Goal: Task Accomplishment & Management: Manage account settings

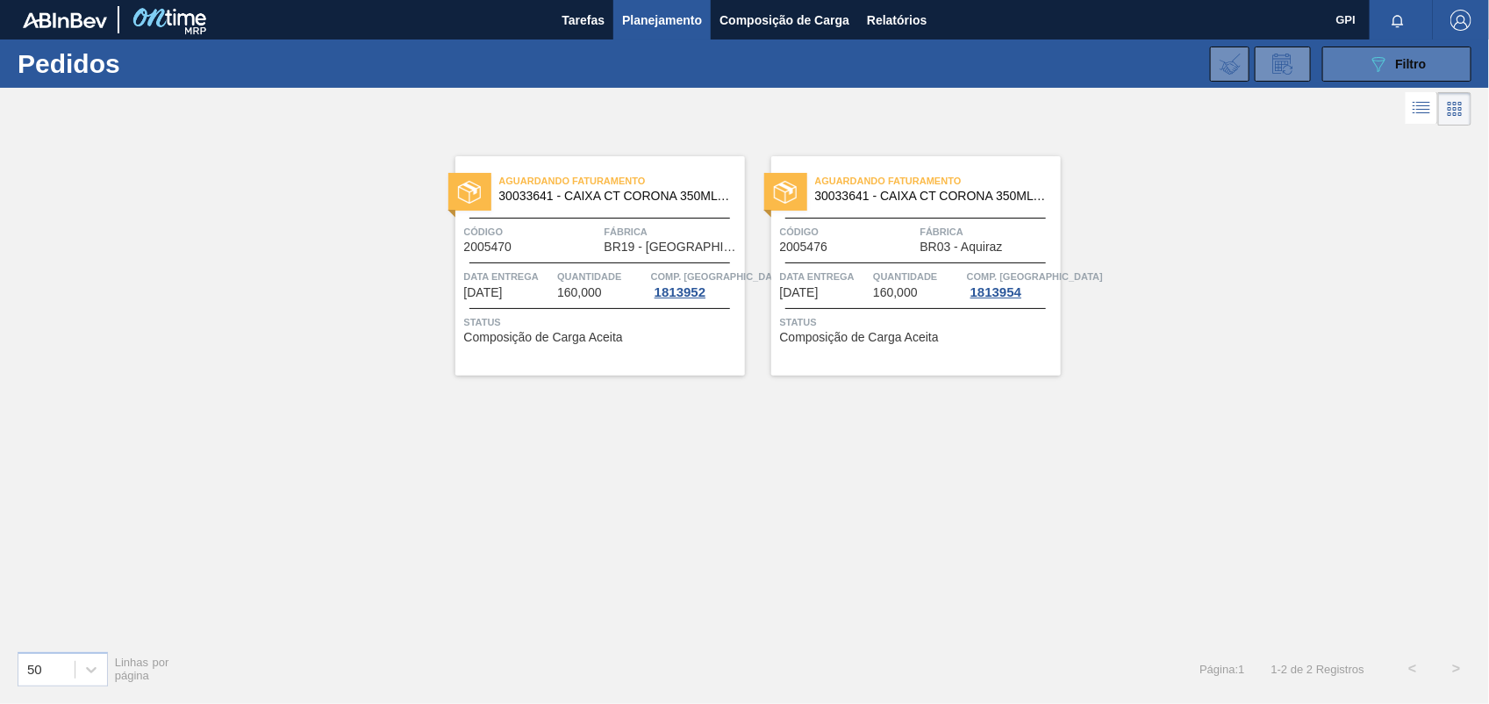
click at [1375, 62] on icon "089F7B8B-B2A5-4AFE-B5C0-19BA573D28AC" at bounding box center [1378, 64] width 21 height 21
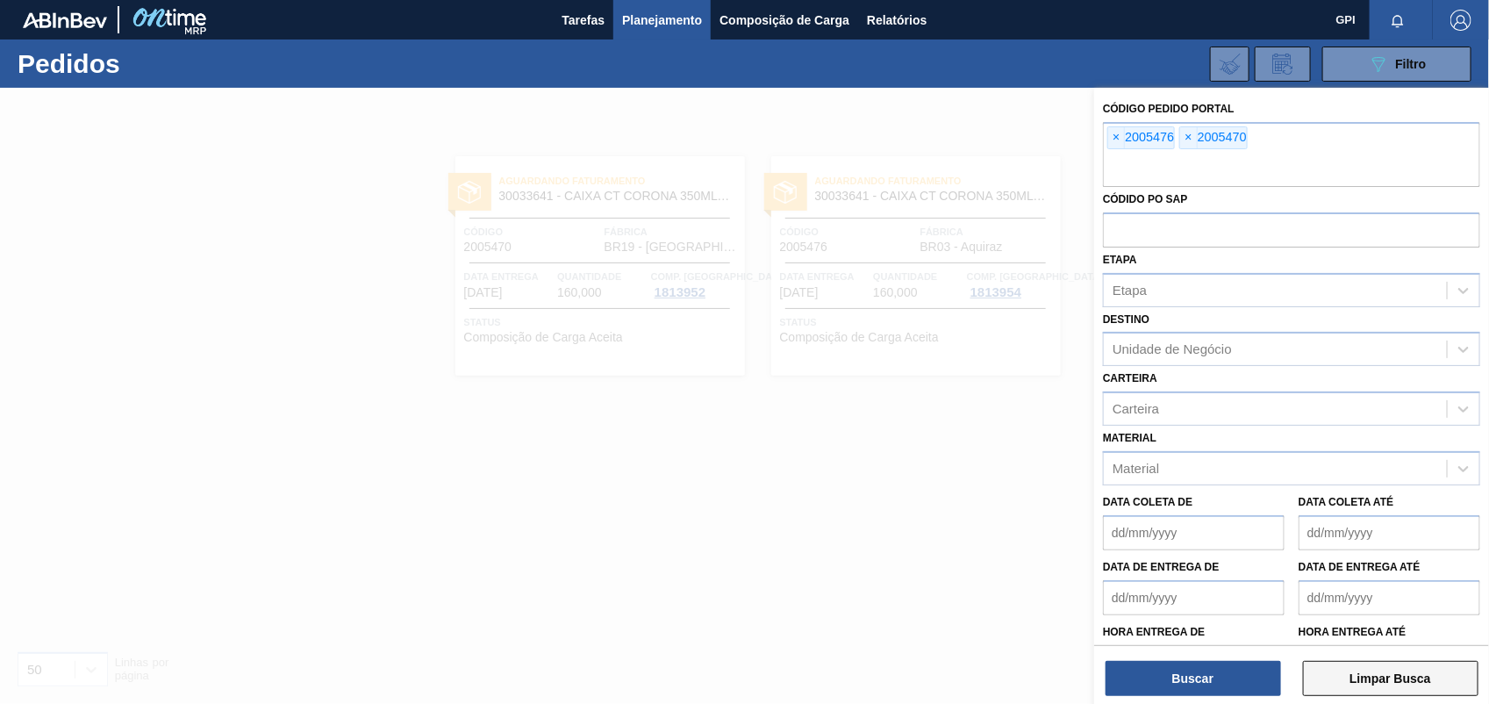
click at [1433, 674] on button "Limpar Busca" at bounding box center [1391, 678] width 176 height 35
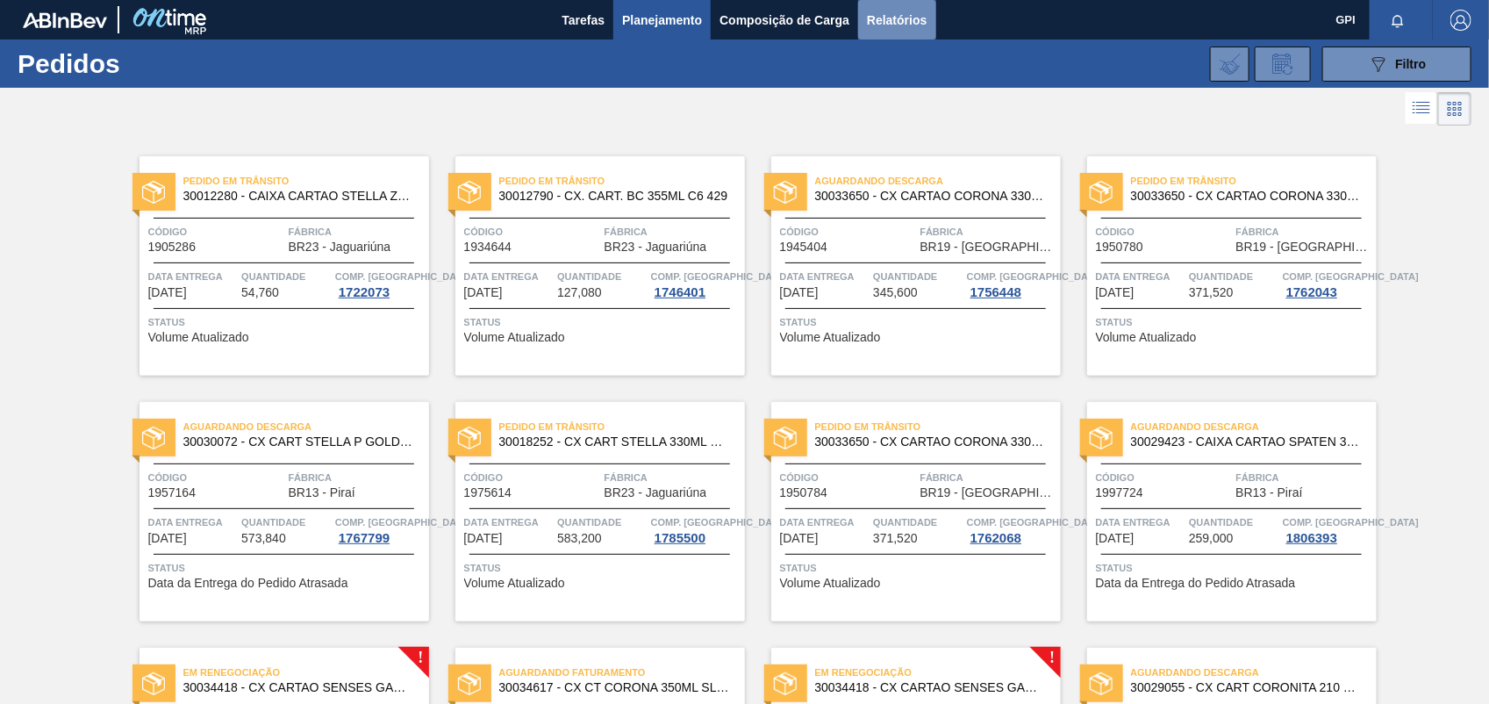
click at [883, 11] on span "Relatórios" at bounding box center [897, 20] width 60 height 21
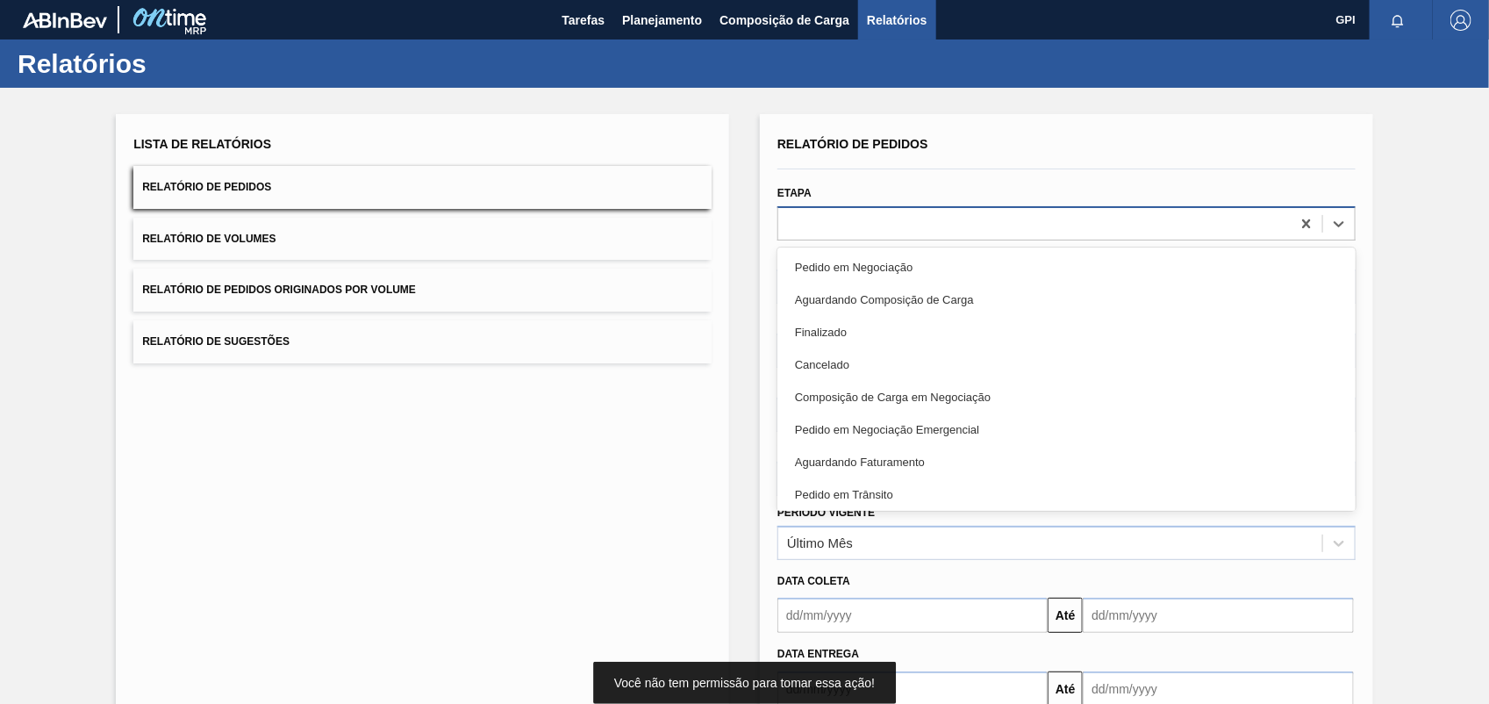
click at [1340, 239] on div at bounding box center [1067, 223] width 578 height 34
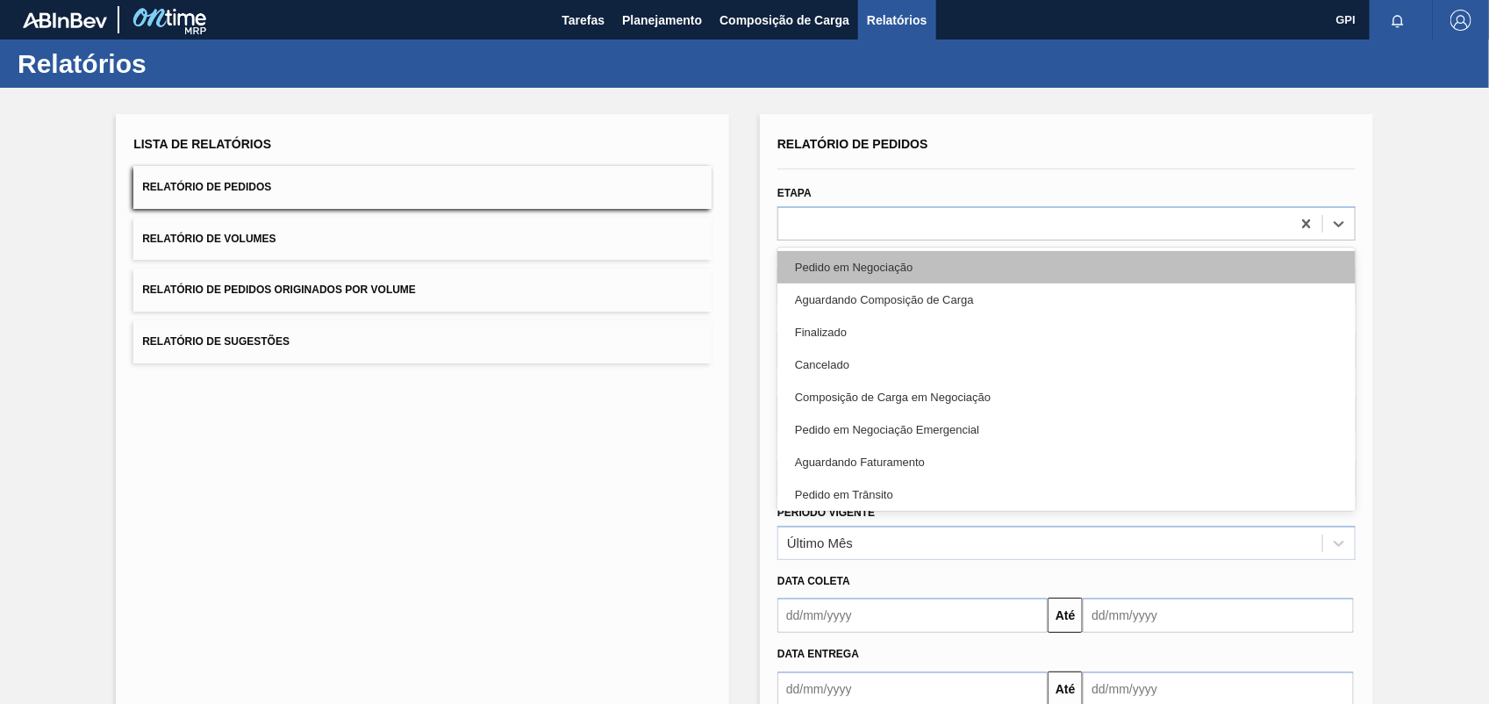
click at [1090, 265] on div "Pedido em Negociação" at bounding box center [1067, 267] width 578 height 32
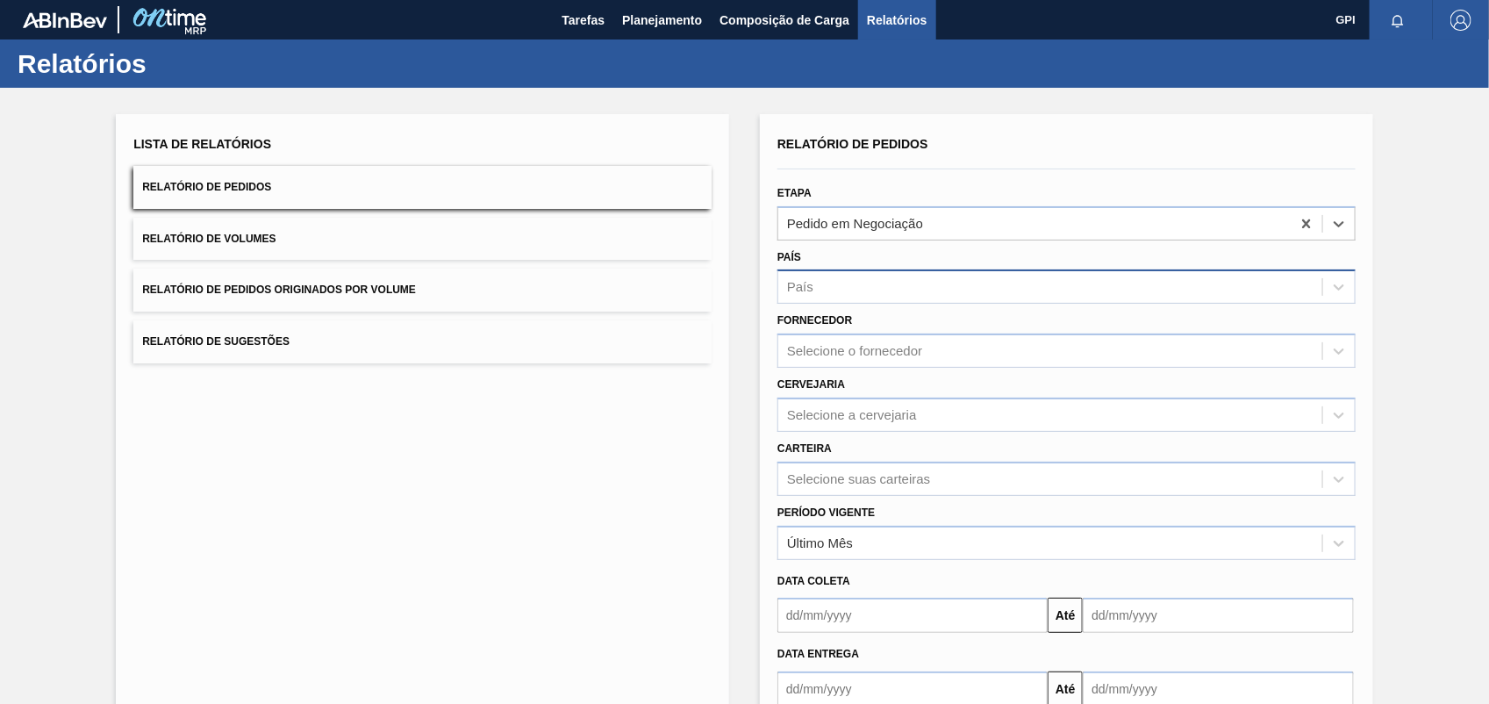
scroll to position [105, 0]
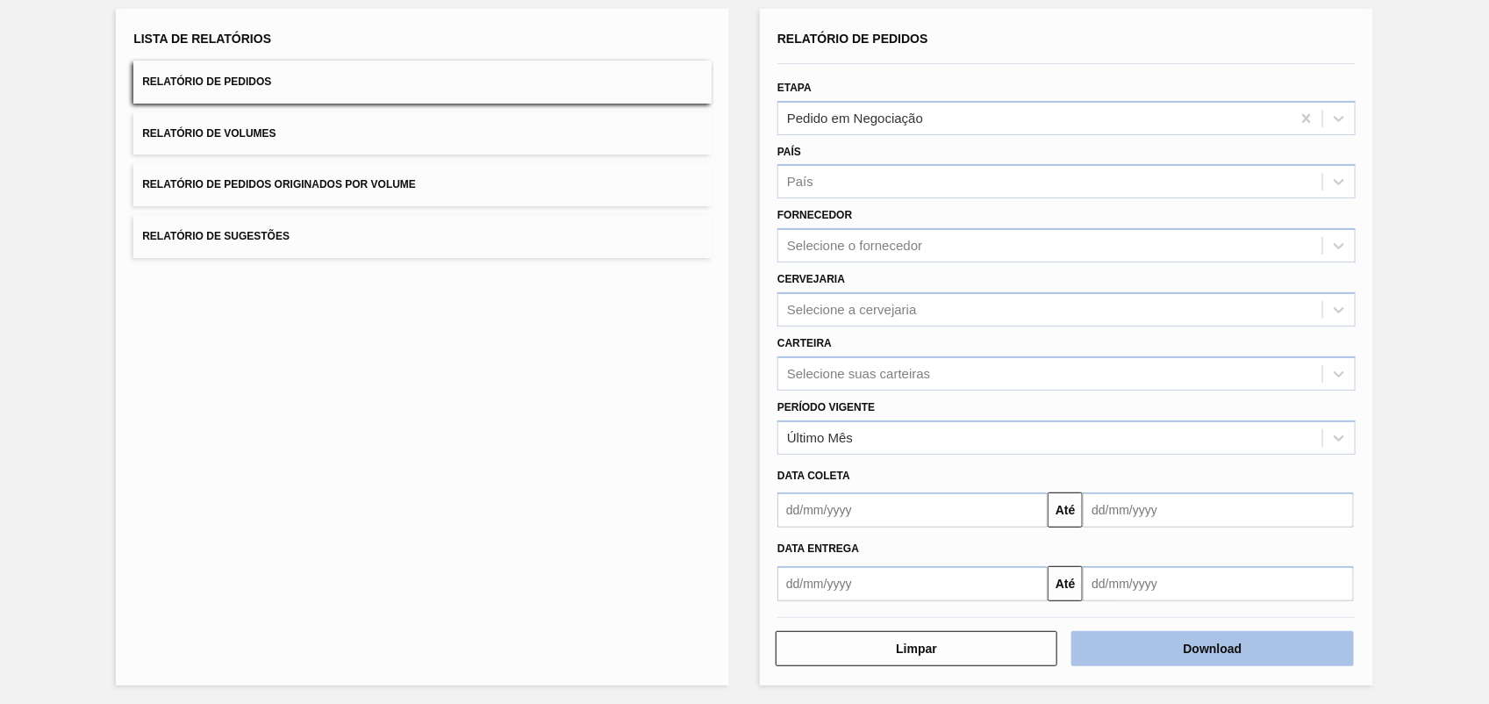
click at [1313, 646] on button "Download" at bounding box center [1213, 648] width 282 height 35
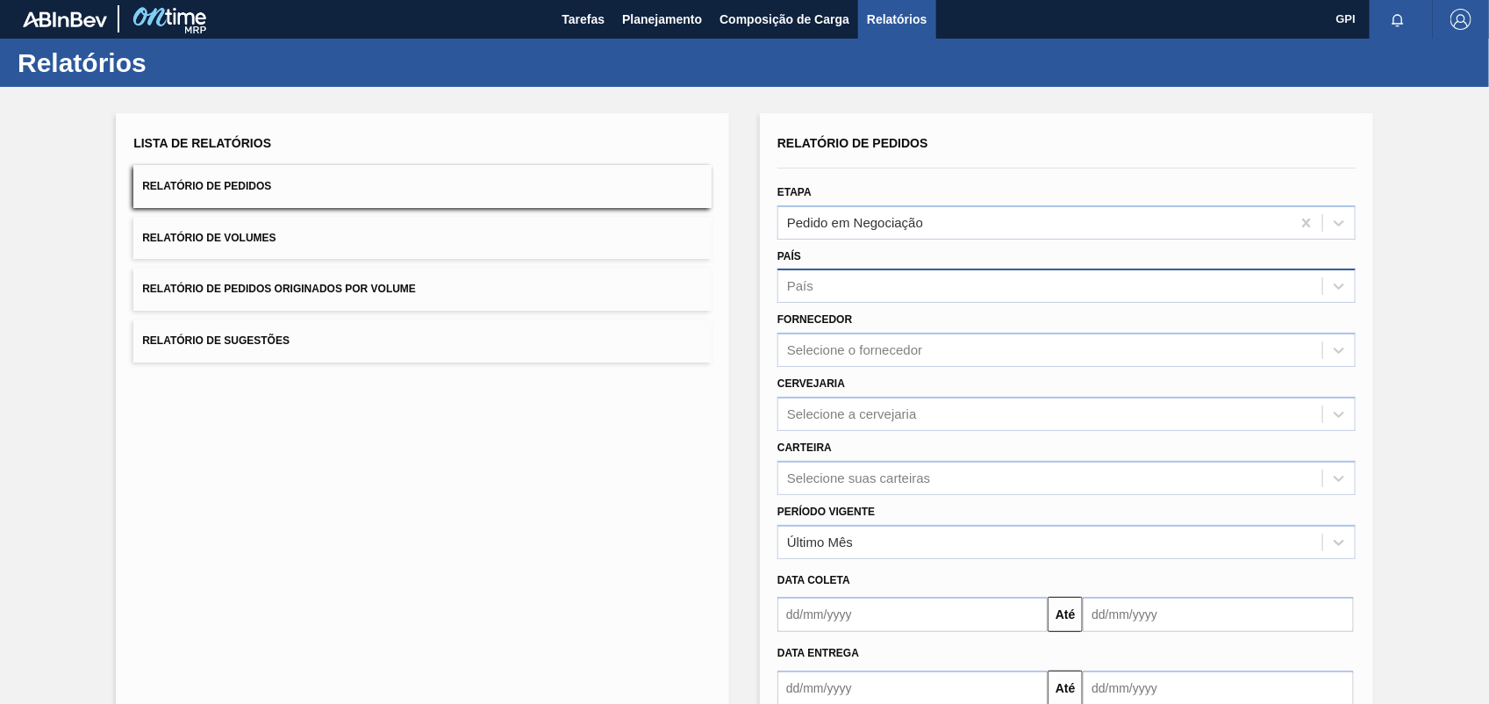
scroll to position [0, 0]
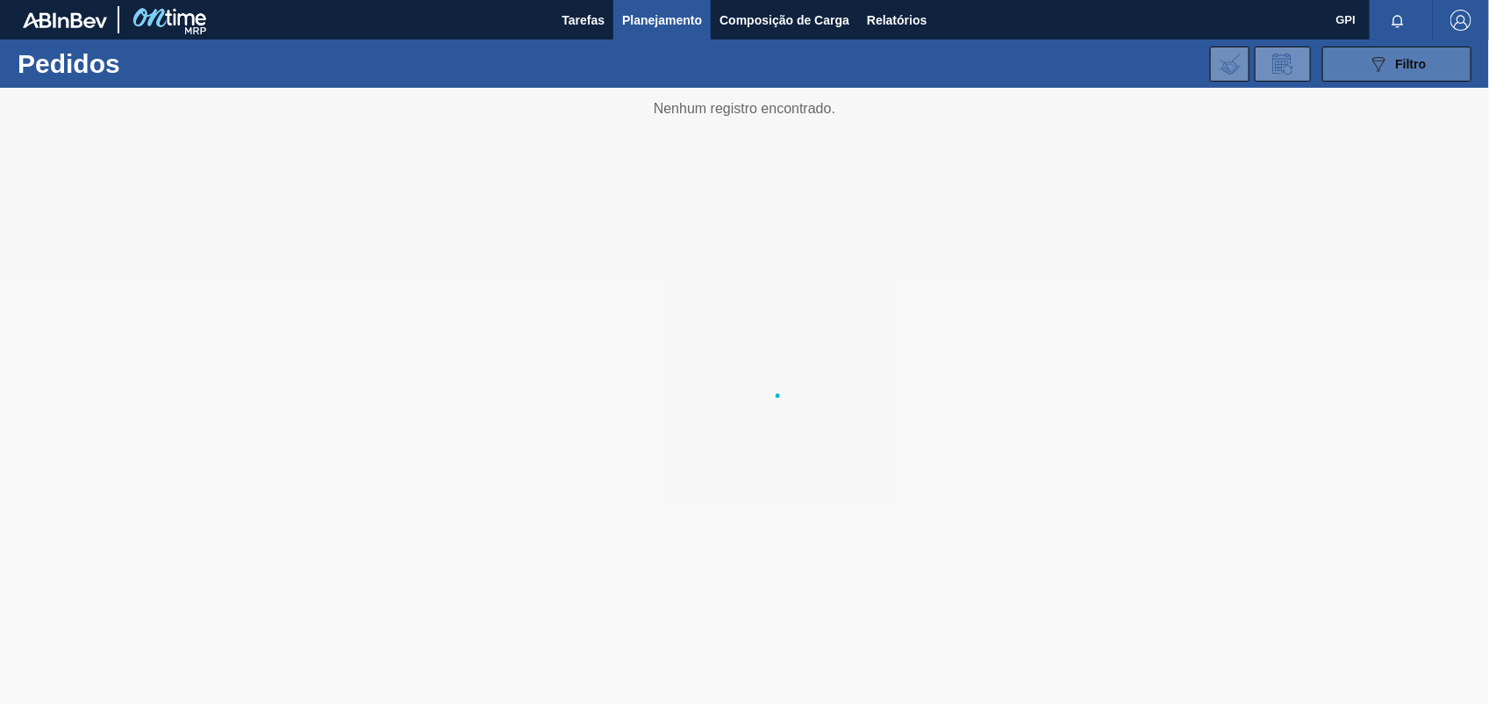
click at [1410, 60] on span "Filtro" at bounding box center [1411, 64] width 31 height 14
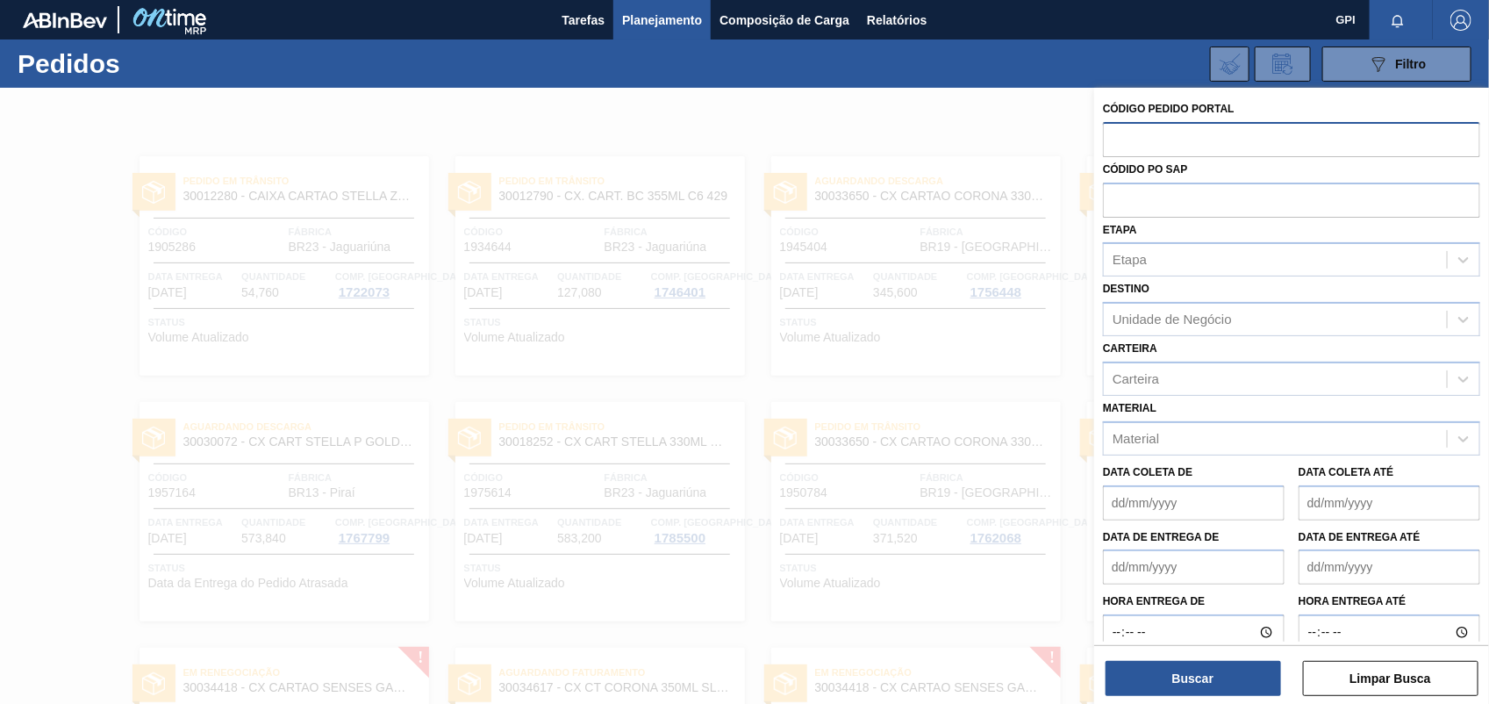
click at [1137, 133] on input "text" at bounding box center [1291, 138] width 377 height 33
paste input "2006499"
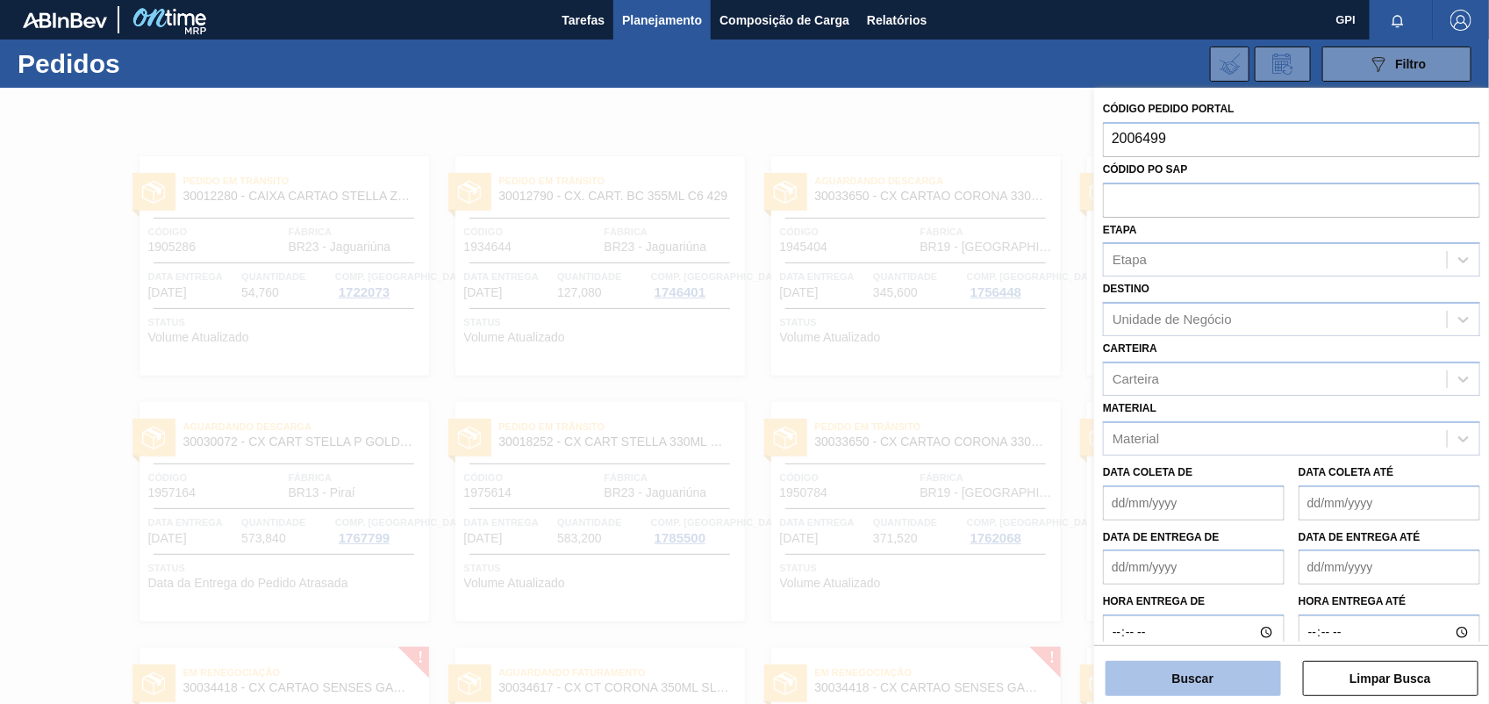
type input "2006499"
click at [1201, 686] on button "Buscar" at bounding box center [1194, 678] width 176 height 35
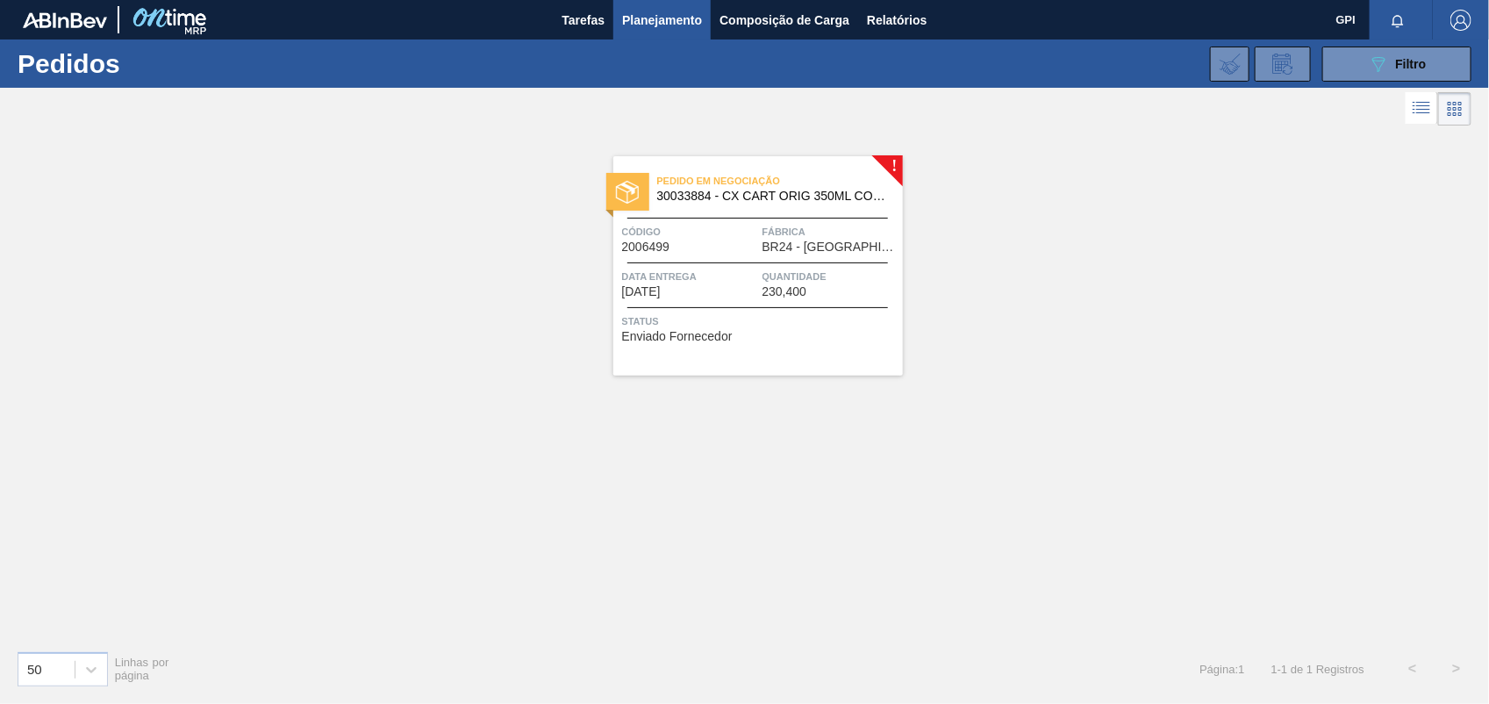
click at [718, 244] on div "Código 2006499" at bounding box center [690, 238] width 136 height 31
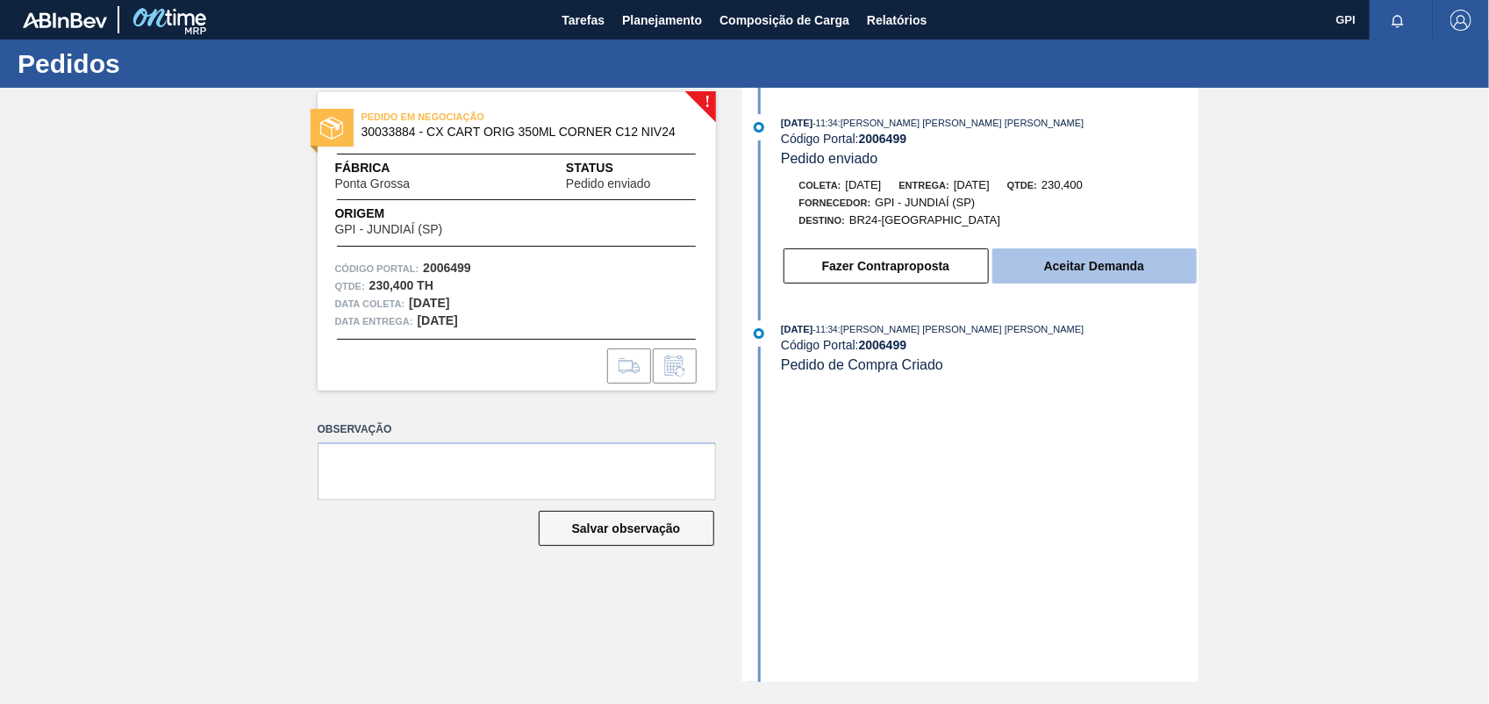
click at [1101, 274] on button "Aceitar Demanda" at bounding box center [1095, 265] width 204 height 35
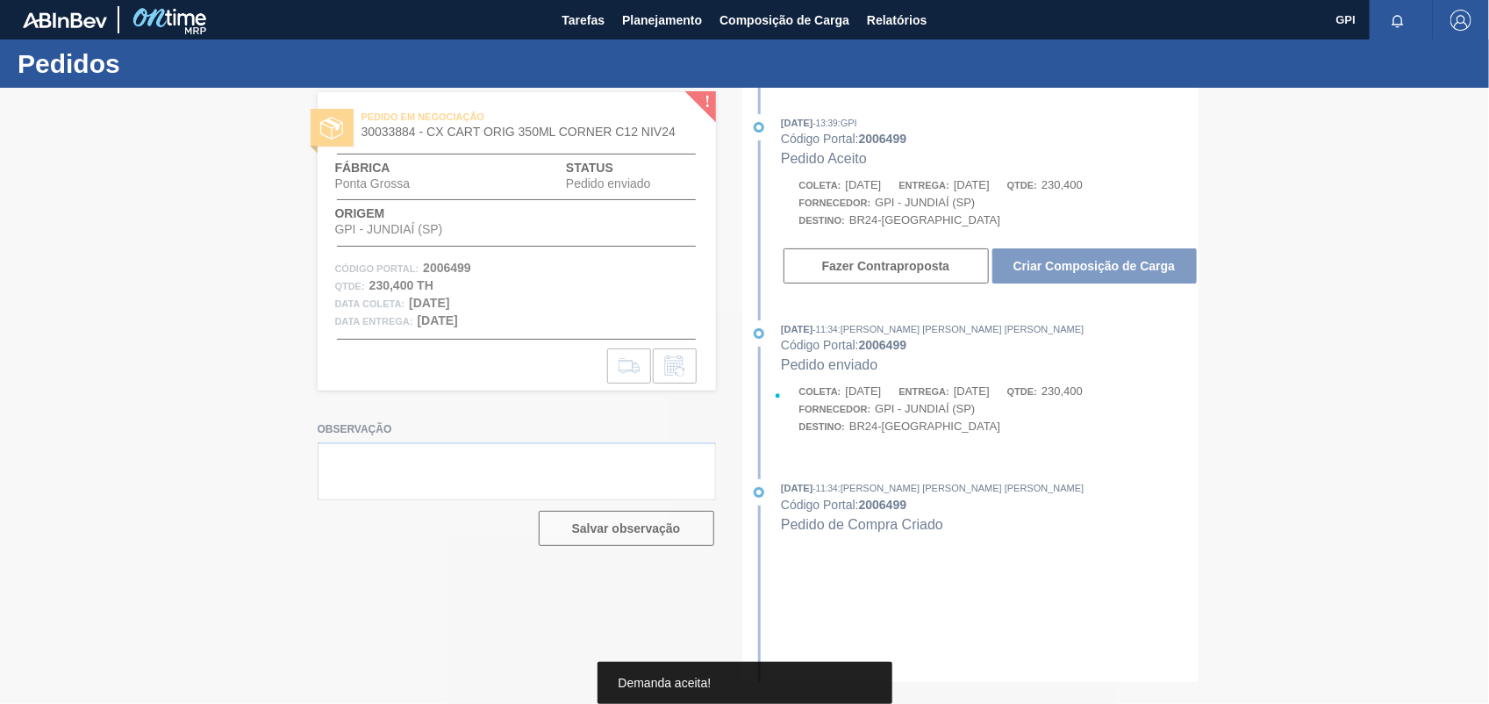
click at [1101, 274] on div at bounding box center [744, 396] width 1489 height 616
click at [1101, 274] on button "Criar Composição de Carga" at bounding box center [1095, 265] width 204 height 35
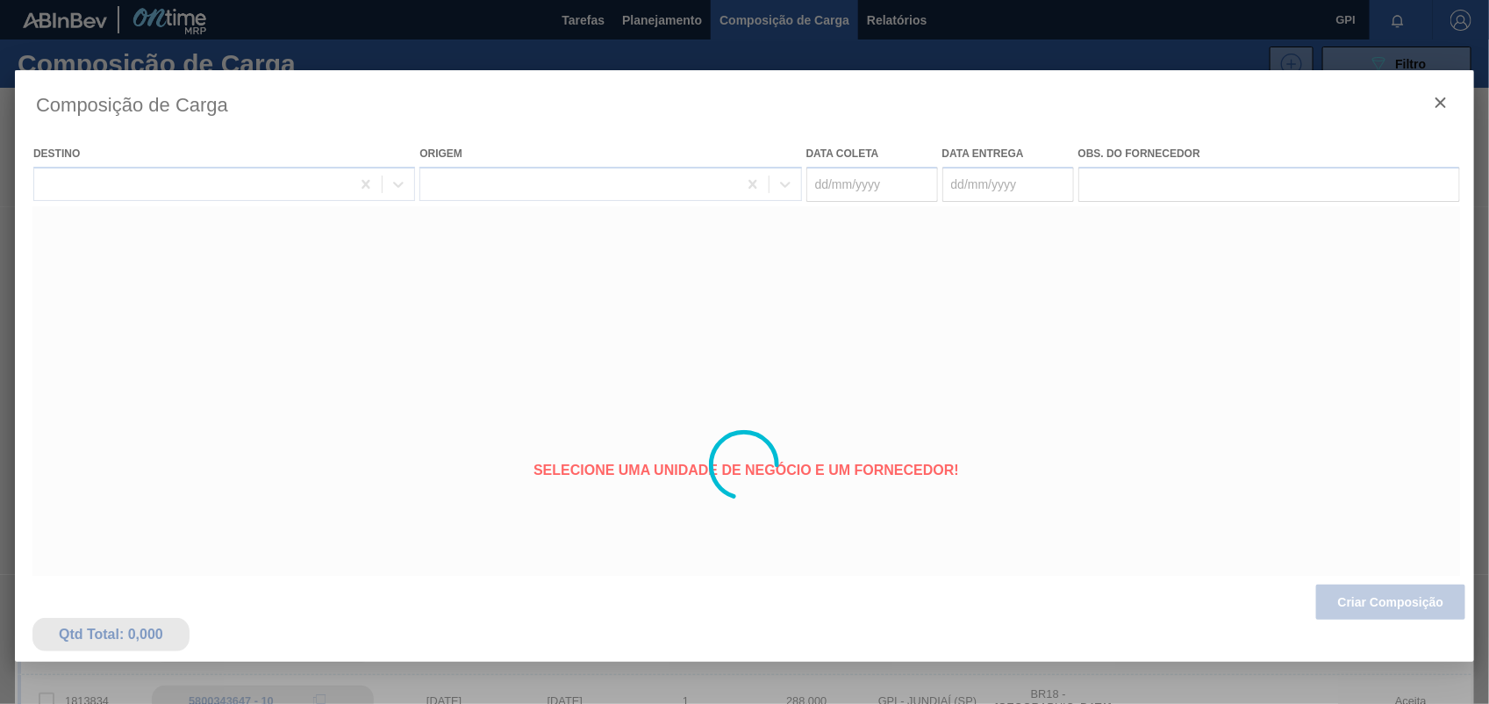
type coleta "15/09/2025"
type entrega "17/09/2025"
click at [1407, 630] on div at bounding box center [744, 465] width 1459 height 790
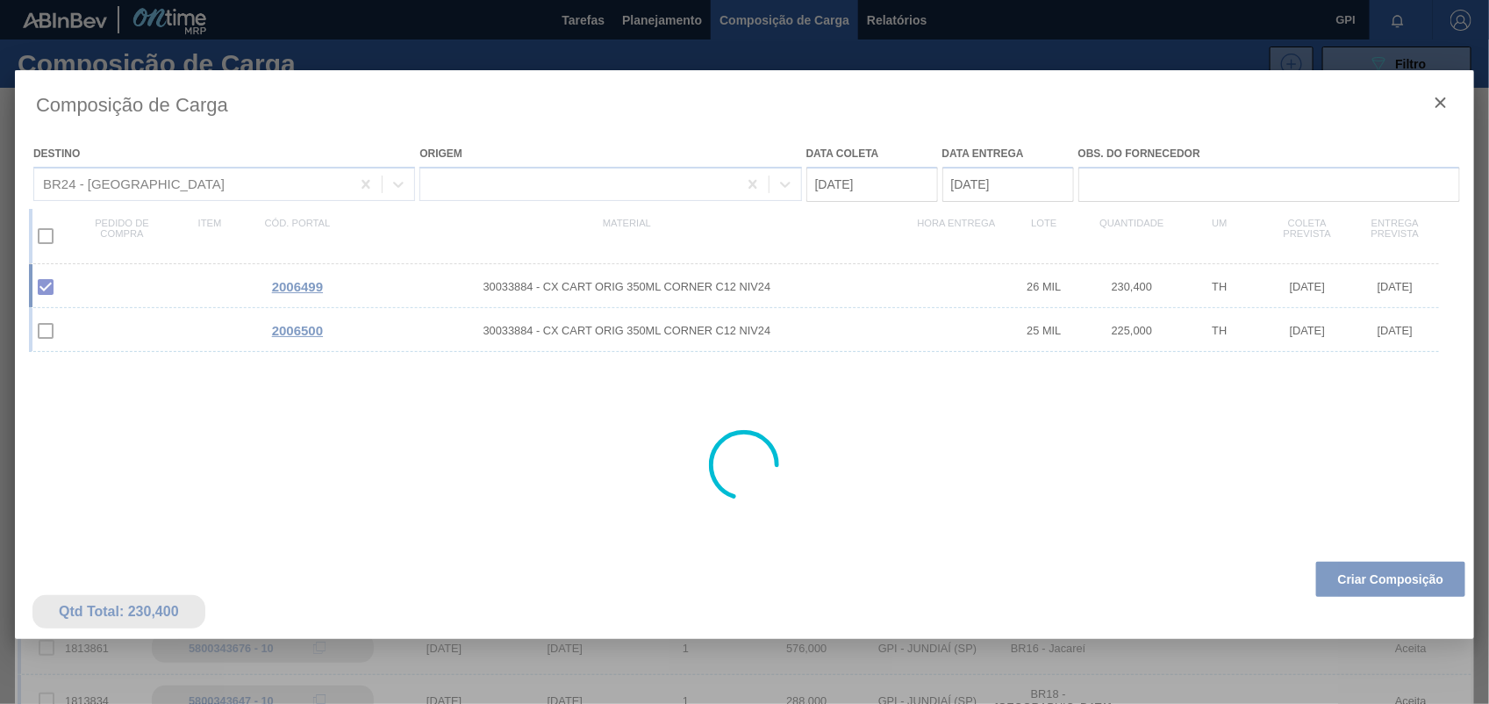
click at [1401, 611] on div at bounding box center [744, 465] width 1459 height 790
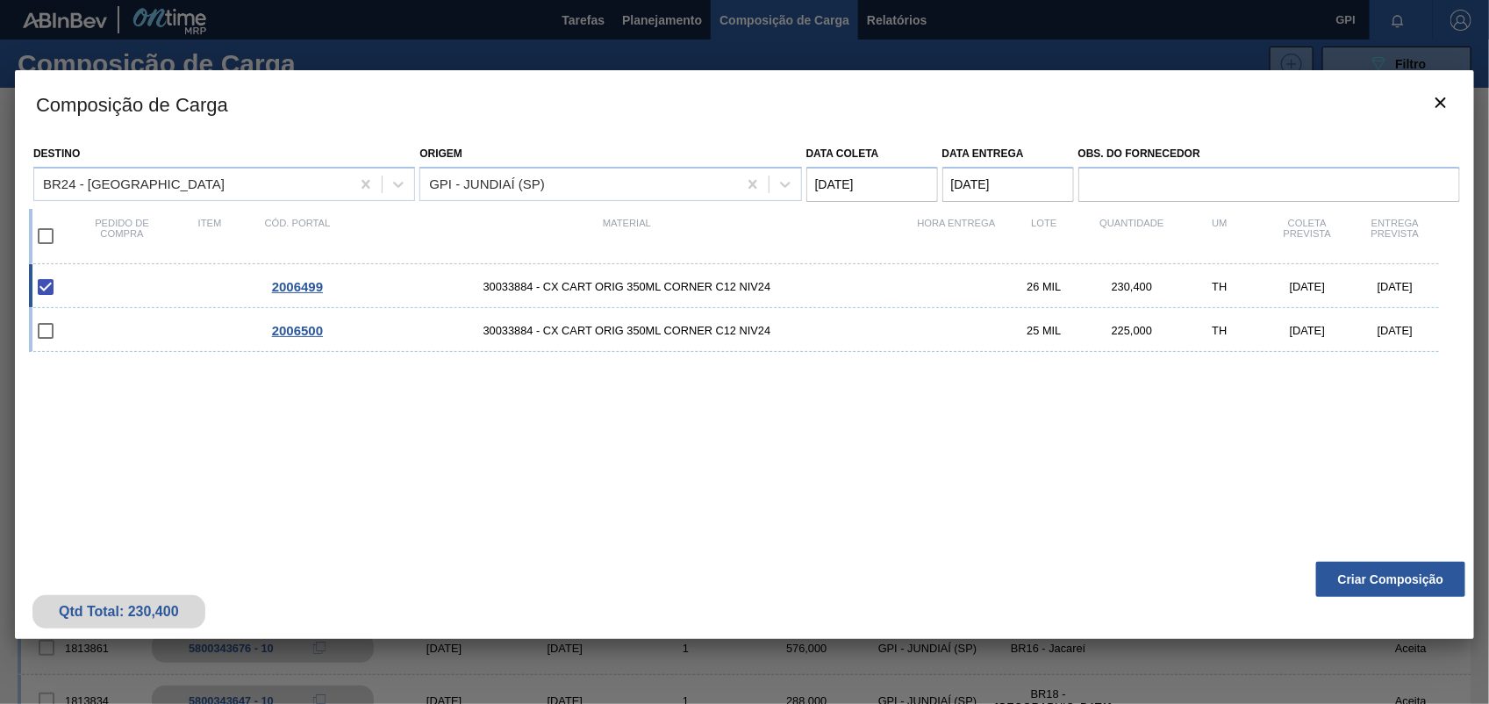
click at [1394, 577] on button "Criar Composição" at bounding box center [1390, 579] width 149 height 35
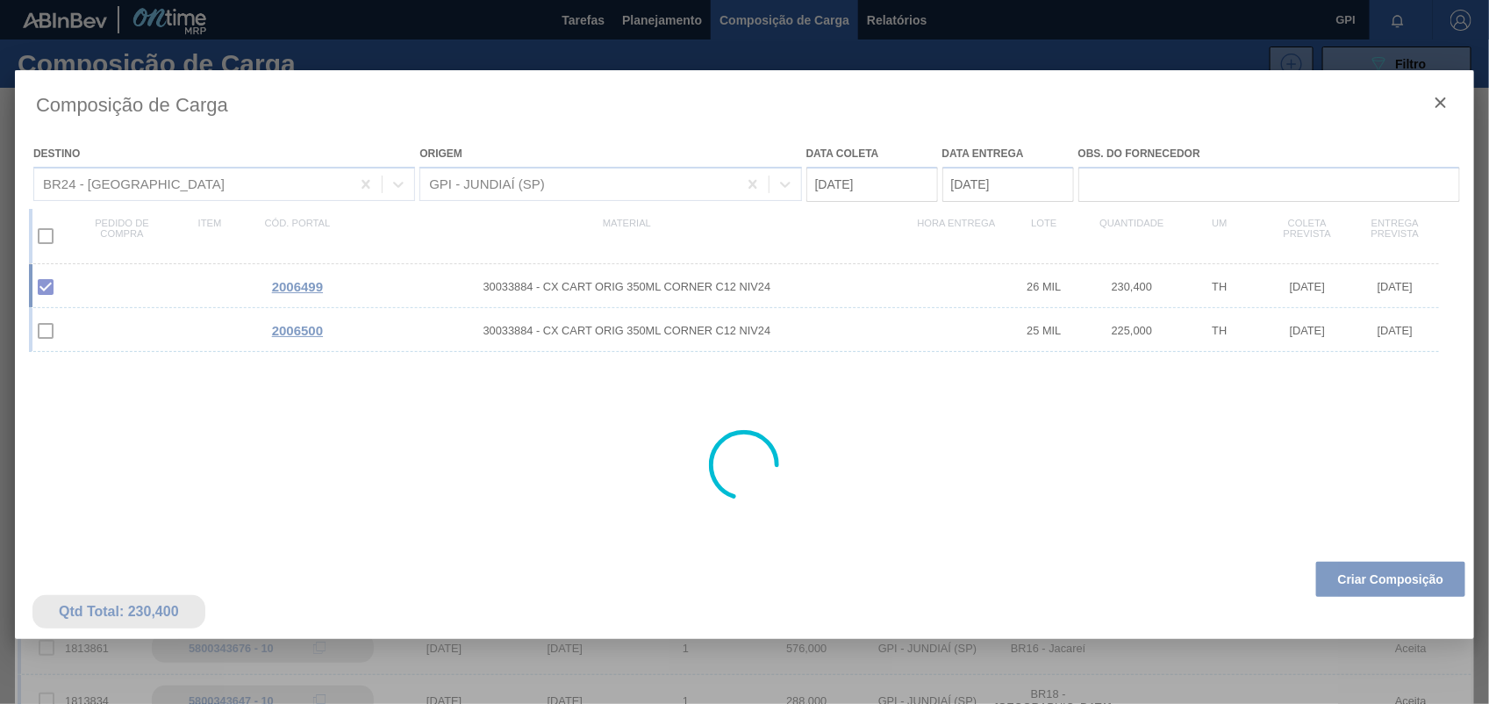
click at [1398, 593] on div at bounding box center [744, 465] width 1459 height 790
click at [1398, 589] on div at bounding box center [744, 465] width 1459 height 790
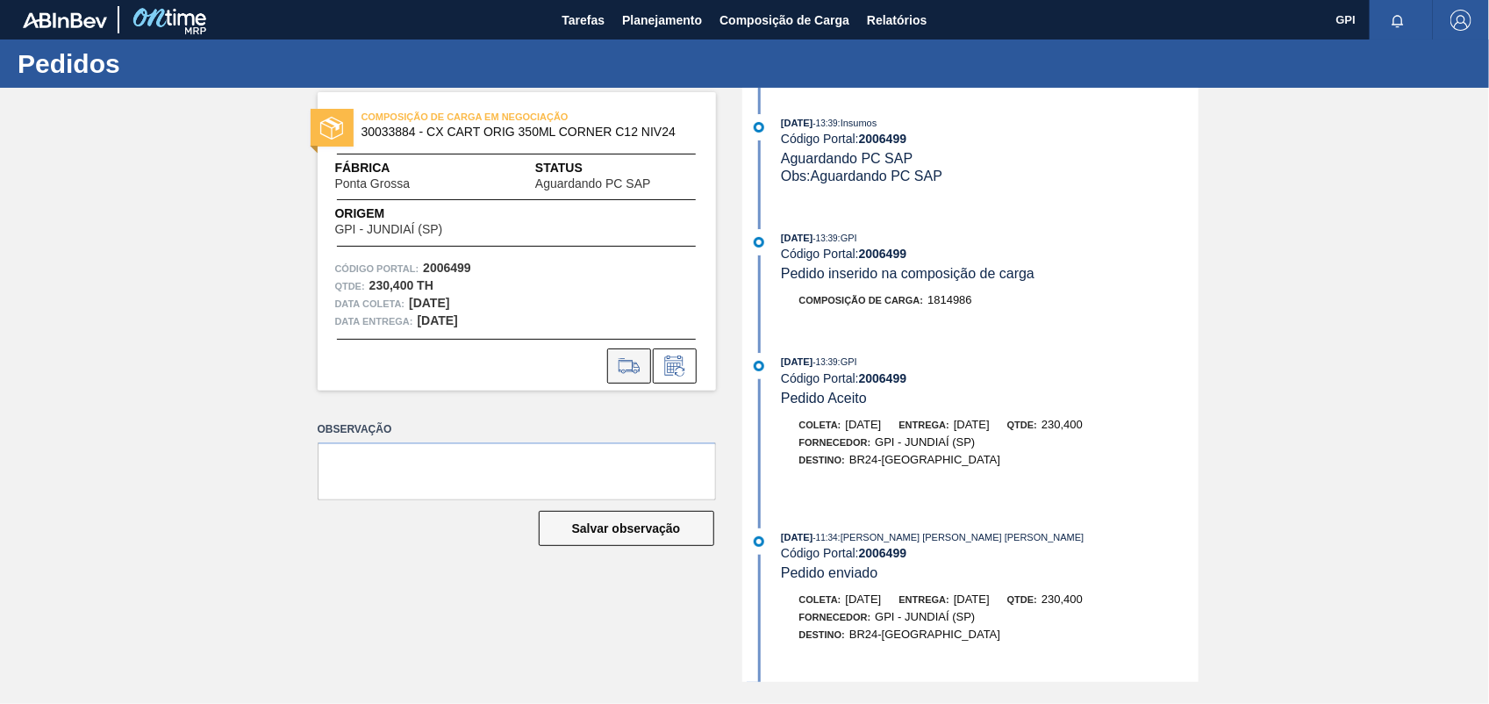
click at [642, 360] on icon at bounding box center [629, 365] width 28 height 21
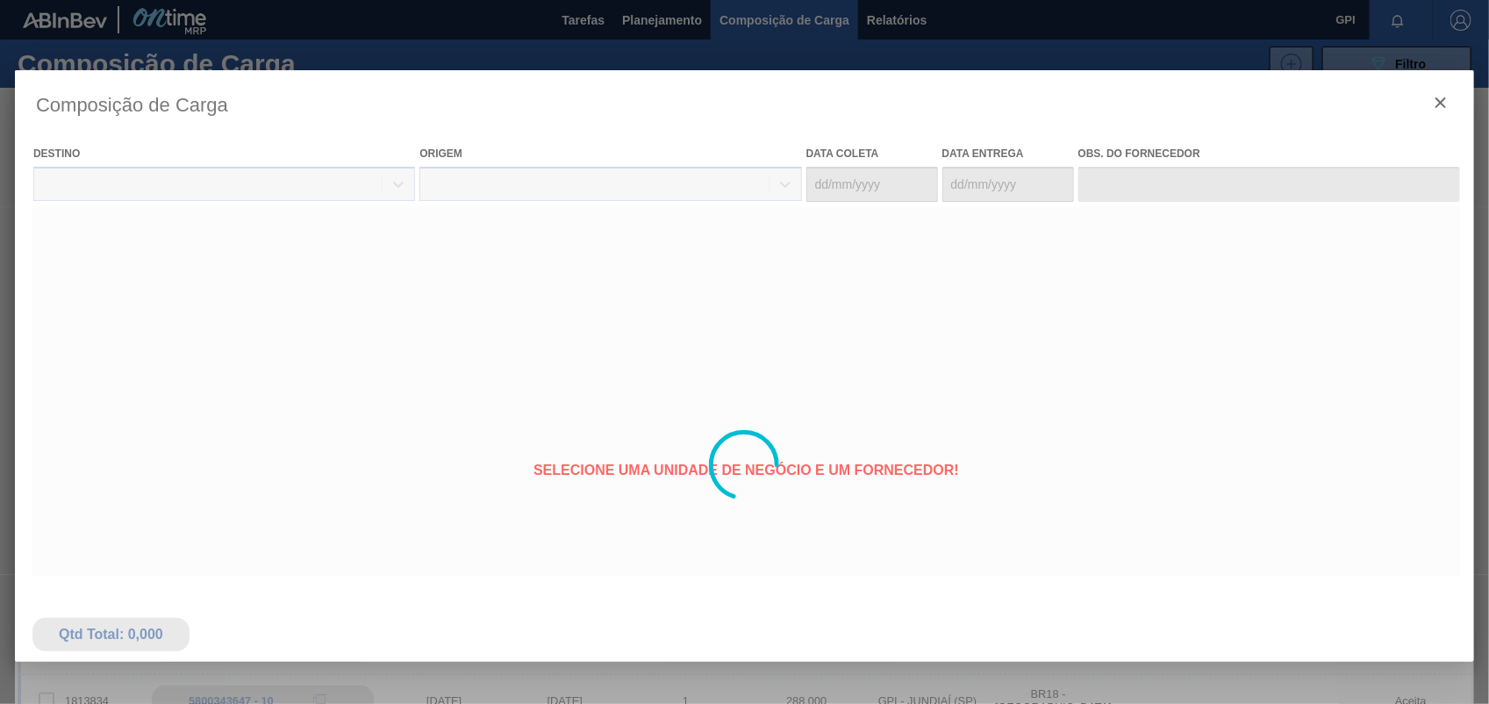
type coleta "15/09/2025"
type entrega "17/09/2025"
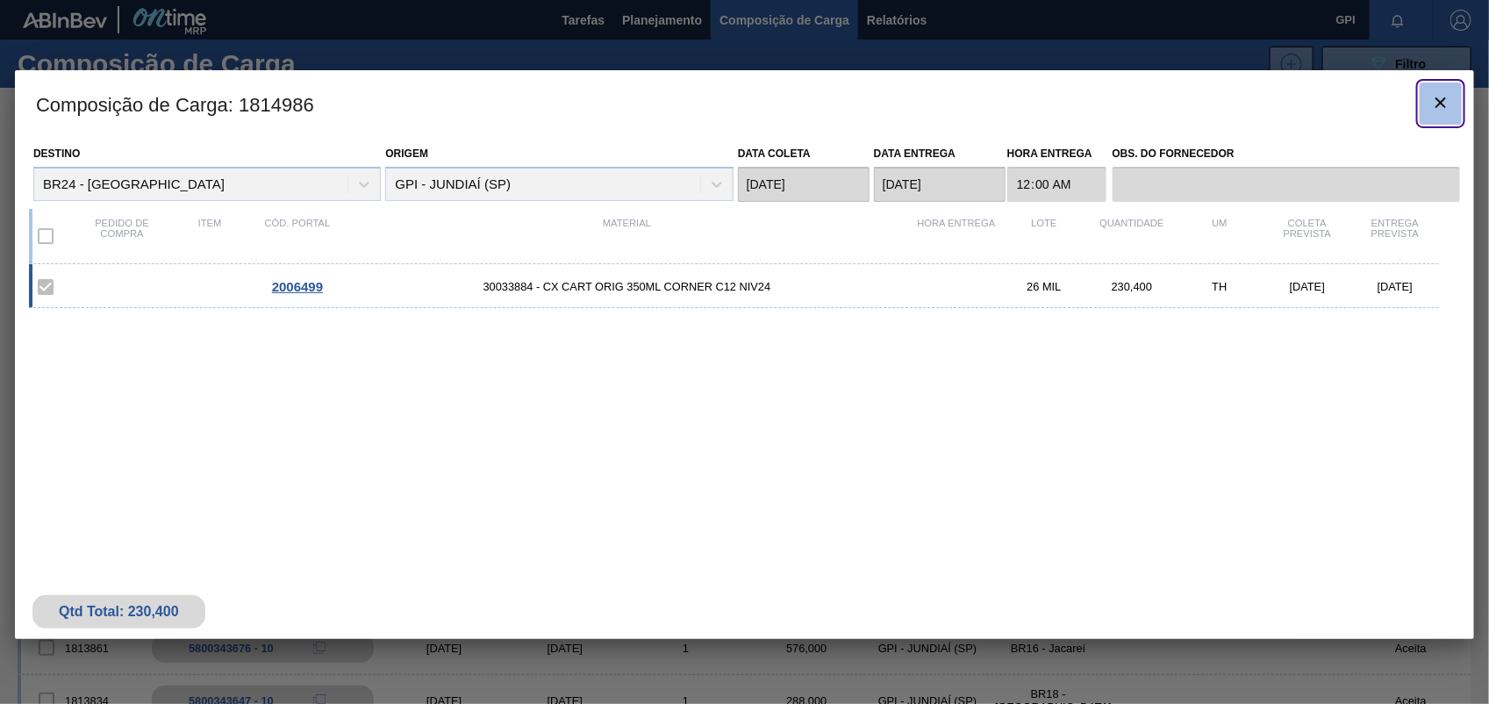
click at [1441, 110] on icon "botão de ícone" at bounding box center [1440, 102] width 21 height 21
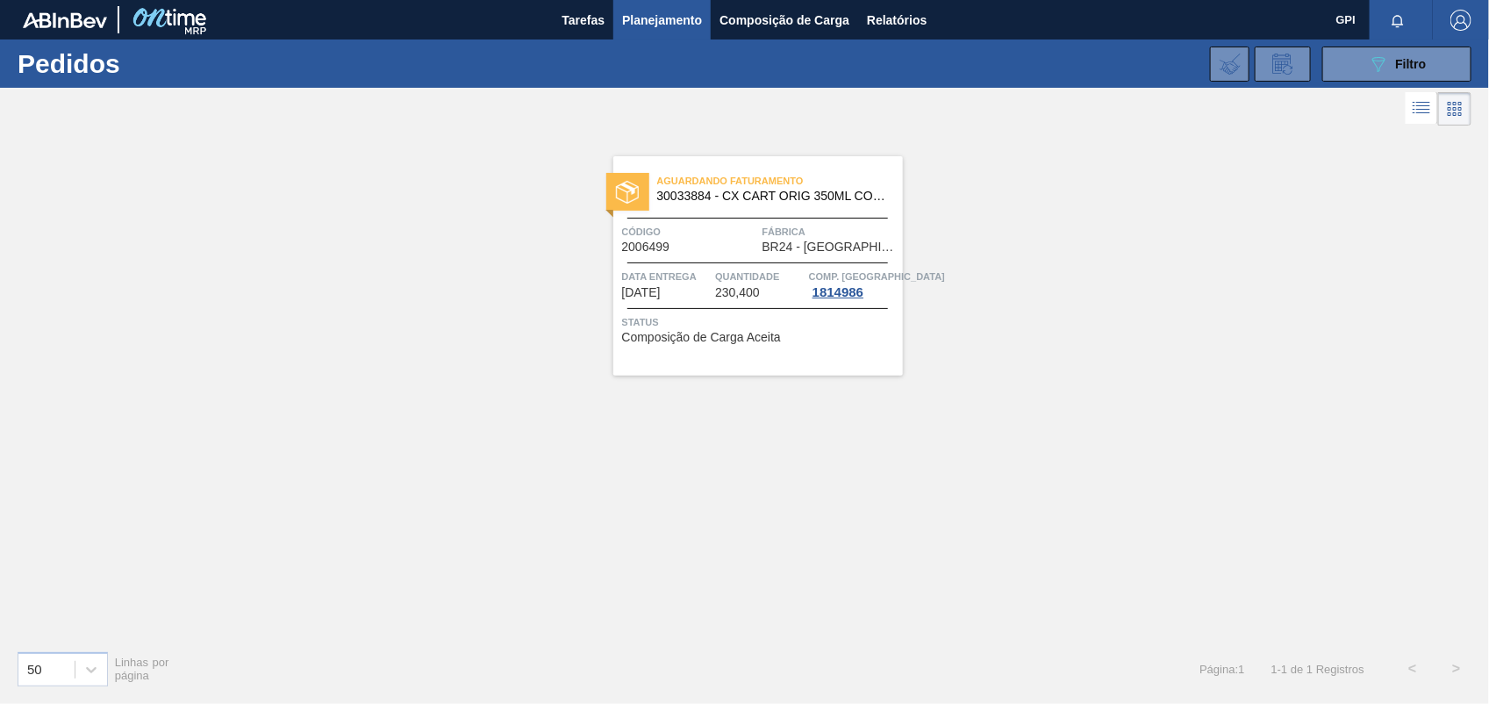
click at [735, 256] on div "Aguardando Faturamento 30033884 - CX CART ORIG 350ML CORNER C12 NIV24 Código 20…" at bounding box center [758, 265] width 290 height 219
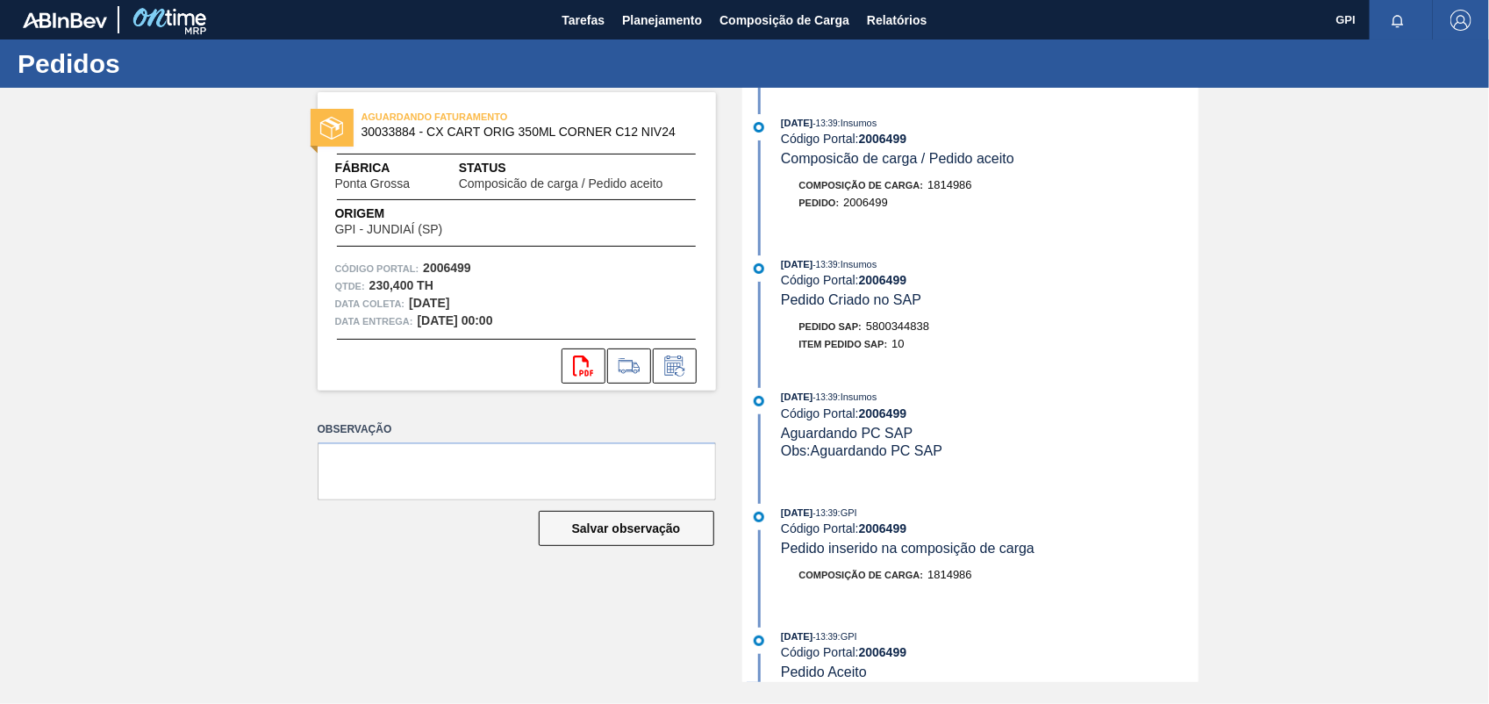
click at [906, 318] on div "11/08/2025 - 13:39 : Insumos Código Portal: 2006499 Pedido Criado no SAP Pedido…" at bounding box center [973, 308] width 452 height 106
click at [898, 330] on span "5800344838" at bounding box center [897, 325] width 63 height 13
copy span "5800344838"
click at [466, 268] on strong "2006499" at bounding box center [447, 268] width 48 height 14
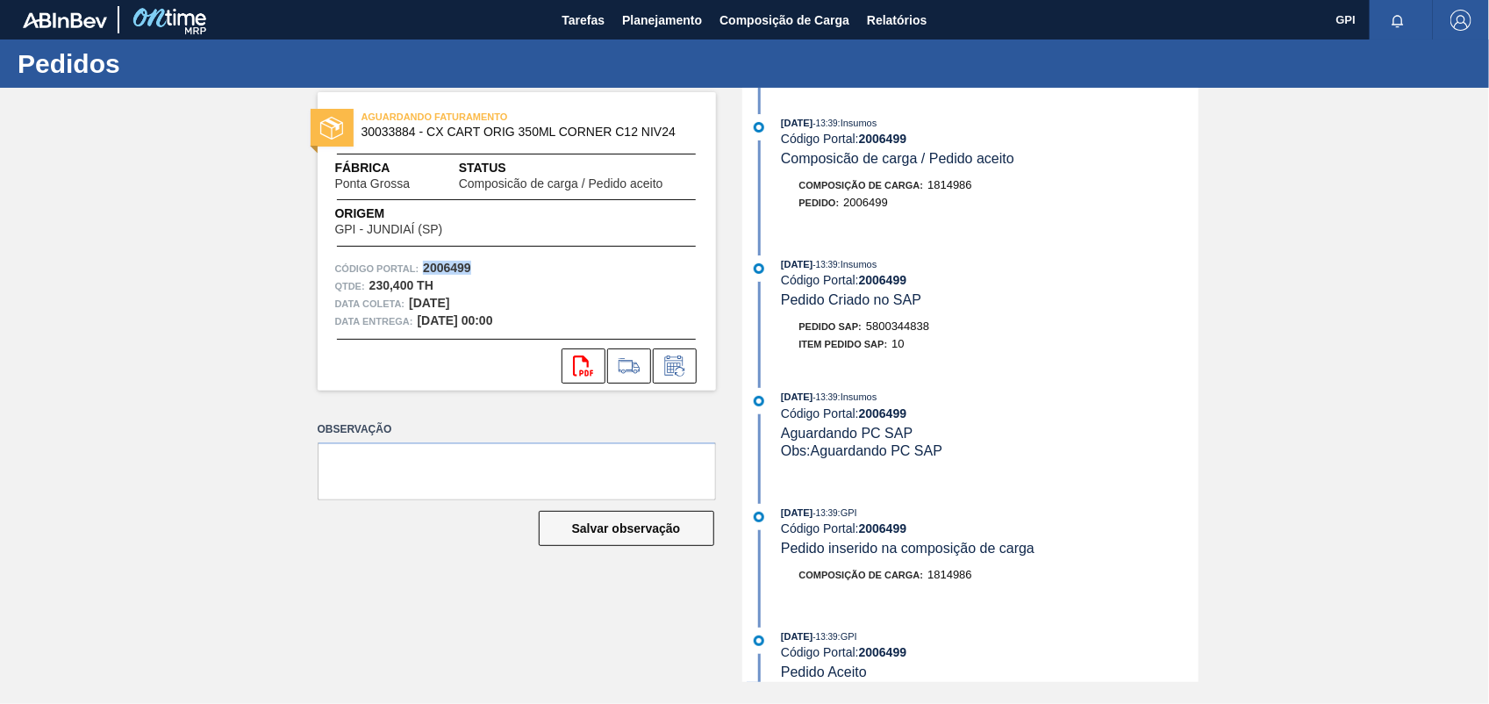
click at [466, 268] on strong "2006499" at bounding box center [447, 268] width 48 height 14
copy strong "2006499"
click at [579, 369] on icon "svg{fill:#ff0000}" at bounding box center [583, 365] width 21 height 21
click at [1256, 360] on div "AGUARDANDO FATURAMENTO 30033884 - CX CART ORIG 350ML CORNER C12 NIV24 Fábrica P…" at bounding box center [744, 385] width 1489 height 594
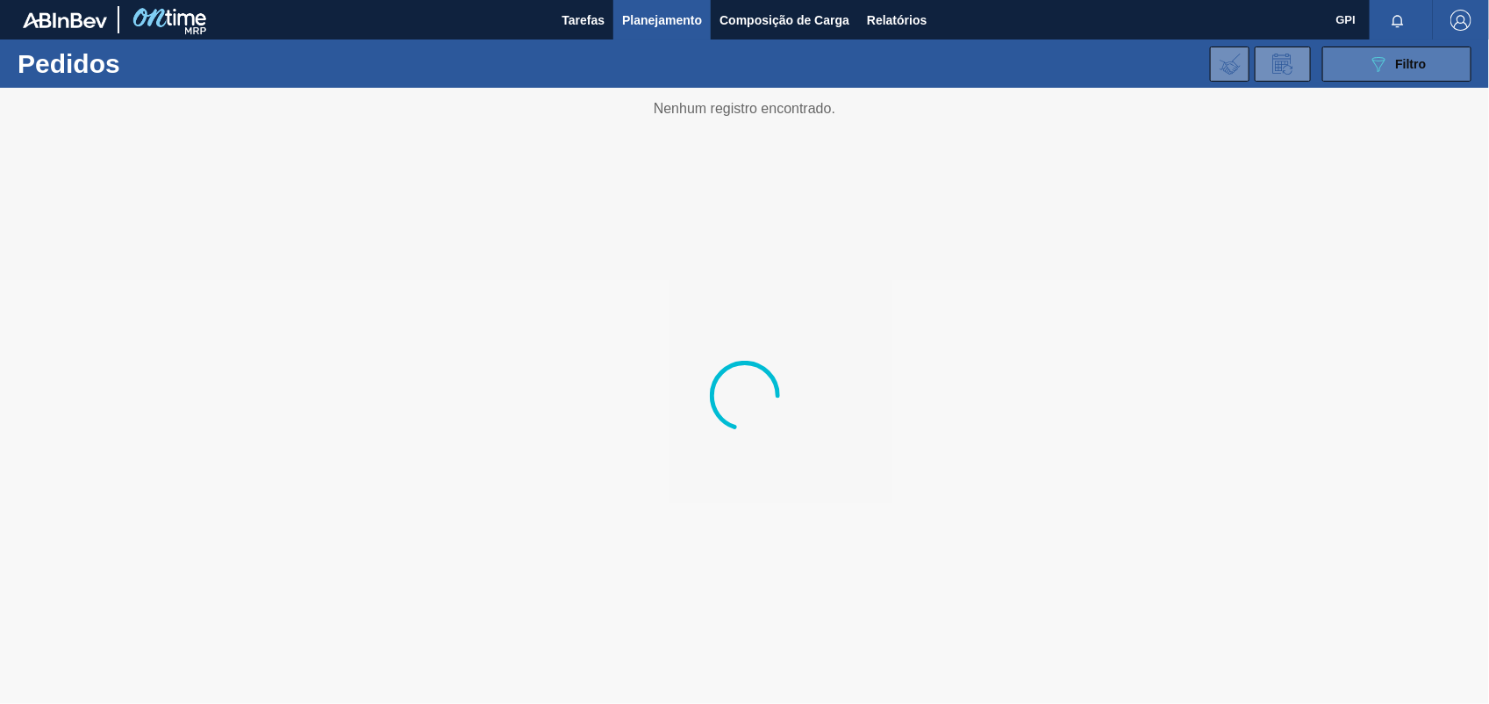
click at [1423, 54] on div "089F7B8B-B2A5-4AFE-B5C0-19BA573D28AC Filtro" at bounding box center [1397, 64] width 59 height 21
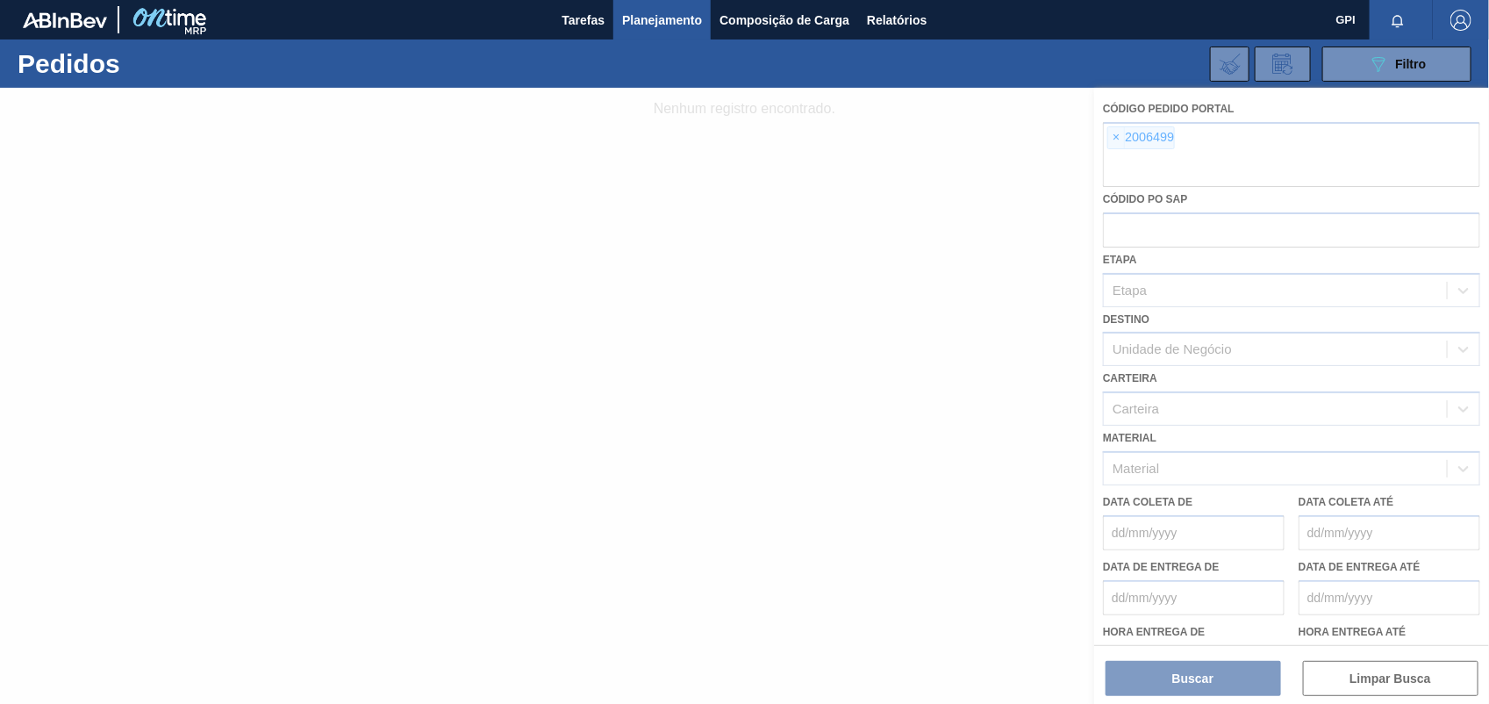
click at [1120, 127] on div at bounding box center [744, 396] width 1489 height 616
click at [1115, 134] on div at bounding box center [744, 396] width 1489 height 616
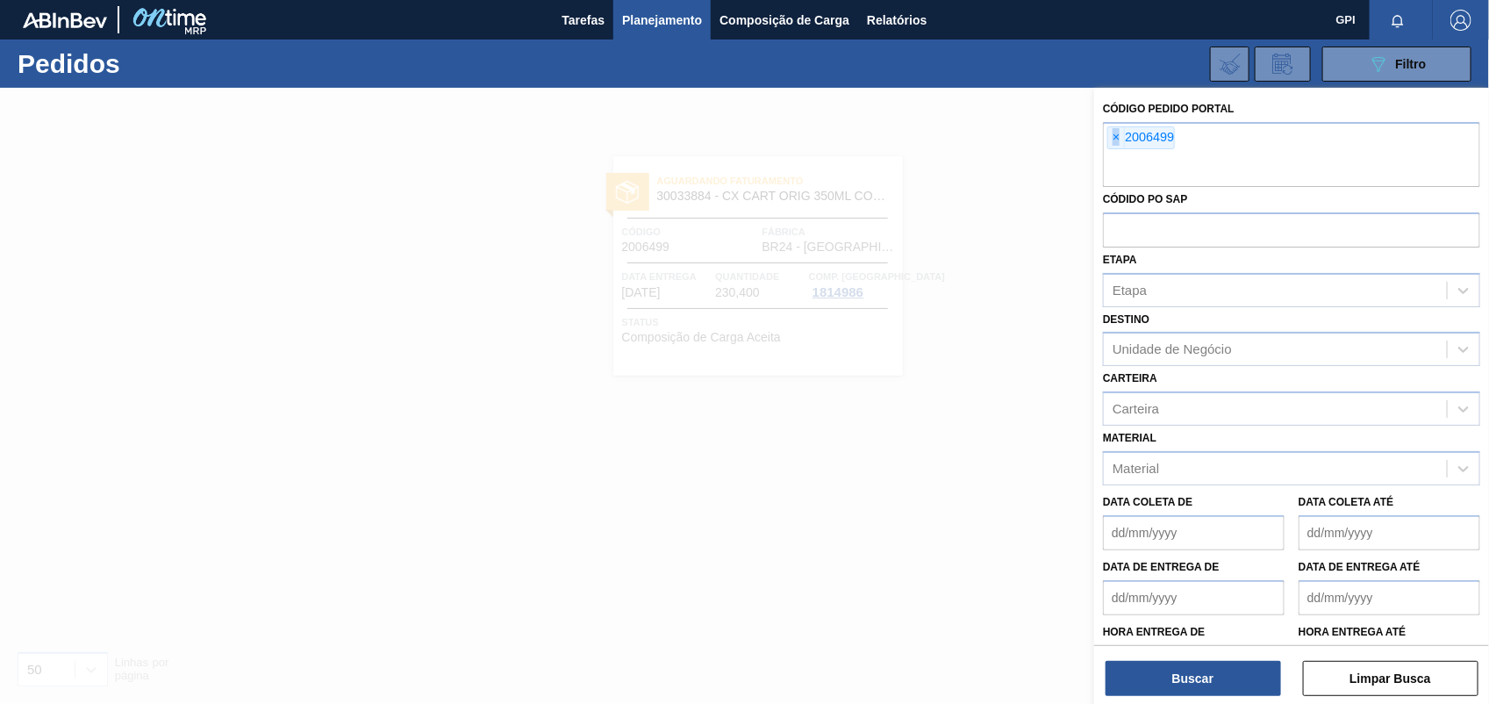
click at [1115, 134] on span "×" at bounding box center [1116, 137] width 17 height 21
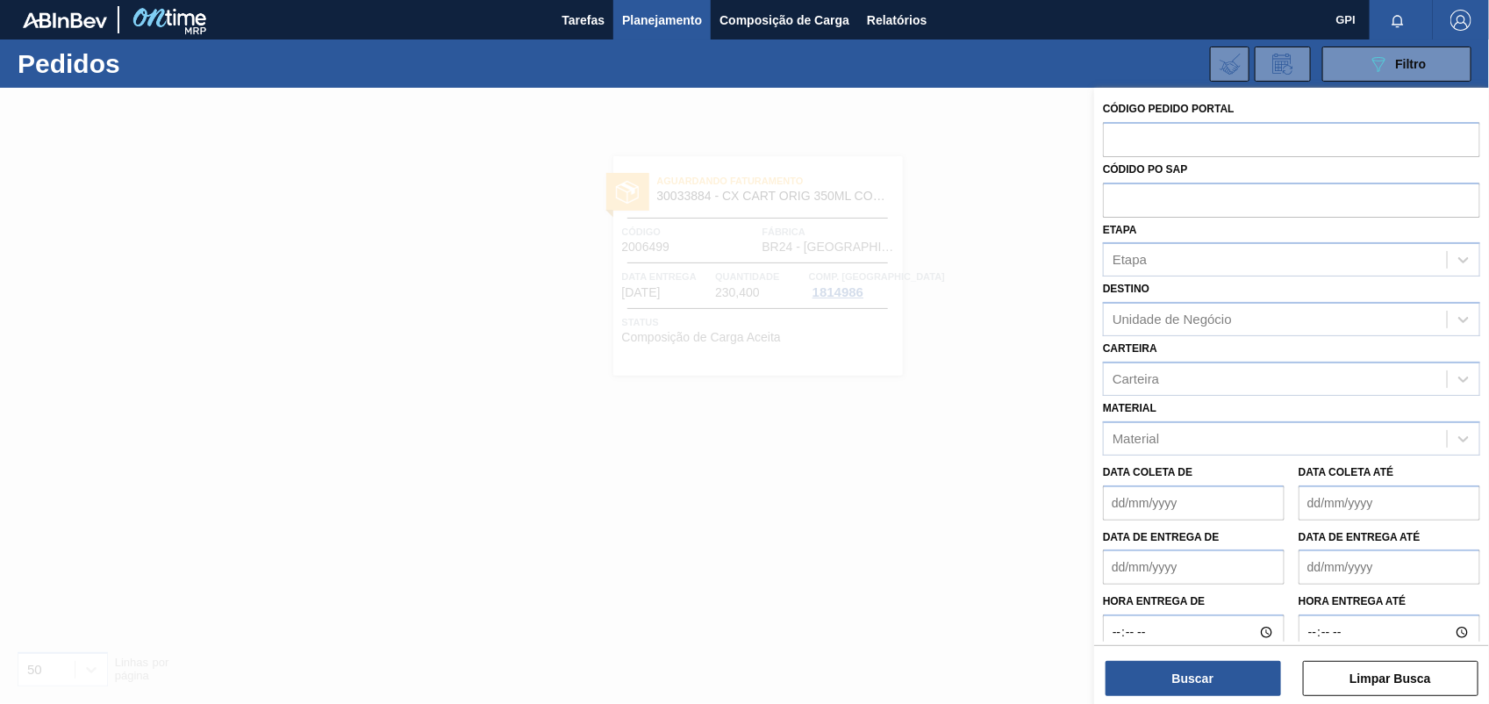
paste input "2006500"
type input "2006500"
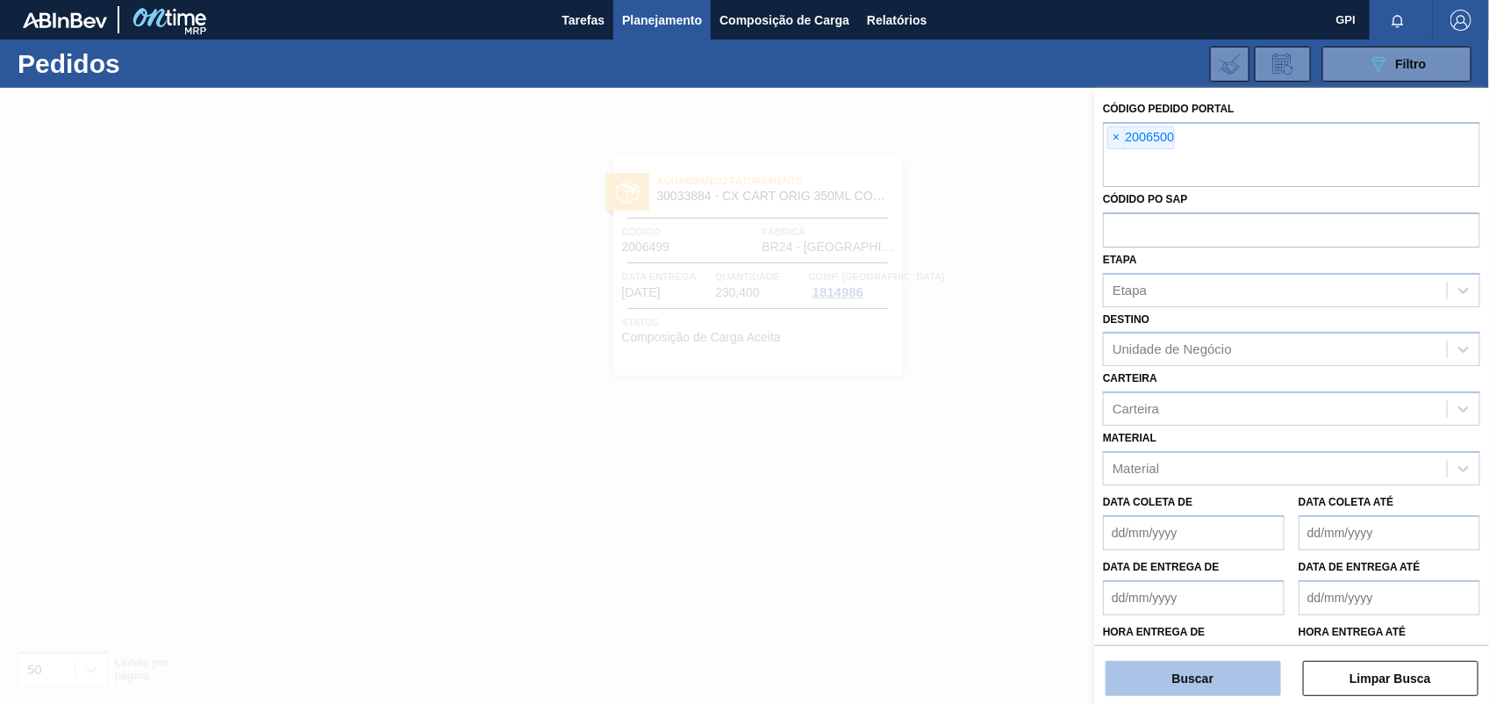
click at [1204, 680] on button "Buscar" at bounding box center [1194, 678] width 176 height 35
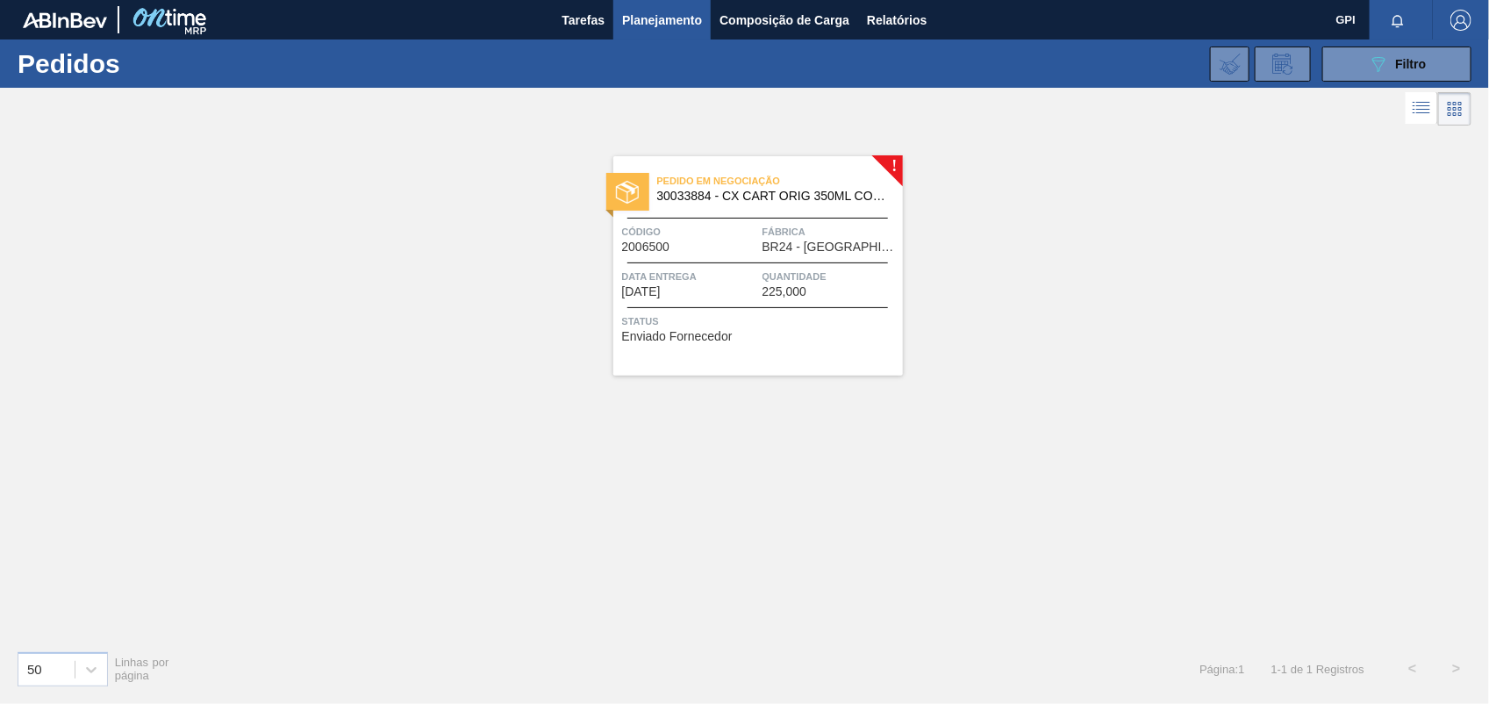
click at [729, 241] on div "Código 2006500" at bounding box center [690, 238] width 136 height 31
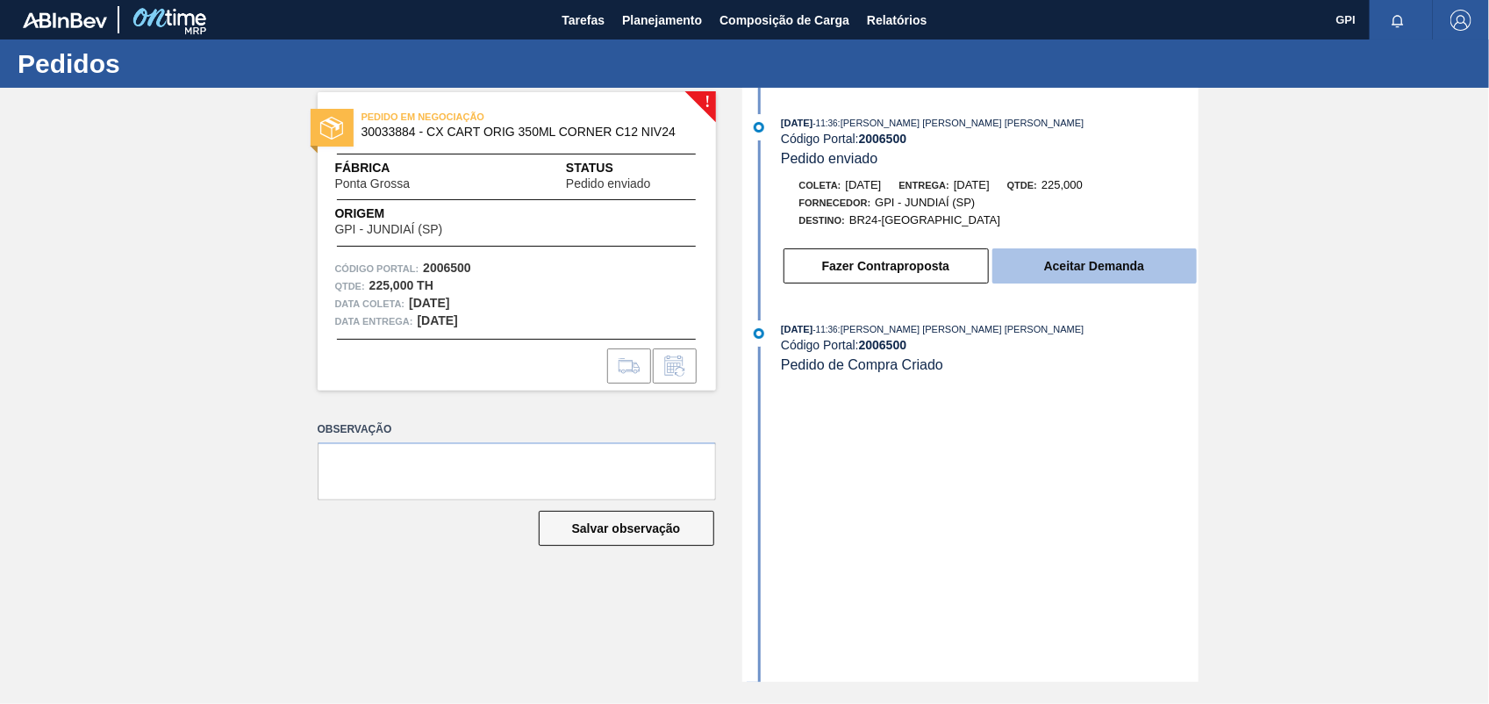
click at [1148, 264] on button "Aceitar Demanda" at bounding box center [1095, 265] width 204 height 35
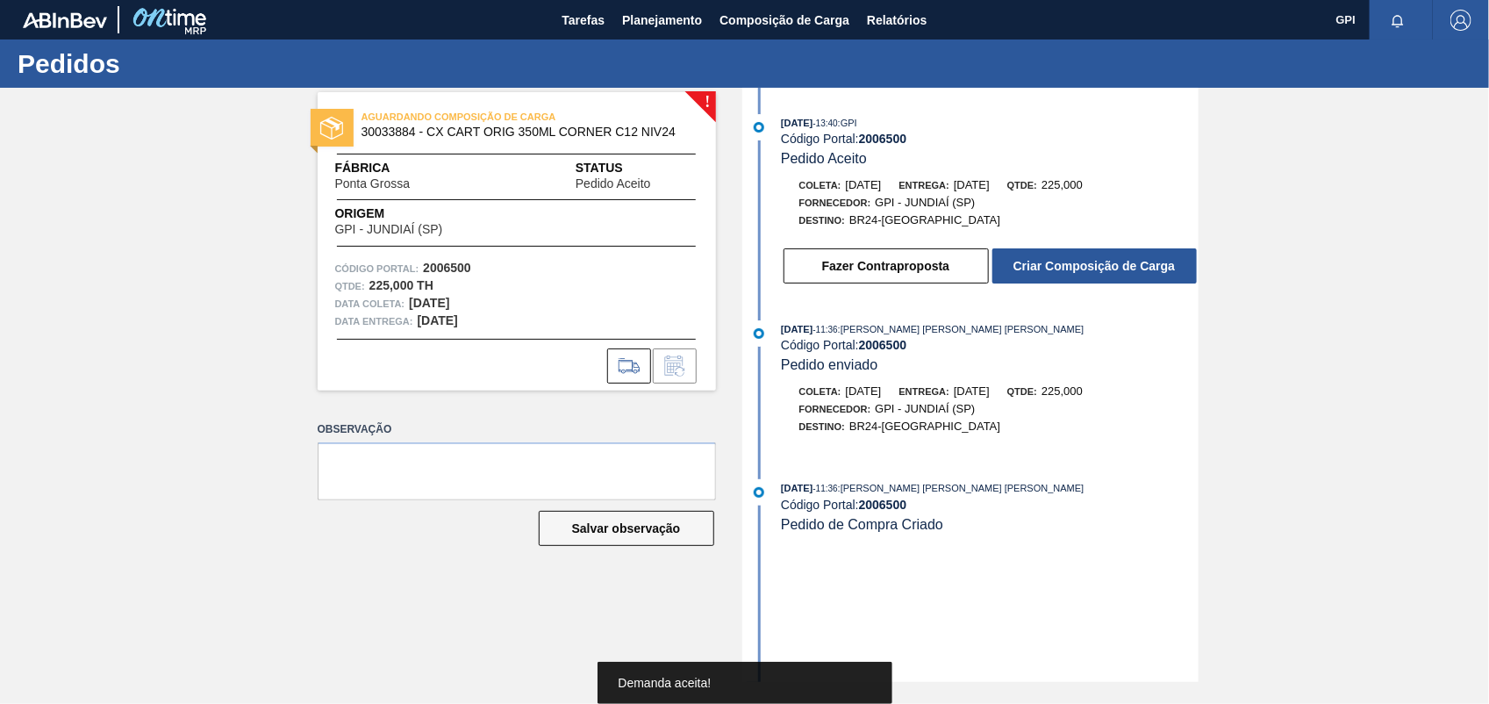
click at [1148, 264] on button "Criar Composição de Carga" at bounding box center [1095, 265] width 204 height 35
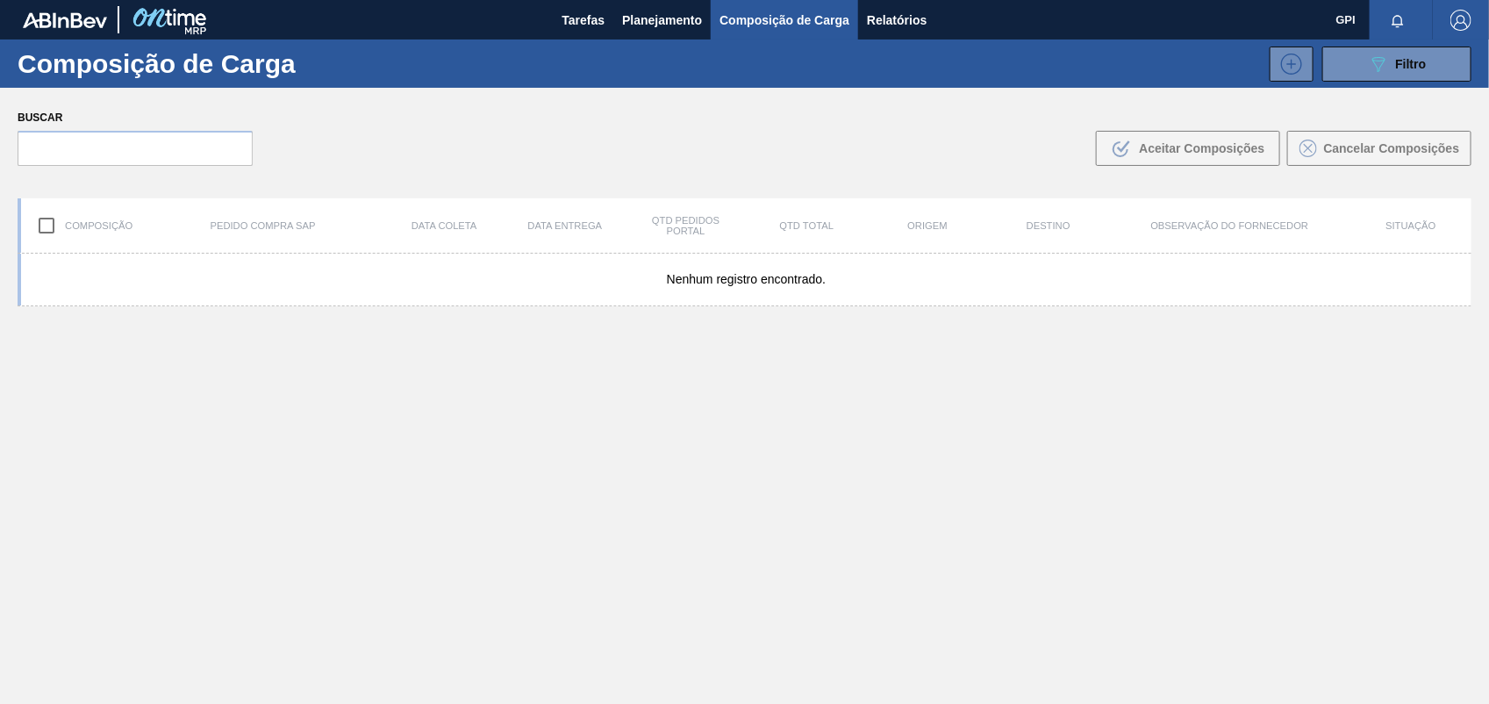
click at [1148, 264] on div "Nenhum registro encontrado." at bounding box center [745, 280] width 1454 height 53
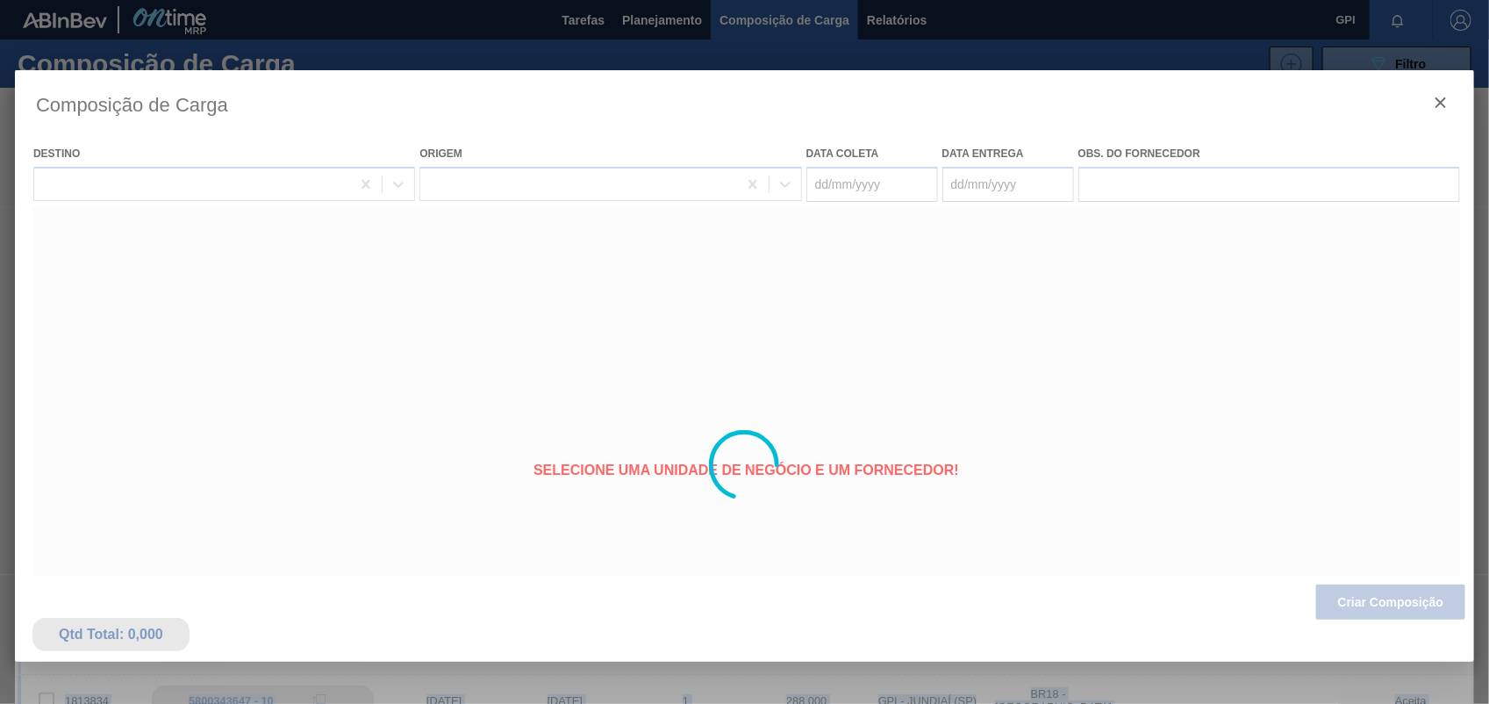
type coleta "23/09/2025"
type entrega "[DATE]"
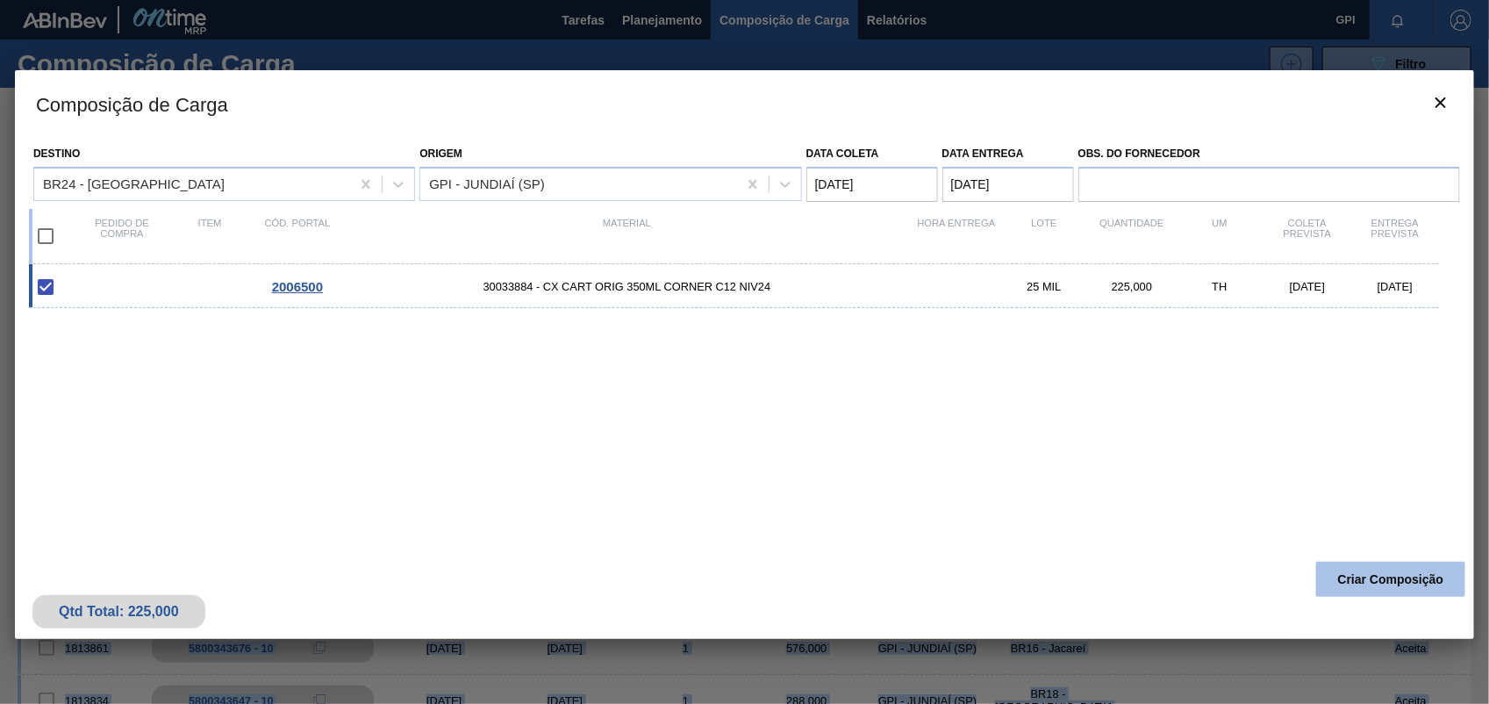
click at [1415, 584] on button "Criar Composição" at bounding box center [1390, 579] width 149 height 35
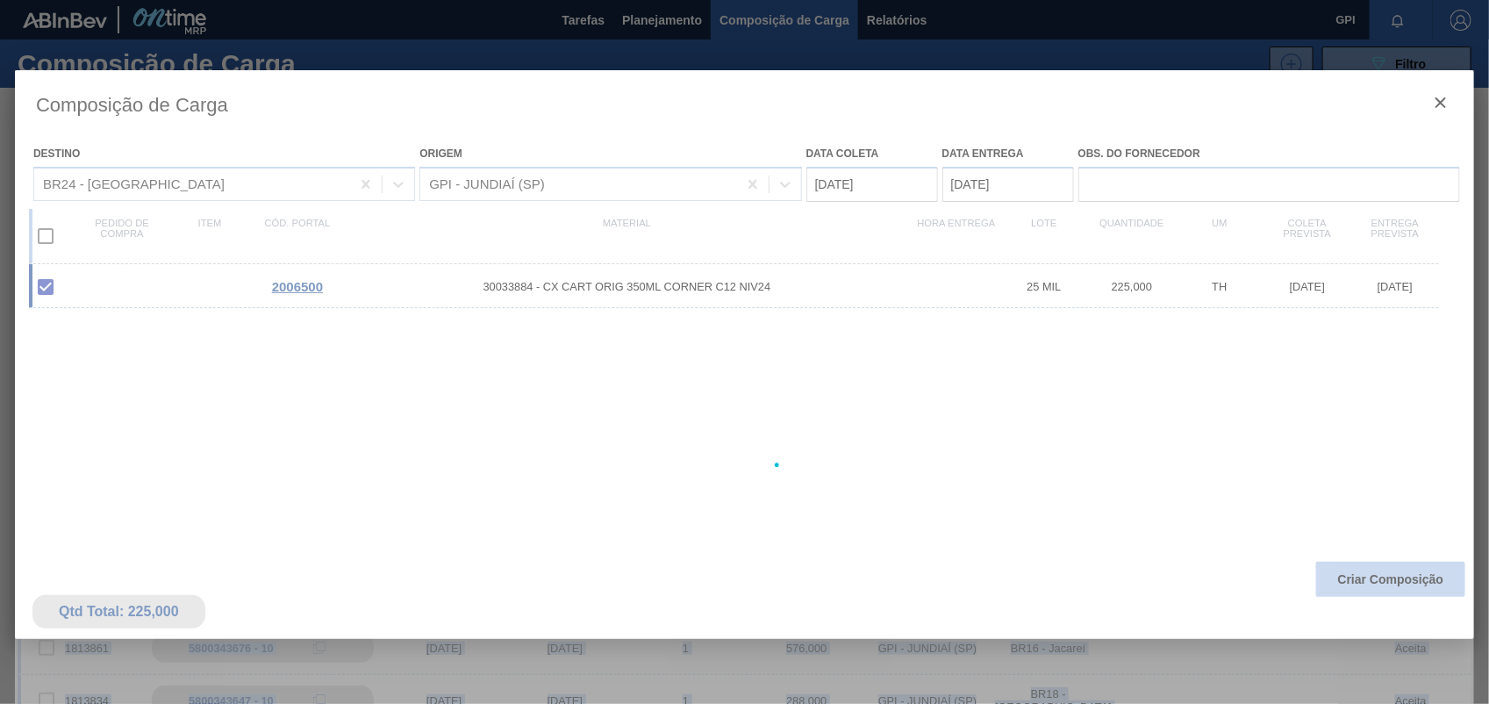
click at [1415, 584] on div at bounding box center [744, 465] width 1459 height 790
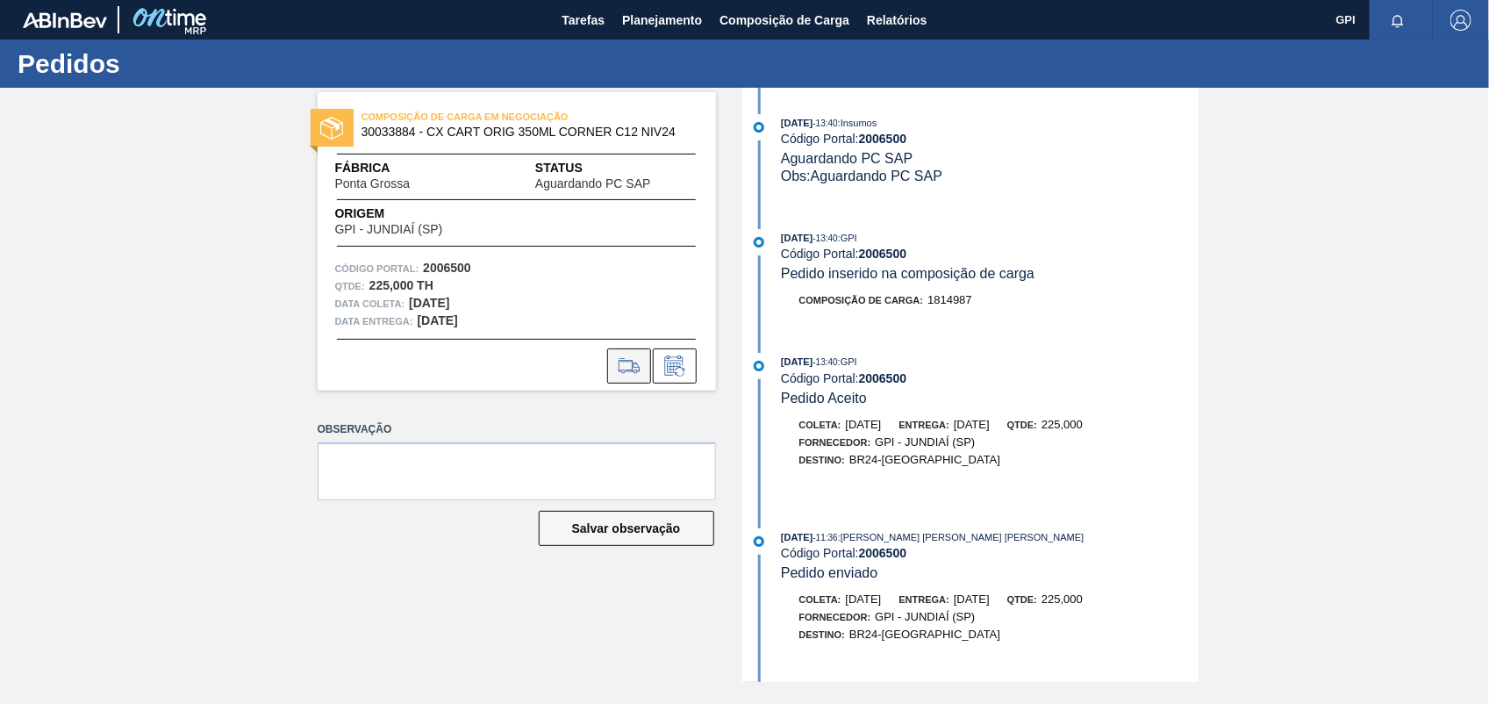
click at [637, 367] on icon at bounding box center [629, 365] width 28 height 21
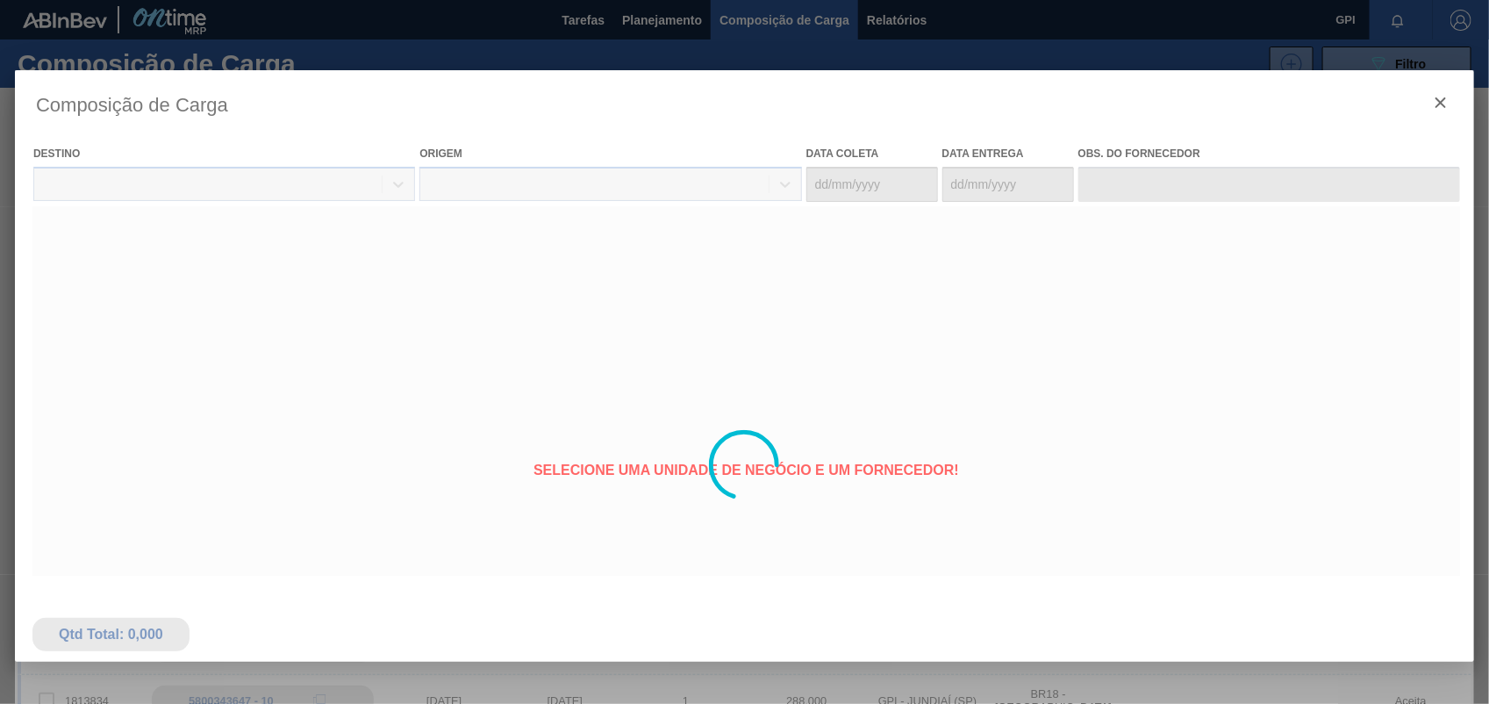
type coleta "23/09/2025"
type entrega "[DATE]"
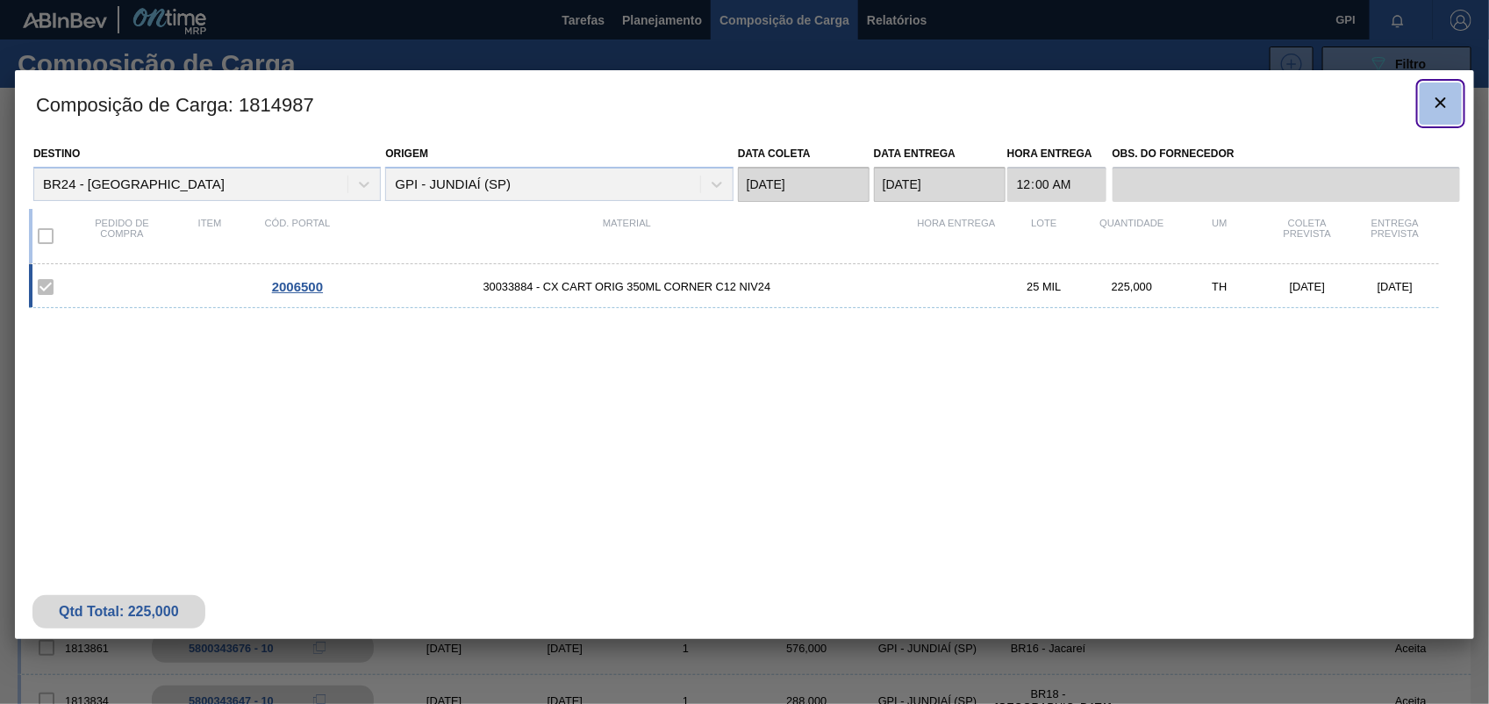
click at [1452, 102] on button "botão de ícone" at bounding box center [1441, 103] width 42 height 42
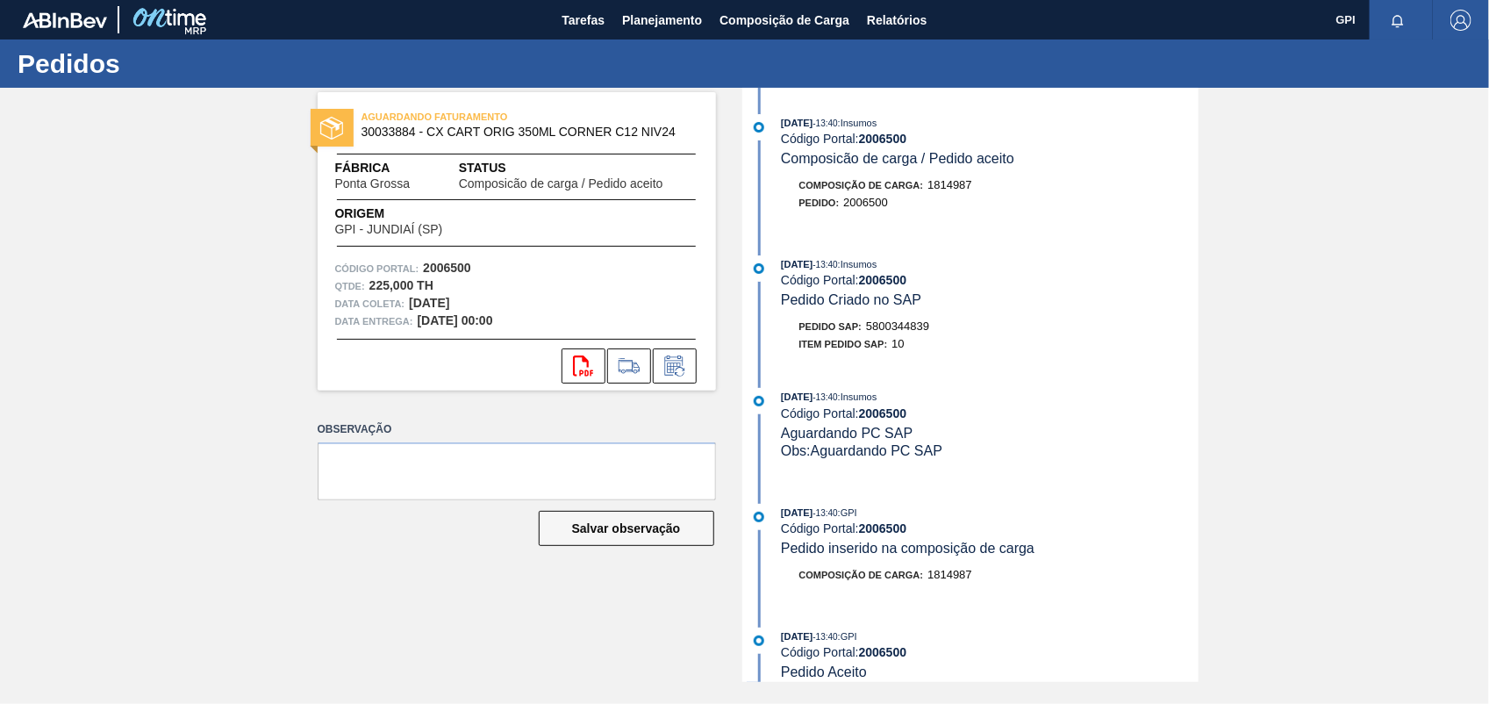
click at [914, 332] on span "5800344839" at bounding box center [897, 325] width 63 height 13
copy span "5800344839"
click at [439, 269] on strong "2006500" at bounding box center [447, 268] width 48 height 14
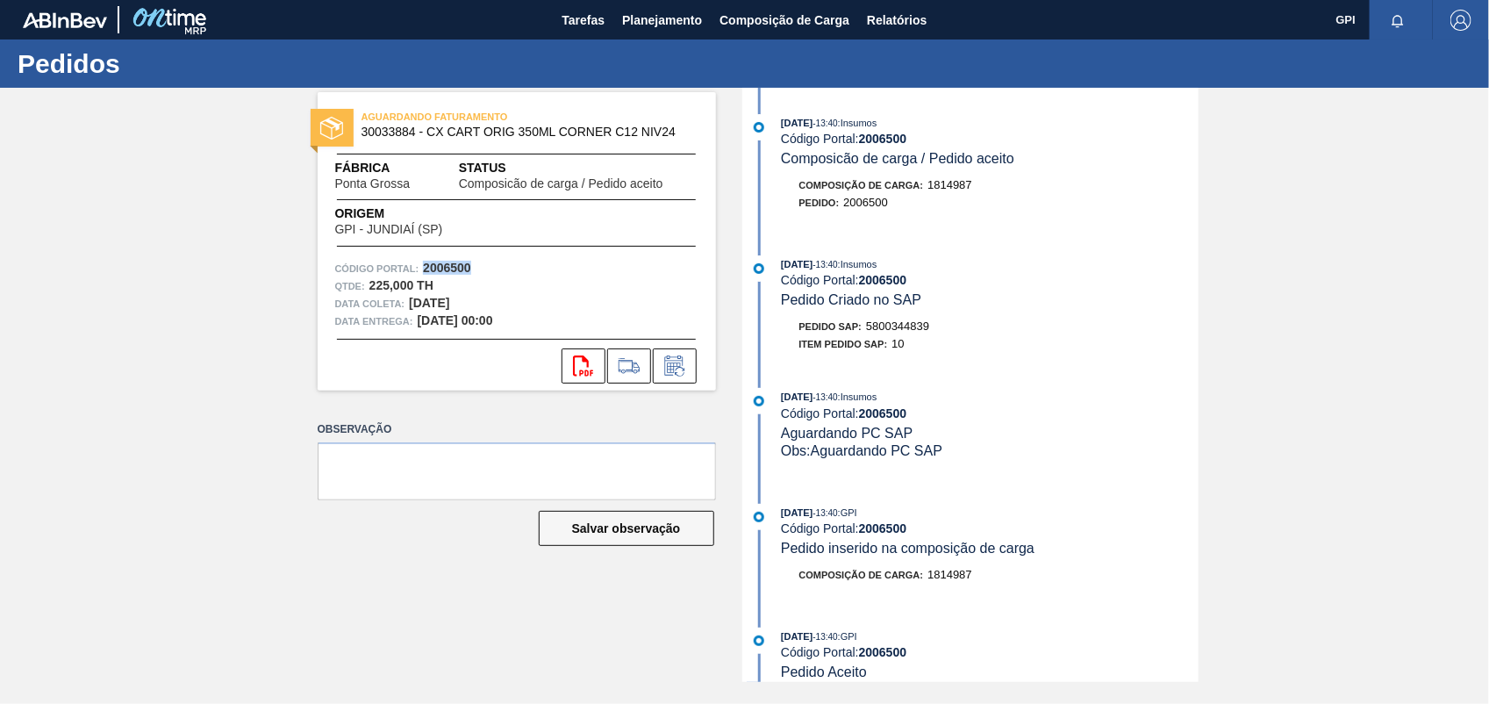
click at [439, 269] on strong "2006500" at bounding box center [447, 268] width 48 height 14
copy strong "2006500"
click at [568, 354] on button "svg{fill:#ff0000}" at bounding box center [584, 365] width 44 height 35
click at [1287, 325] on div "AGUARDANDO FATURAMENTO 30033884 - CX CART ORIG 350ML CORNER C12 NIV24 Fábrica P…" at bounding box center [744, 385] width 1489 height 594
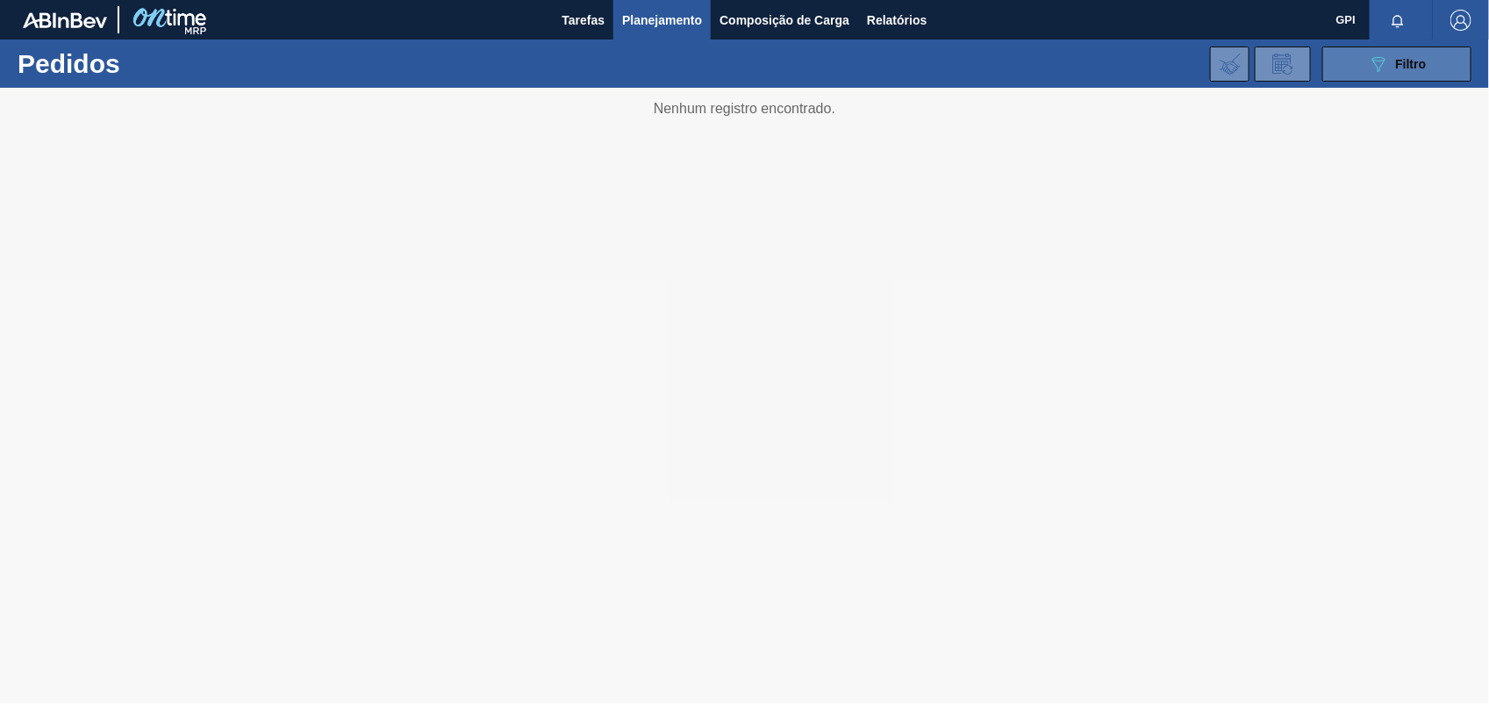
click at [1392, 64] on div "089F7B8B-B2A5-4AFE-B5C0-19BA573D28AC Filtro" at bounding box center [1397, 64] width 59 height 21
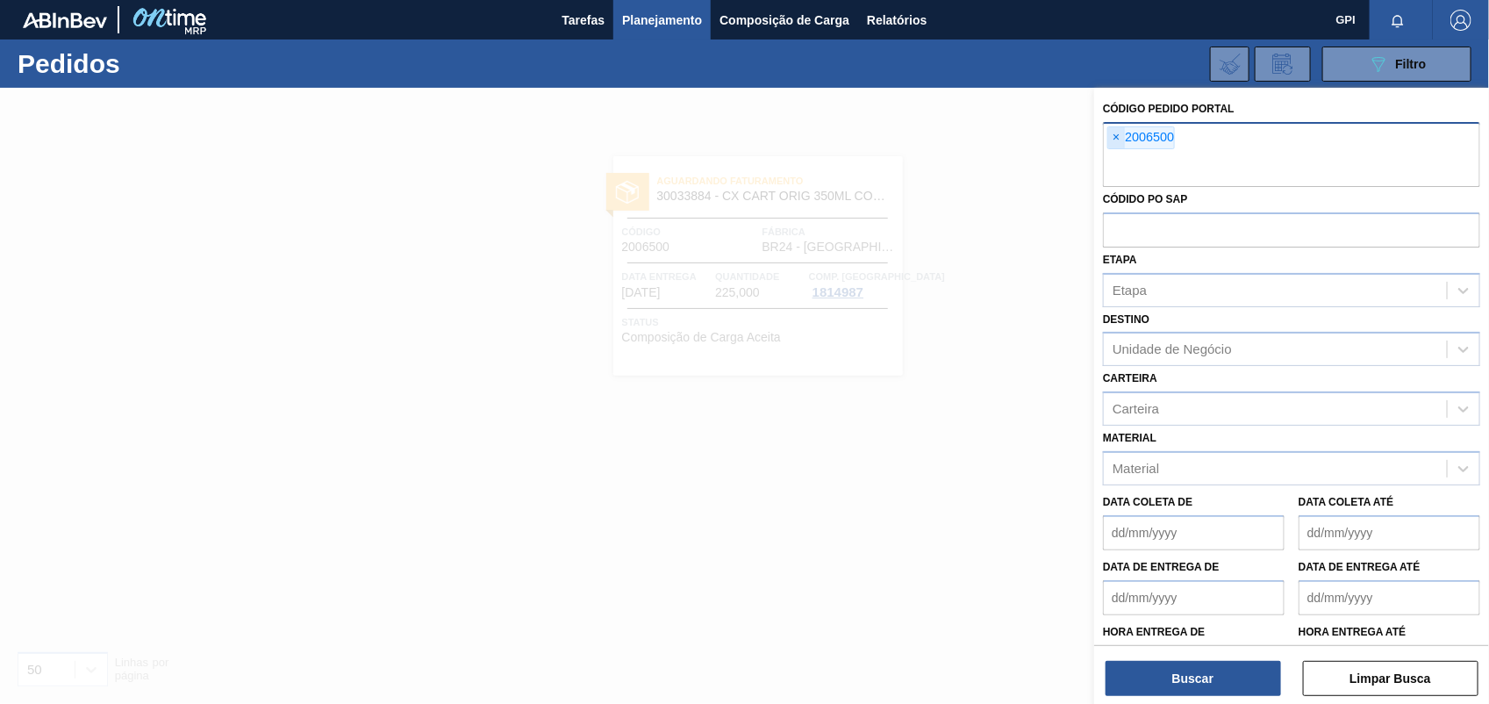
click at [1122, 140] on span "×" at bounding box center [1116, 137] width 17 height 21
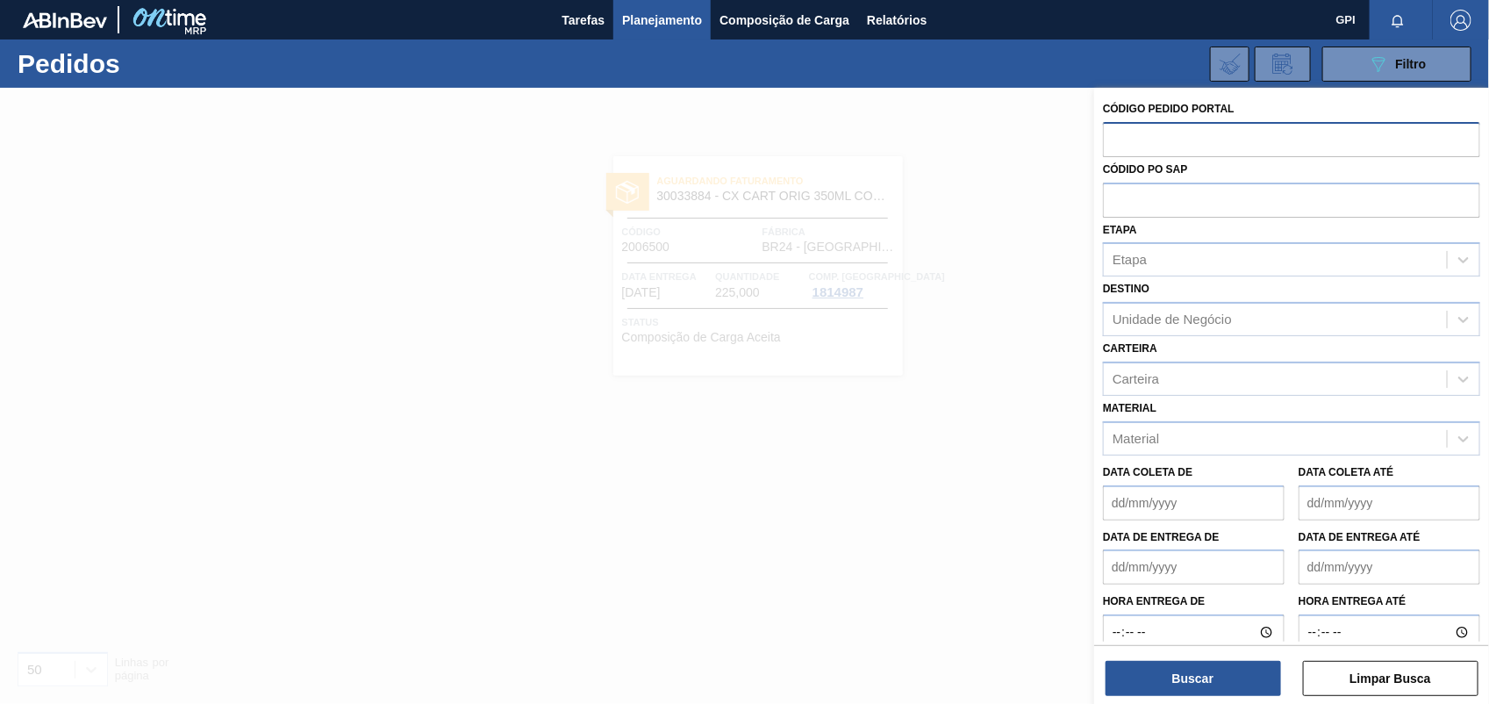
paste input "2006516"
type input "2006516"
click at [1237, 678] on button "Buscar" at bounding box center [1194, 678] width 176 height 35
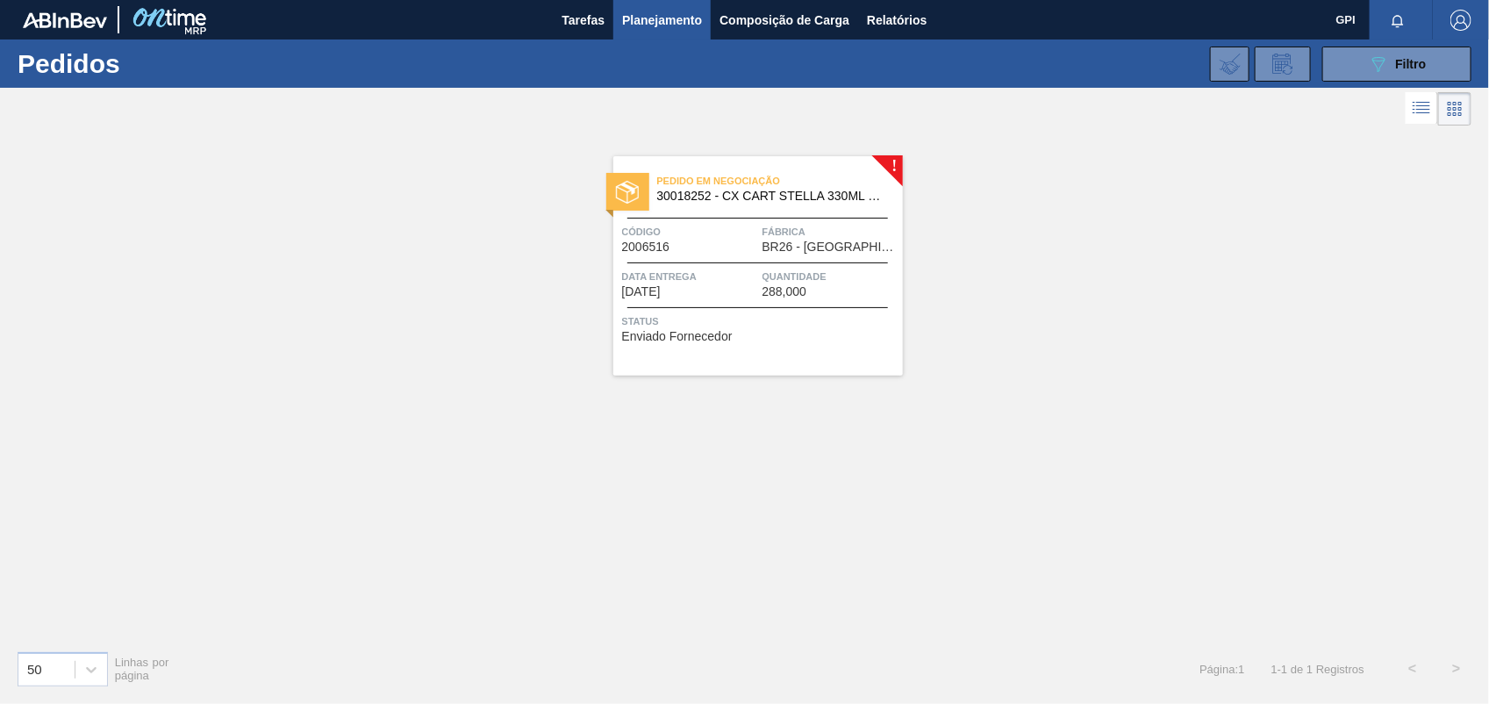
click at [713, 283] on span "Data entrega" at bounding box center [690, 277] width 136 height 18
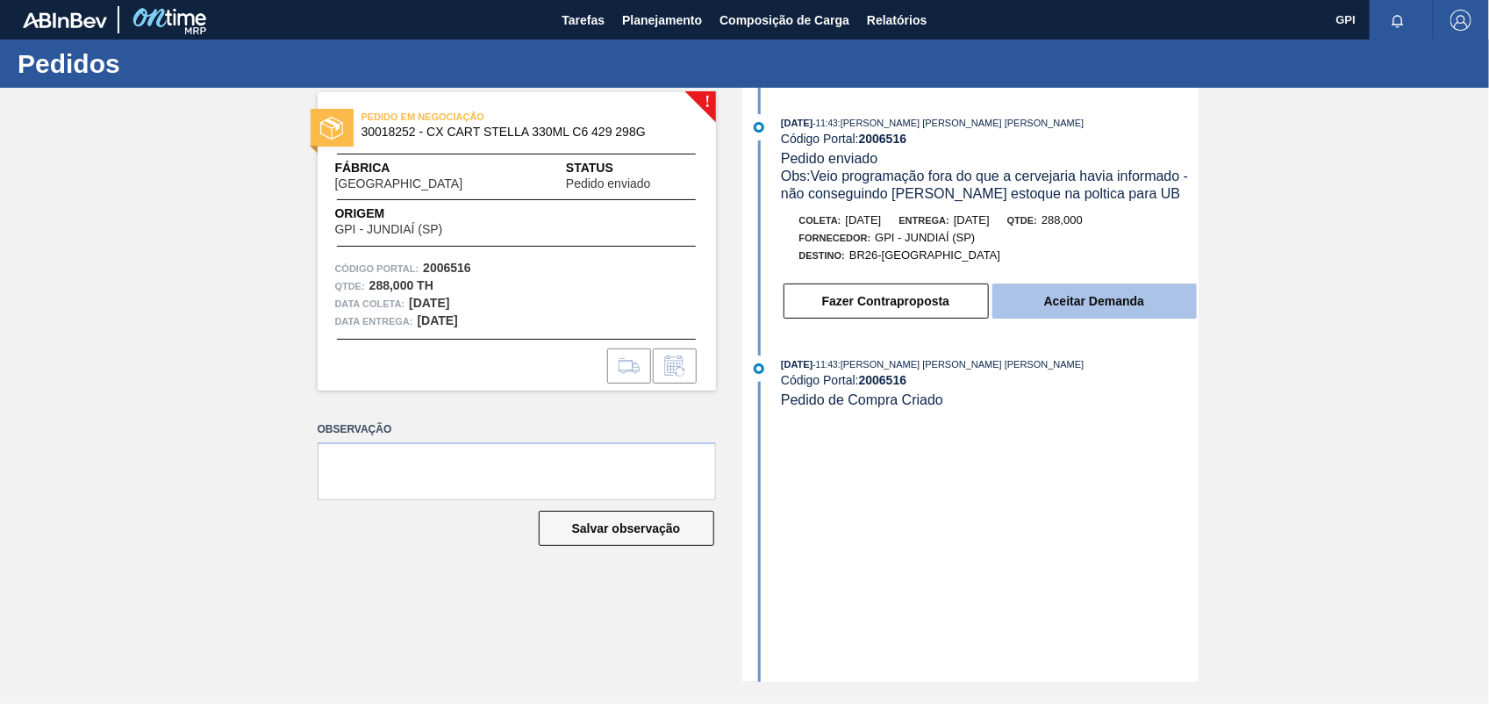
click at [1129, 313] on button "Aceitar Demanda" at bounding box center [1095, 300] width 204 height 35
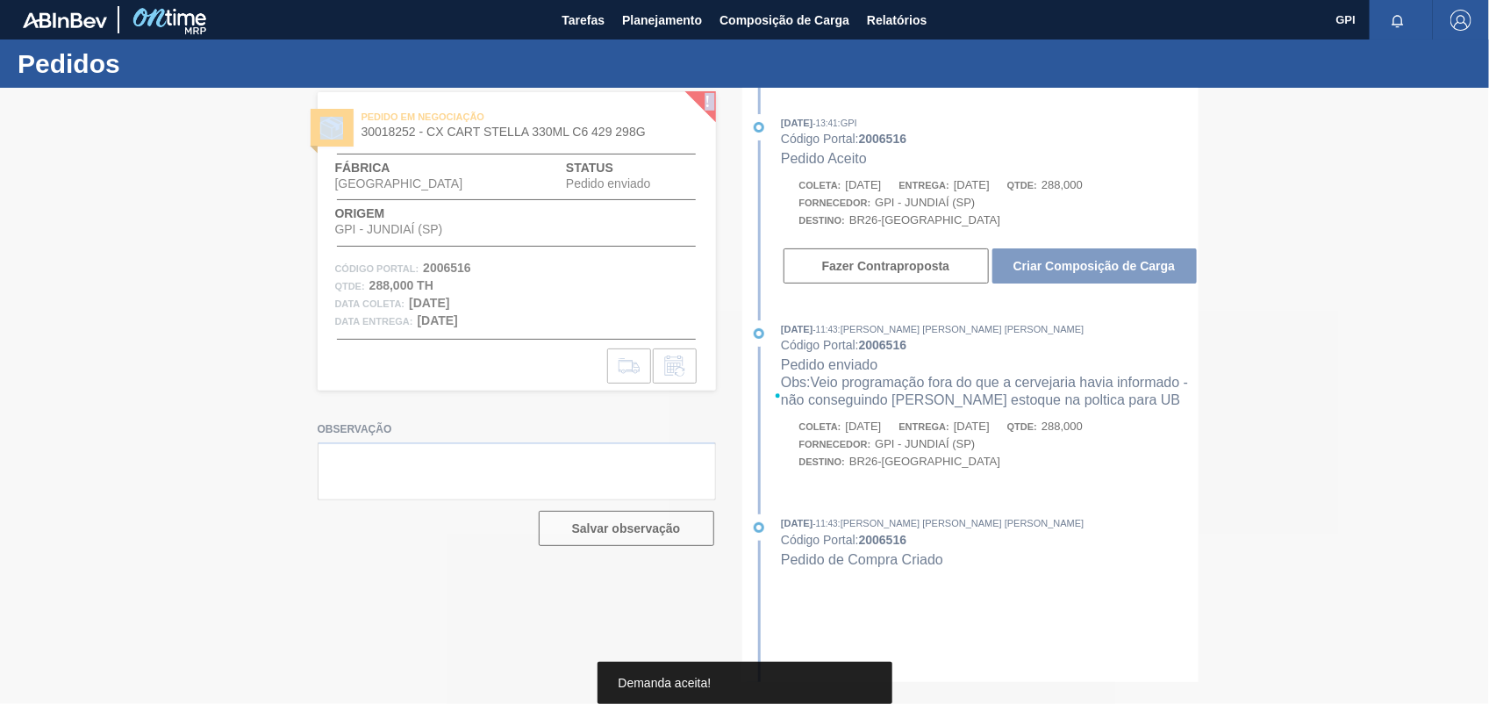
click at [1129, 313] on div at bounding box center [744, 396] width 1489 height 616
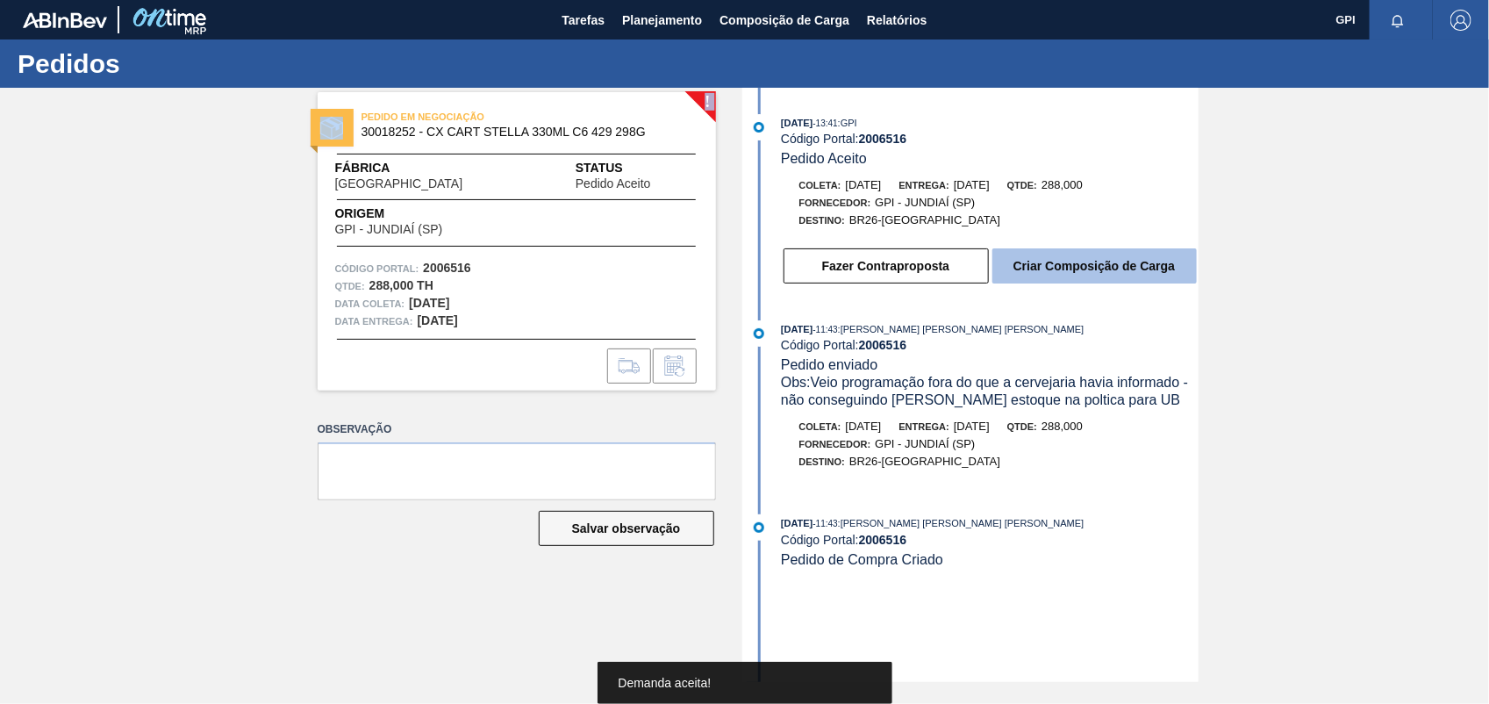
drag, startPoint x: 1129, startPoint y: 313, endPoint x: 1125, endPoint y: 266, distance: 47.5
click at [1125, 266] on button "Criar Composição de Carga" at bounding box center [1095, 265] width 204 height 35
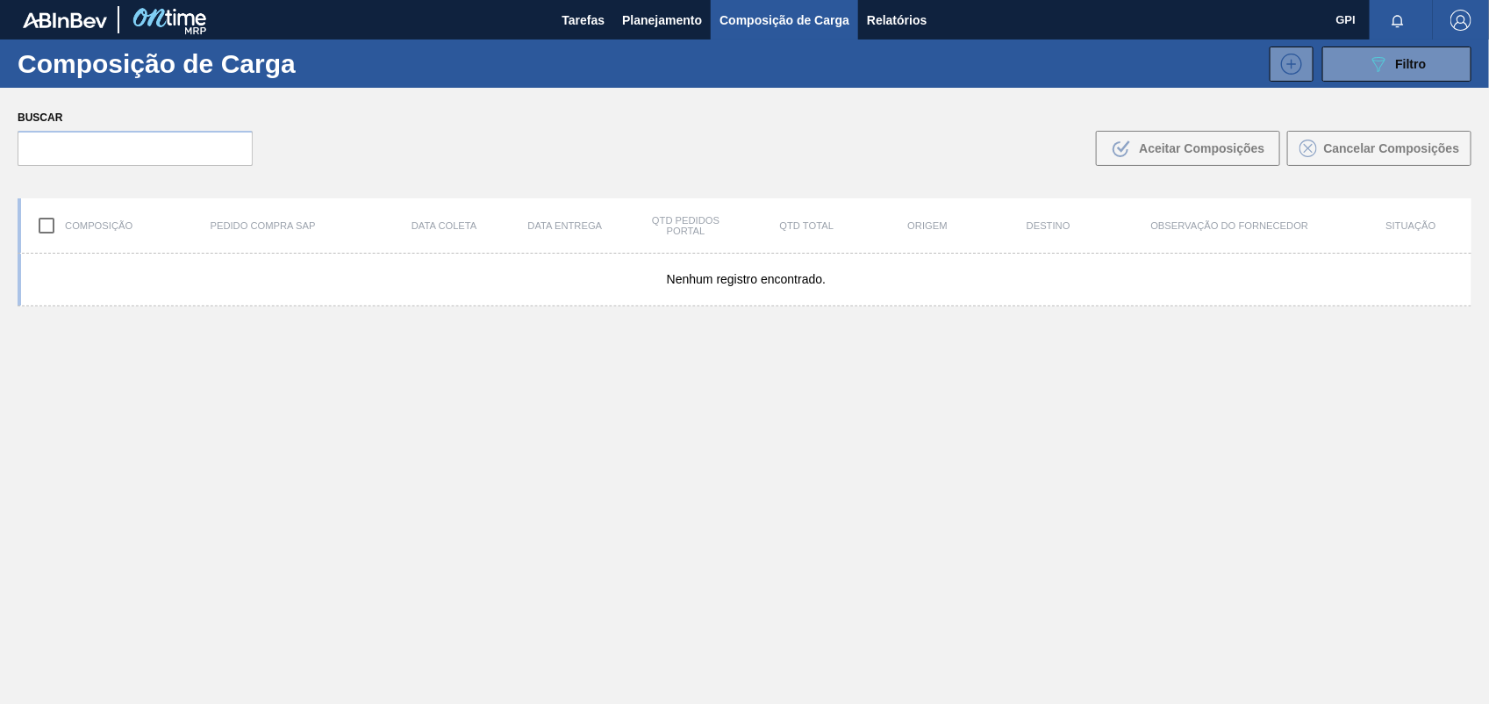
click at [1125, 266] on div "Nenhum registro encontrado." at bounding box center [745, 280] width 1454 height 53
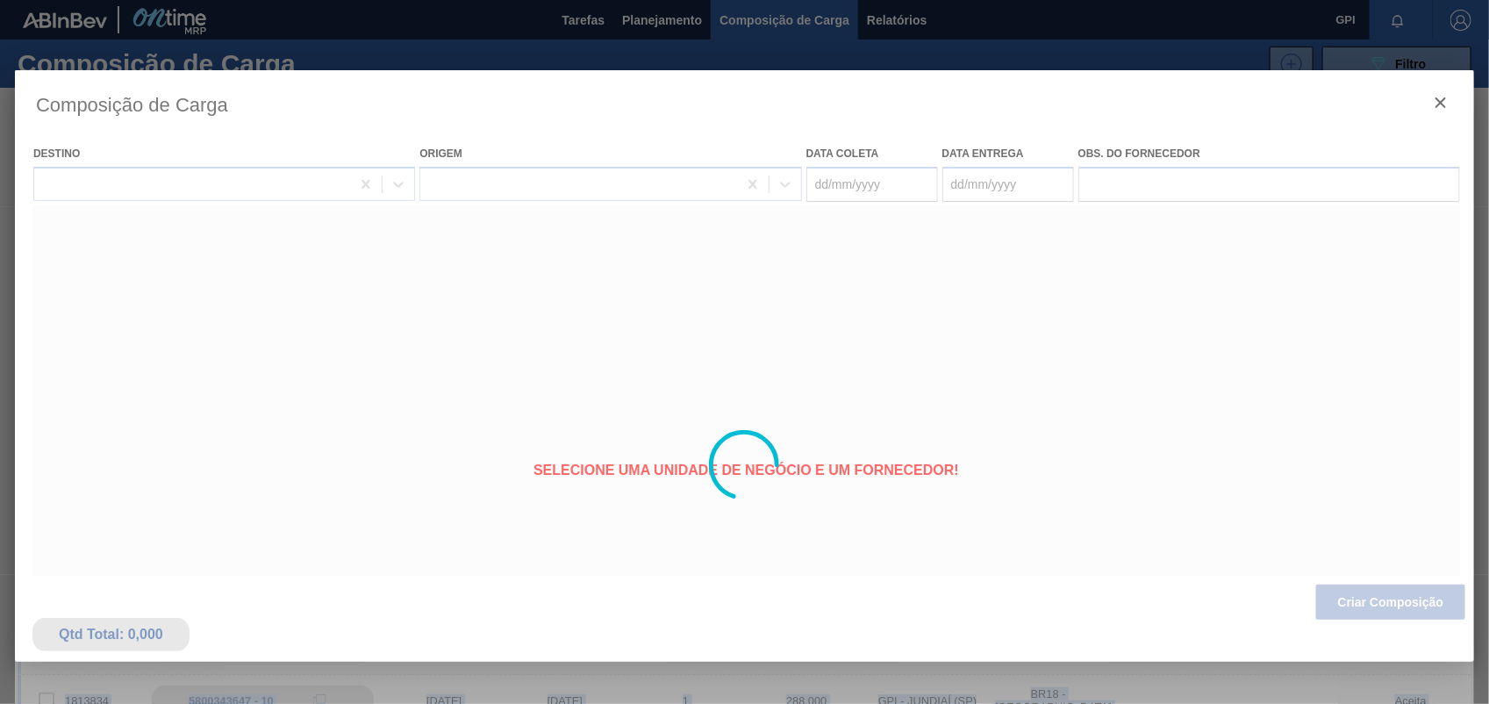
type coleta "29/08/2025"
type entrega "01/09/2025"
click at [1370, 595] on div at bounding box center [744, 465] width 1459 height 790
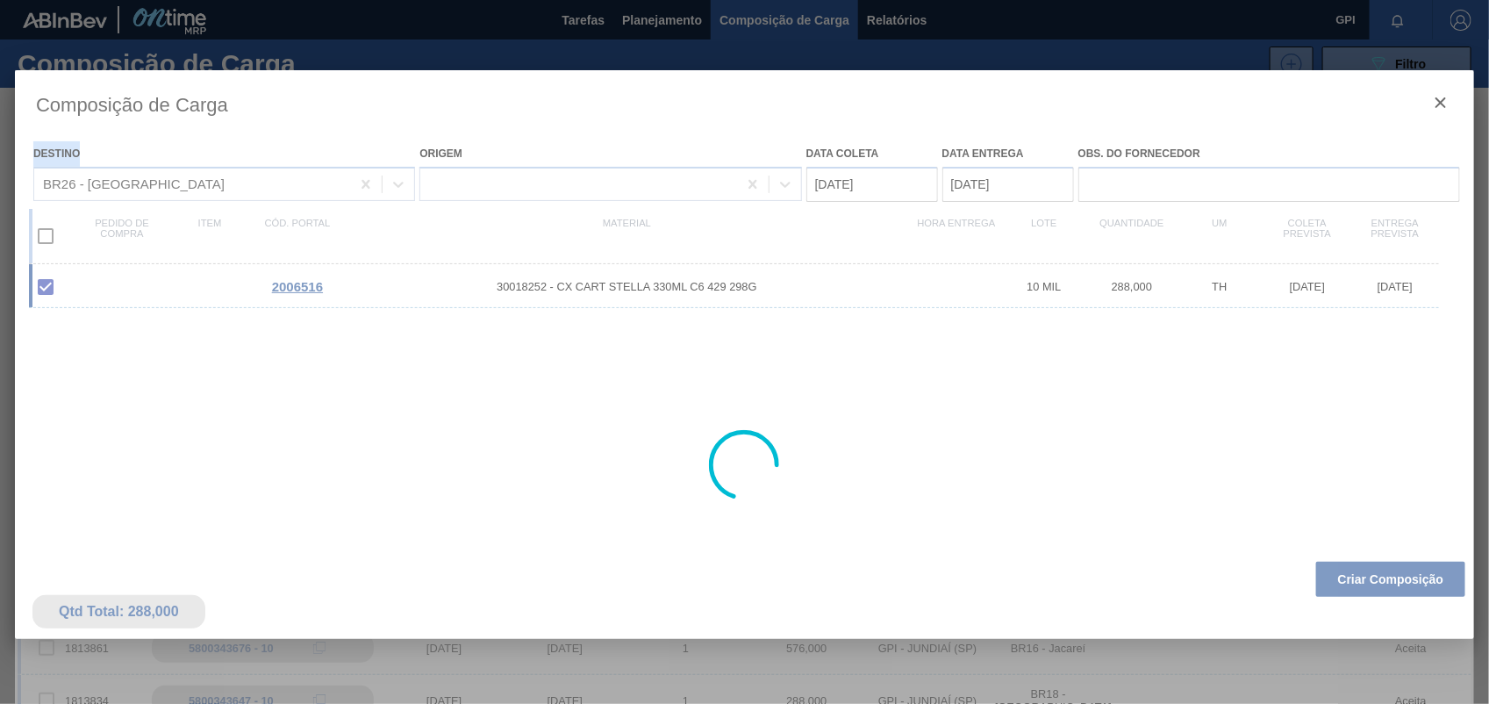
click at [1370, 595] on div at bounding box center [744, 465] width 1459 height 790
click at [1370, 595] on button "Criar Composição" at bounding box center [1390, 579] width 149 height 35
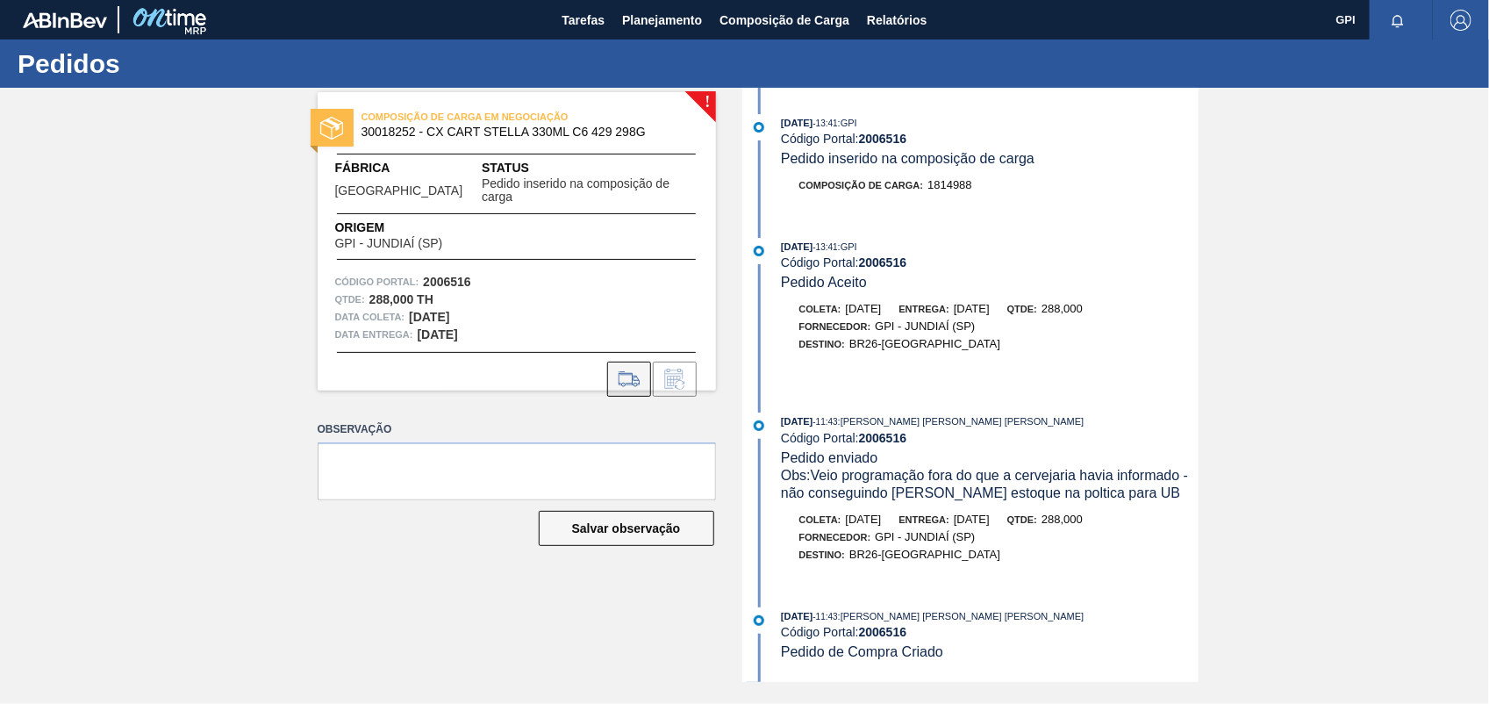
click at [645, 364] on button at bounding box center [629, 379] width 44 height 35
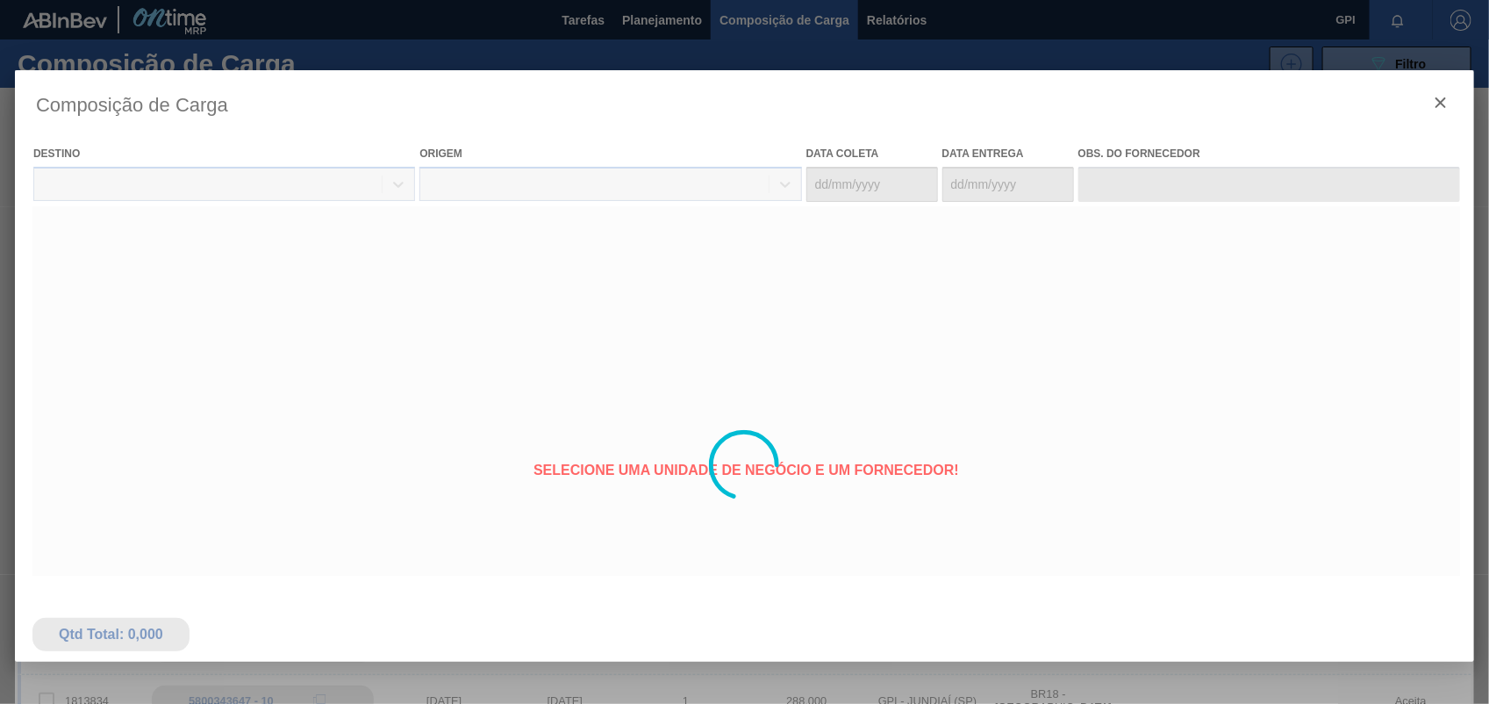
type coleta "29/08/2025"
type entrega "01/09/2025"
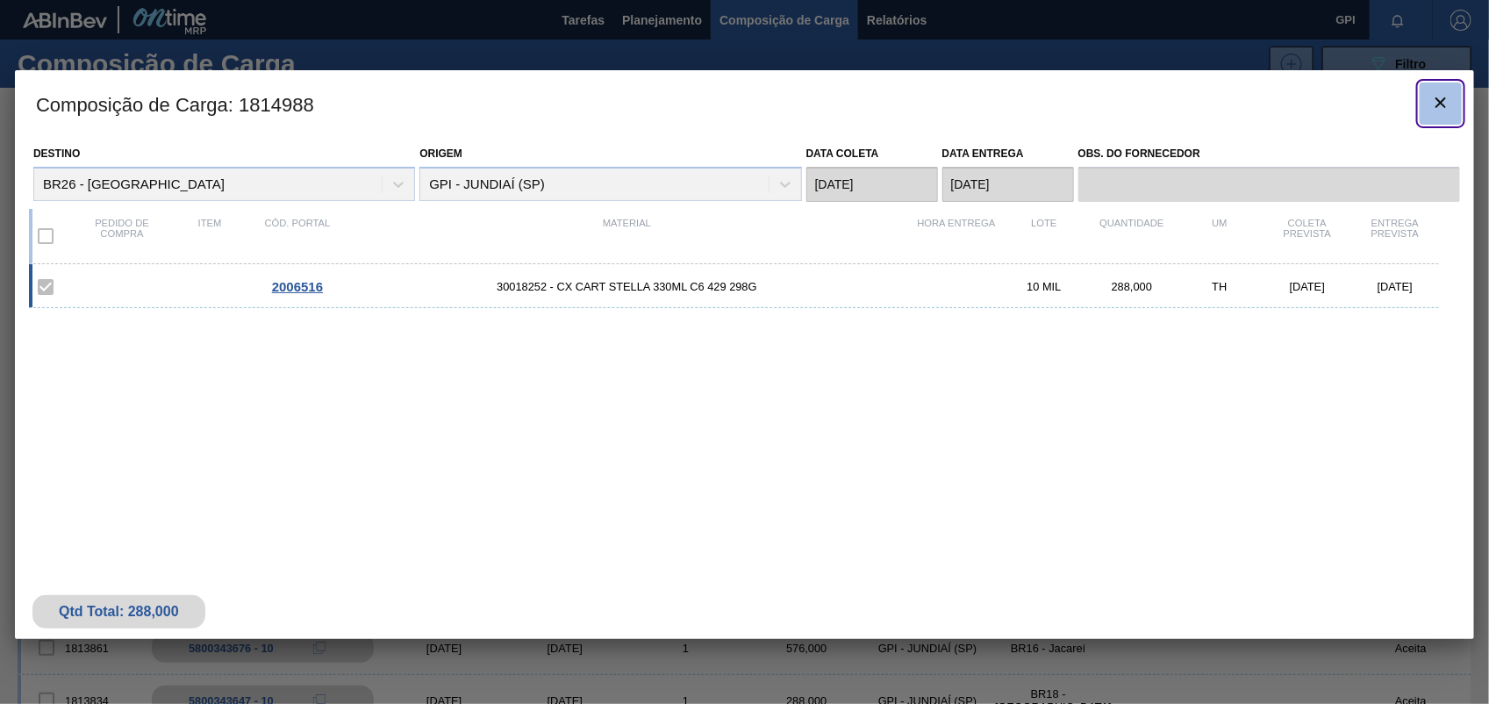
click at [1449, 101] on icon "botão de ícone" at bounding box center [1440, 102] width 21 height 21
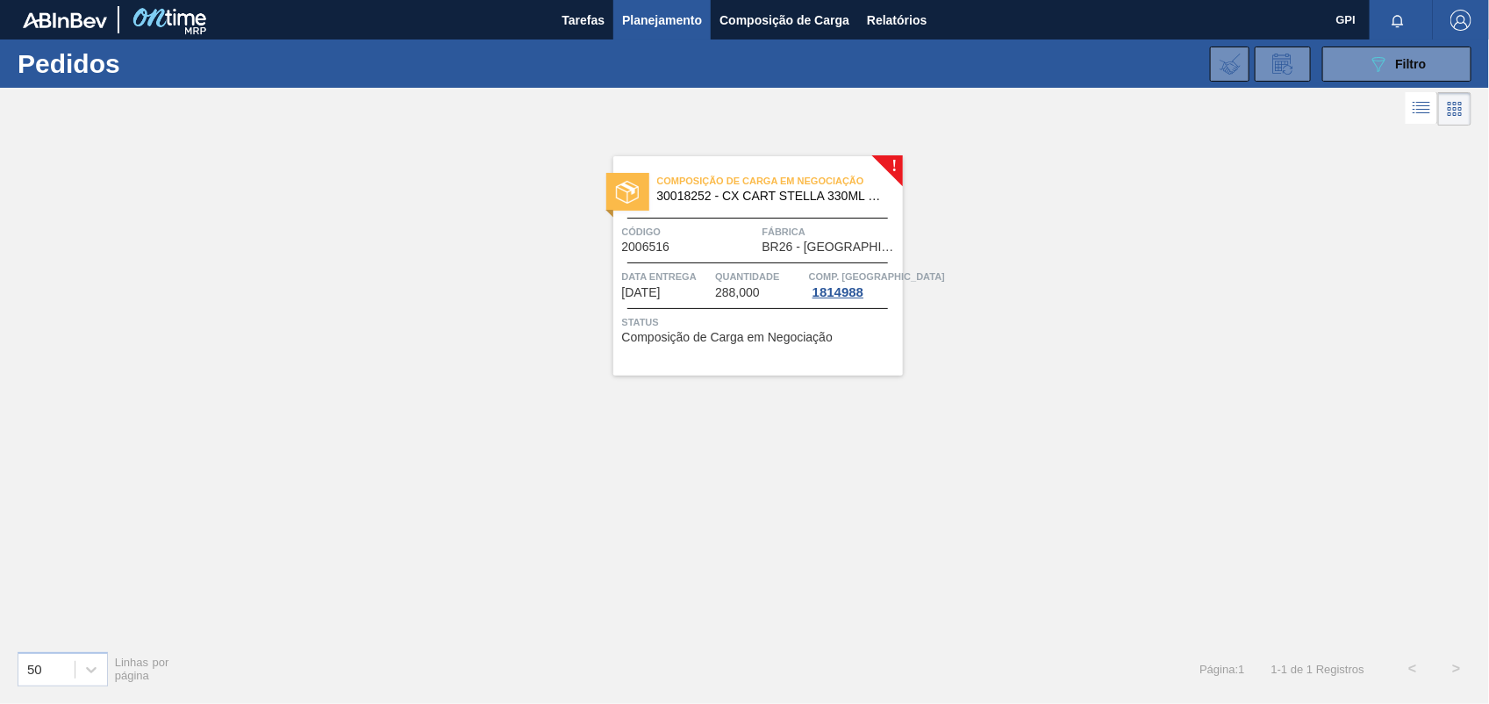
click at [695, 260] on div "Composição de Carga em Negociação 30018252 - CX CART STELLA 330ML C6 429 298G C…" at bounding box center [758, 265] width 290 height 219
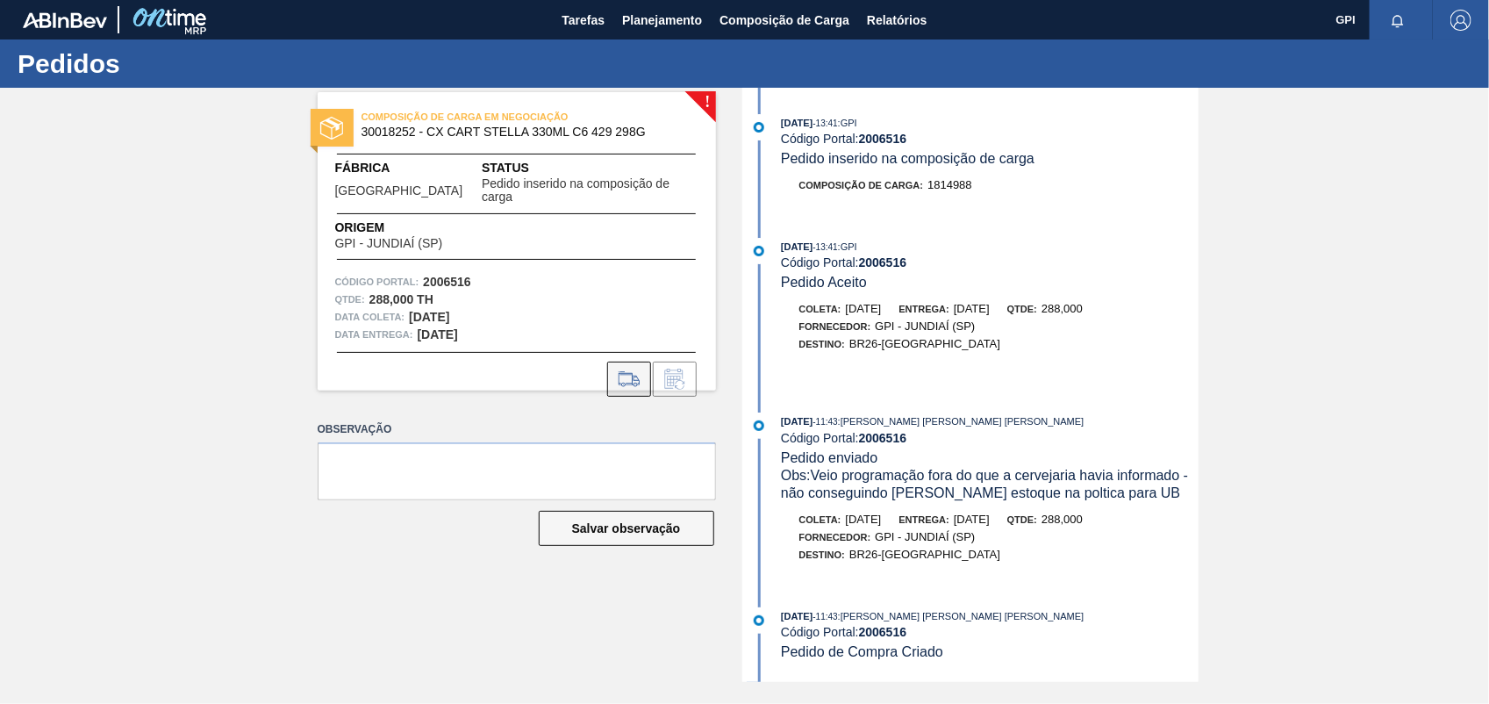
click at [642, 369] on icon at bounding box center [629, 379] width 28 height 21
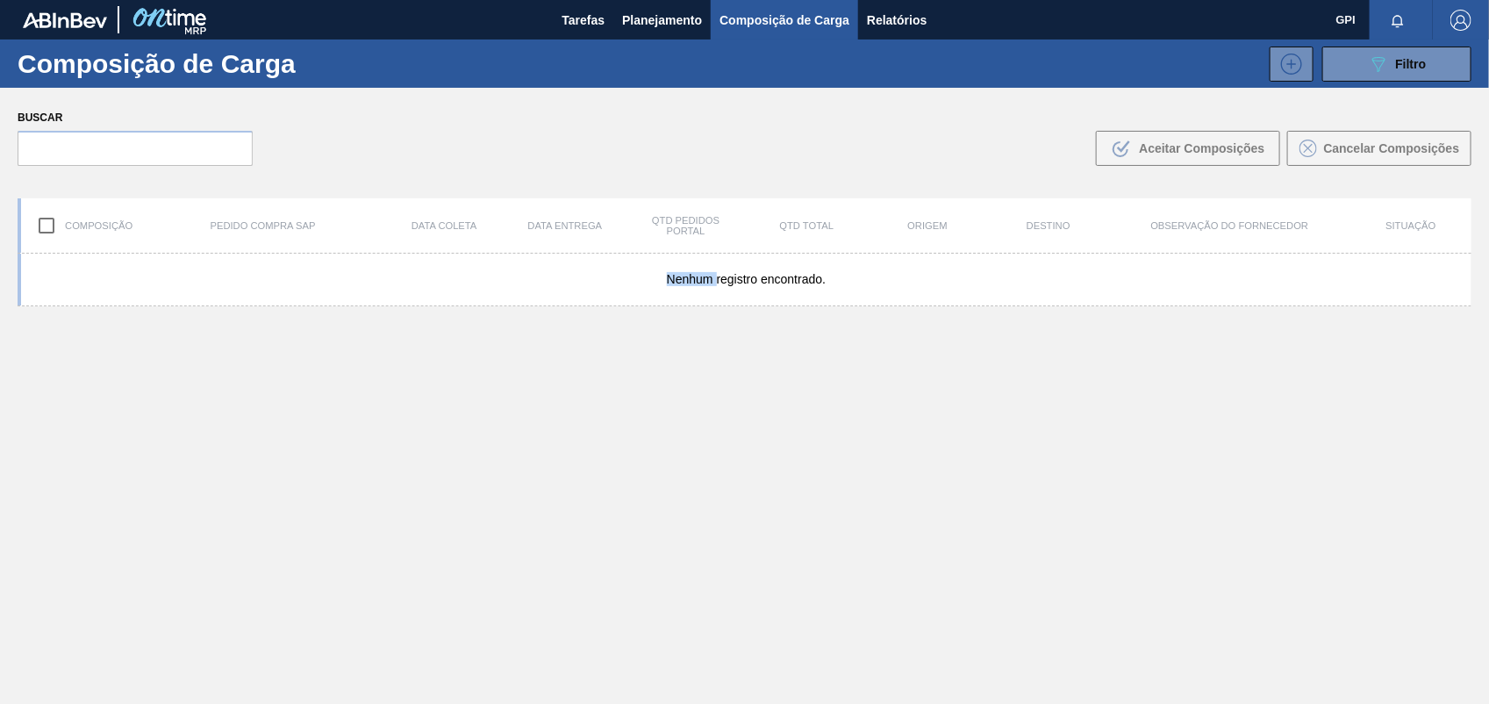
click at [642, 362] on div "Composição de Carga 089F7B8B-B2A5-4AFE-B5C0-19BA573D28AC Filtro 089F7B8B-B2A5-4…" at bounding box center [744, 371] width 1489 height 664
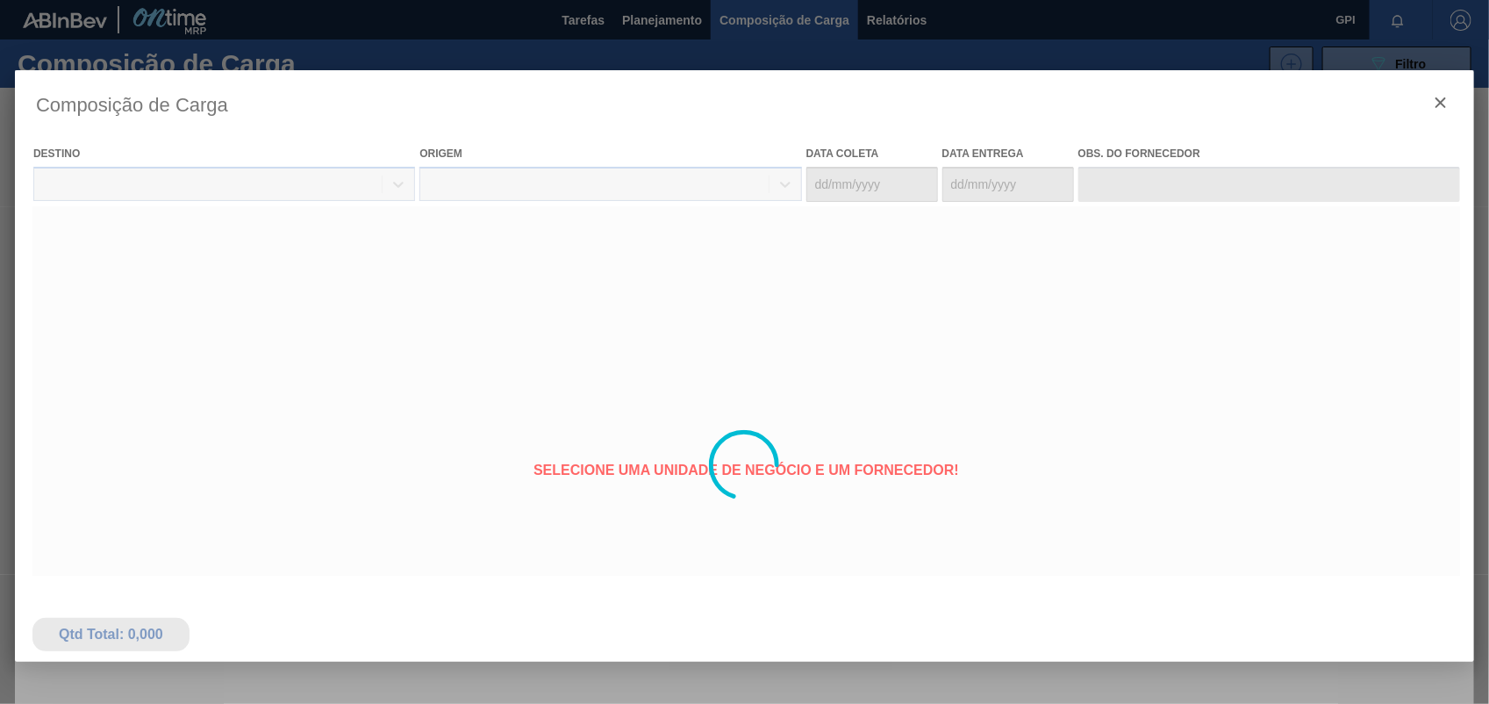
type coleta "29/08/2025"
type entrega "01/09/2025"
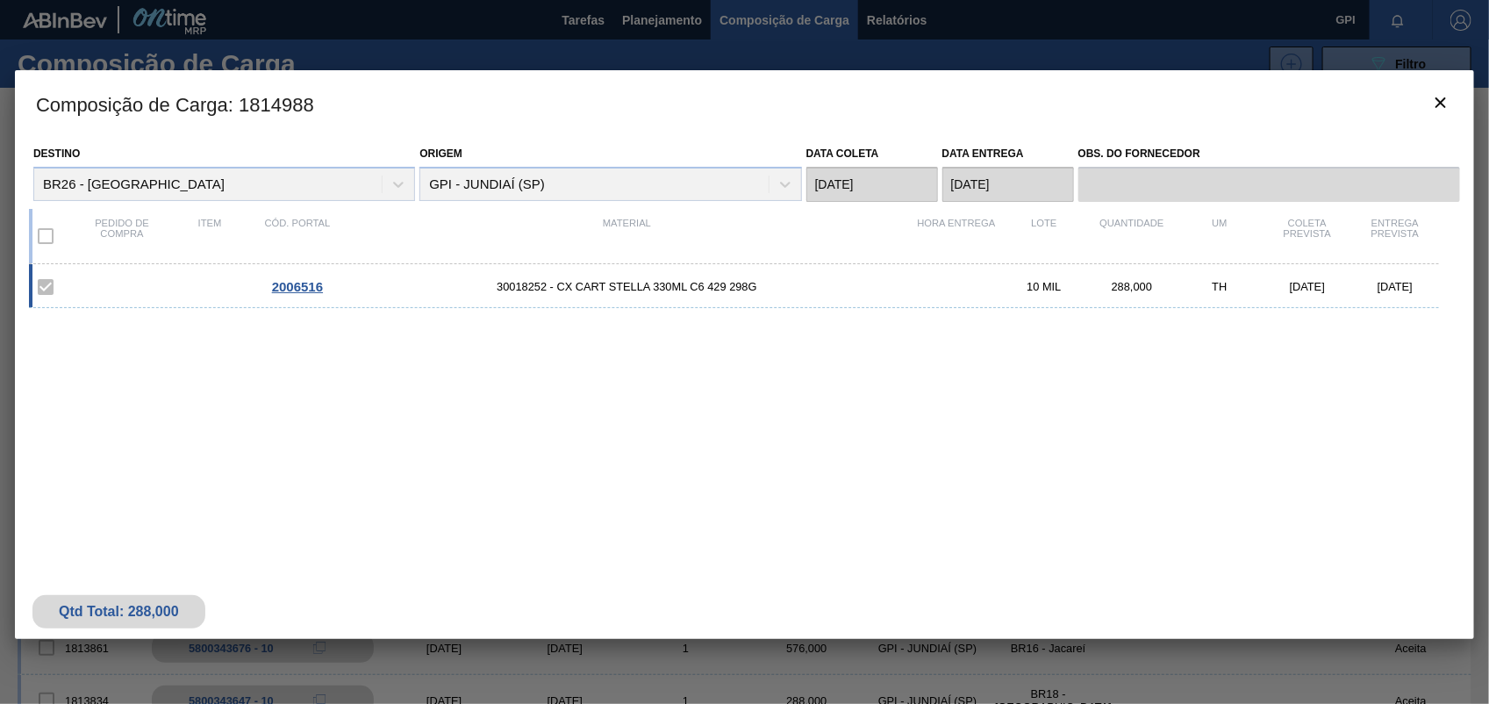
click at [336, 316] on div "2006516 30018252 - CX CART STELLA 330ML C6 429 298G 10 MIL 288,000 TH 29/08/202…" at bounding box center [741, 398] width 1424 height 268
click at [433, 292] on span "30018252 - CX CART STELLA 330ML C6 429 298G" at bounding box center [626, 286] width 571 height 13
drag, startPoint x: 440, startPoint y: 296, endPoint x: 462, endPoint y: 331, distance: 41.4
click at [450, 313] on div "2006516 30018252 - CX CART STELLA 330ML C6 429 298G 10 MIL 288,000 TH 29/08/202…" at bounding box center [741, 398] width 1424 height 268
drag, startPoint x: 483, startPoint y: 358, endPoint x: 562, endPoint y: 387, distance: 84.1
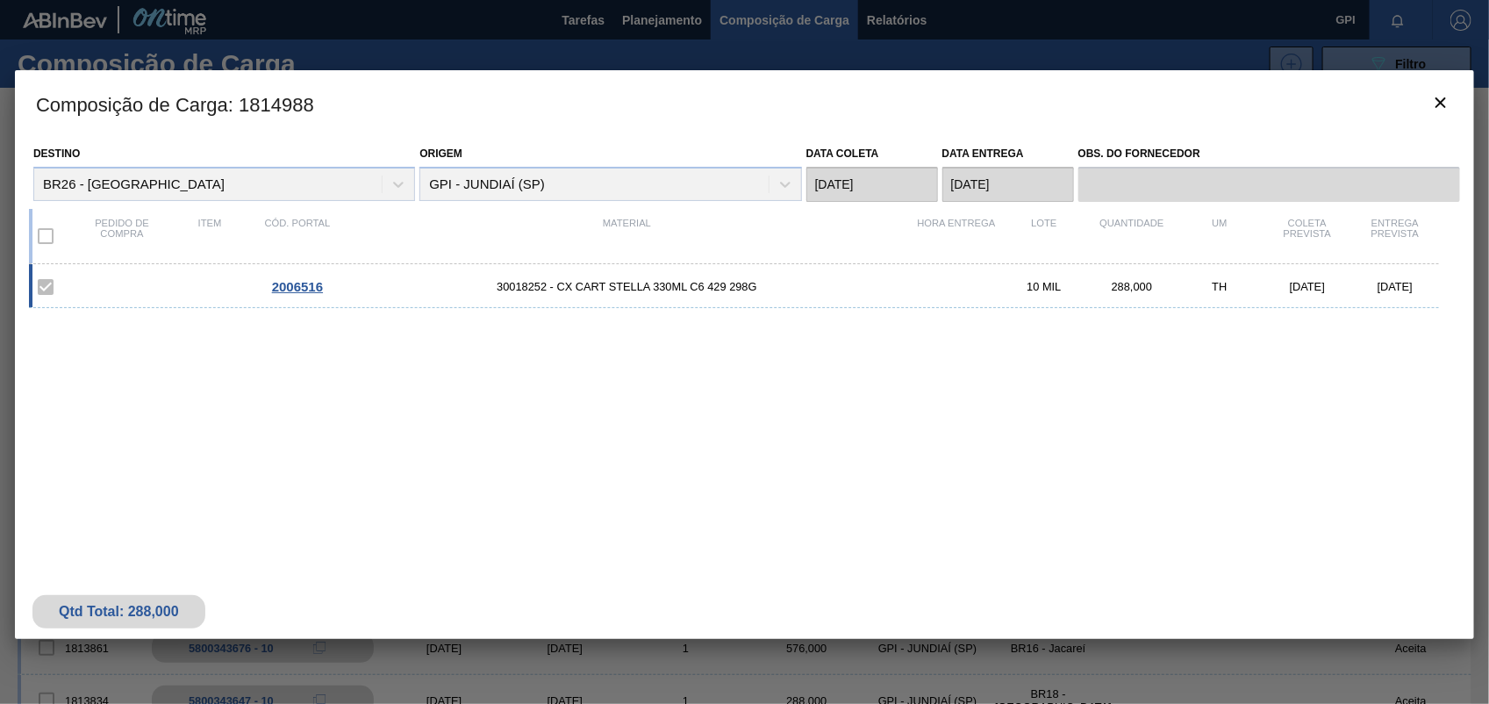
click at [489, 361] on div "2006516 30018252 - CX CART STELLA 330ML C6 429 298G 10 MIL 288,000 TH 29/08/202…" at bounding box center [741, 398] width 1424 height 268
drag, startPoint x: 562, startPoint y: 387, endPoint x: 580, endPoint y: 391, distance: 18.8
click at [580, 391] on div "2006516 30018252 - CX CART STELLA 330ML C6 429 298G 10 MIL 288,000 TH 29/08/202…" at bounding box center [741, 398] width 1424 height 268
drag, startPoint x: 580, startPoint y: 391, endPoint x: 616, endPoint y: 393, distance: 36.1
click at [616, 393] on div "2006516 30018252 - CX CART STELLA 330ML C6 429 298G 10 MIL 288,000 TH 29/08/202…" at bounding box center [741, 398] width 1424 height 268
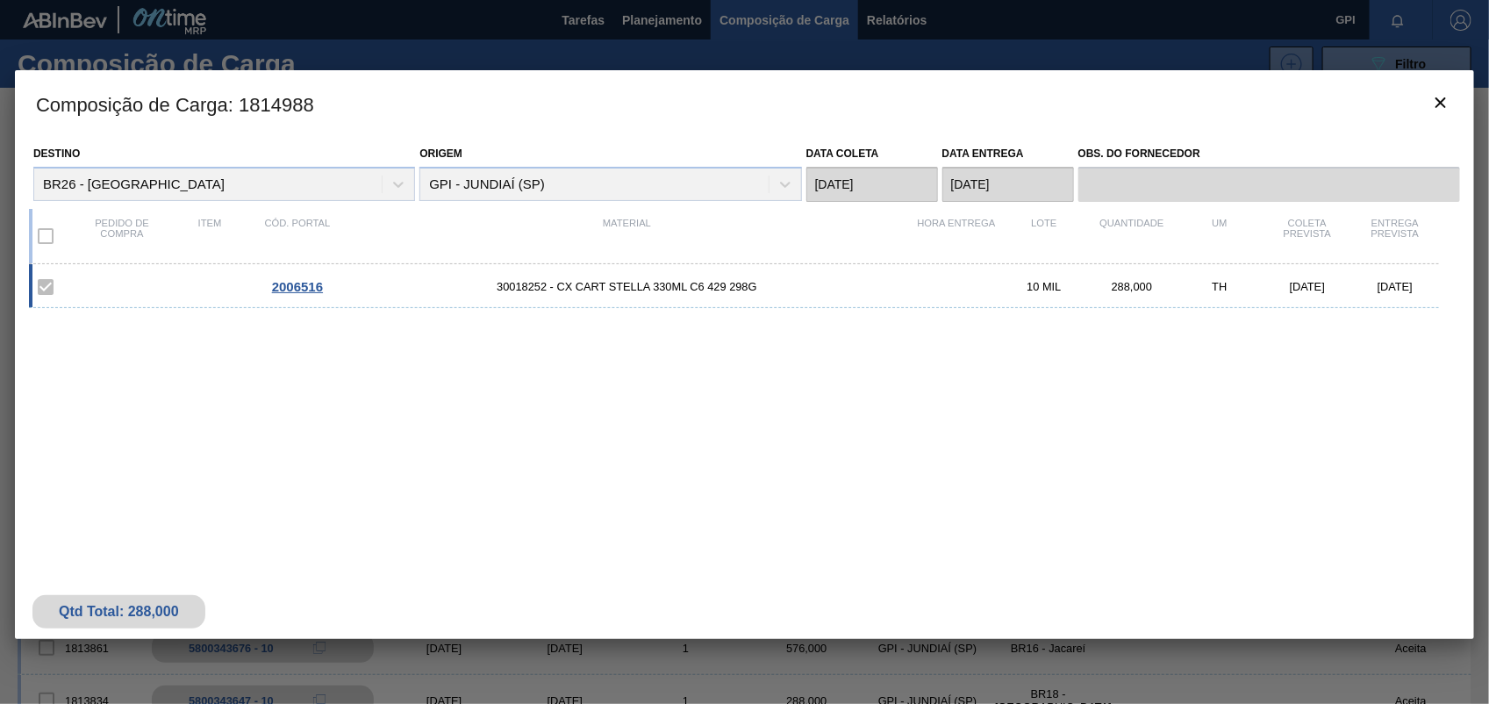
click at [1442, 125] on h3 "Composição de Carga : 1814988" at bounding box center [744, 103] width 1459 height 67
click at [1426, 101] on button "botão de ícone" at bounding box center [1441, 103] width 42 height 42
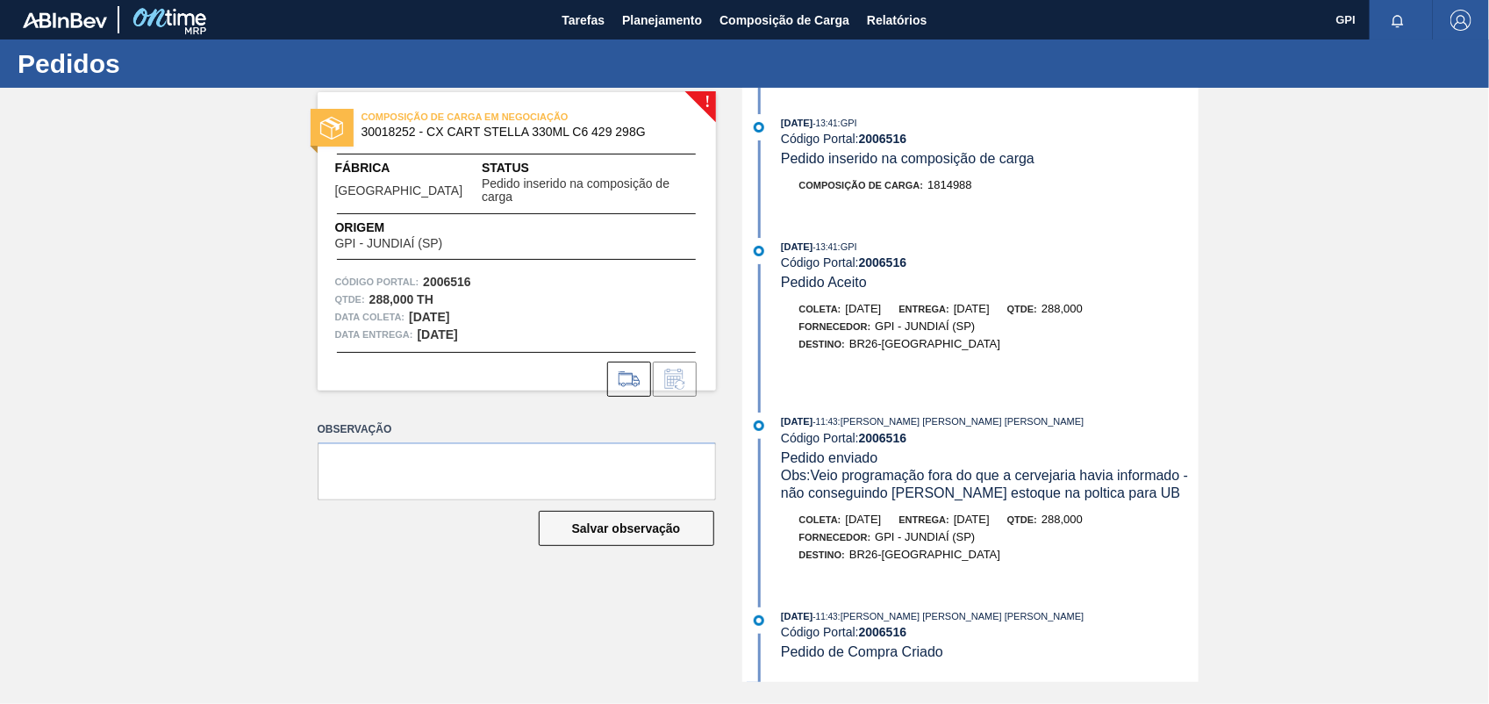
click at [720, 106] on div "!" at bounding box center [716, 92] width 62 height 62
click at [717, 106] on div "!" at bounding box center [716, 92] width 62 height 62
click at [709, 107] on div "! COMPOSIÇÃO DE CARGA EM NEGOCIAÇÃO 30018252 - CX CART STELLA 330ML C6 429 298G…" at bounding box center [517, 241] width 398 height 298
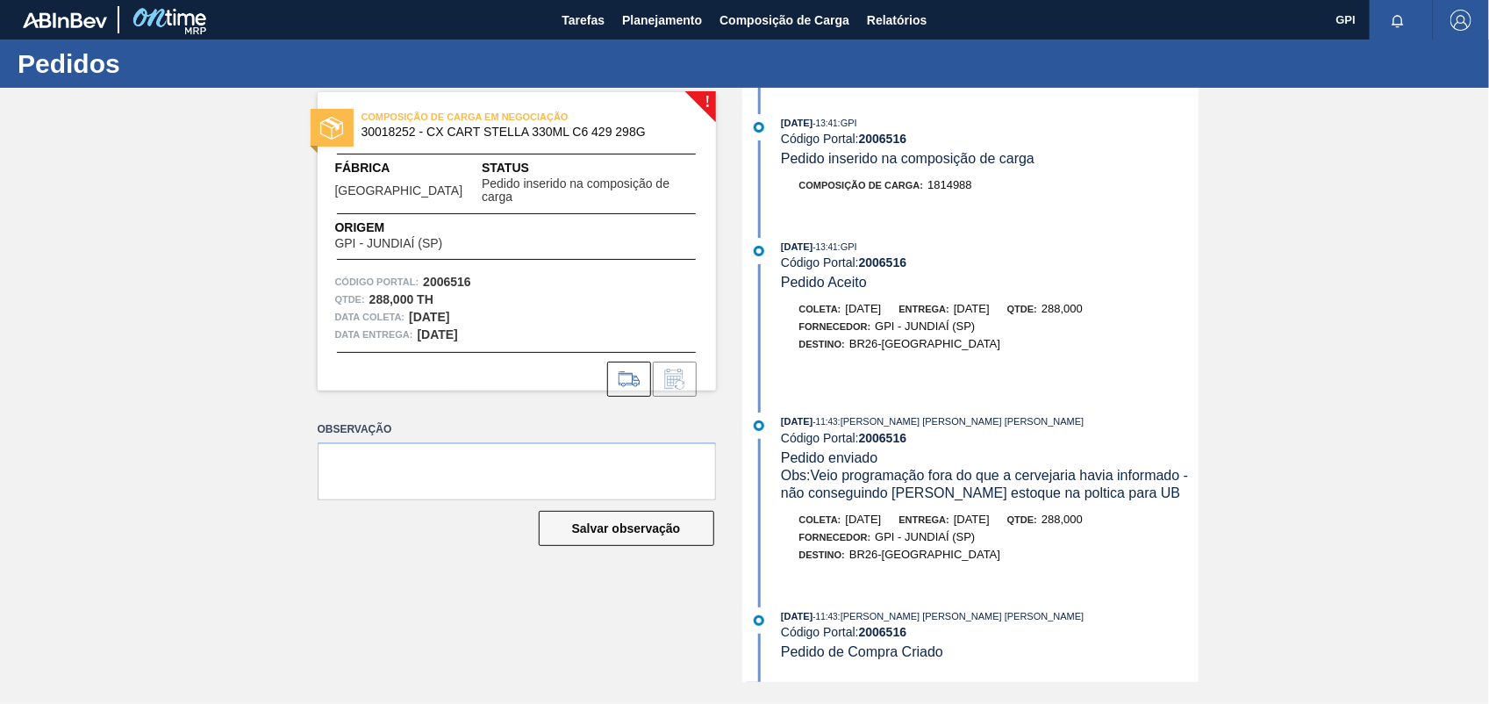
click at [147, 225] on div "! COMPOSIÇÃO DE CARGA EM NEGOCIAÇÃO 30018252 - CX CART STELLA 330ML C6 429 298G…" at bounding box center [744, 385] width 1489 height 594
drag, startPoint x: 147, startPoint y: 225, endPoint x: 147, endPoint y: 208, distance: 16.7
click at [147, 208] on div "! COMPOSIÇÃO DE CARGA EM NEGOCIAÇÃO 30018252 - CX CART STELLA 330ML C6 429 298G…" at bounding box center [744, 385] width 1489 height 594
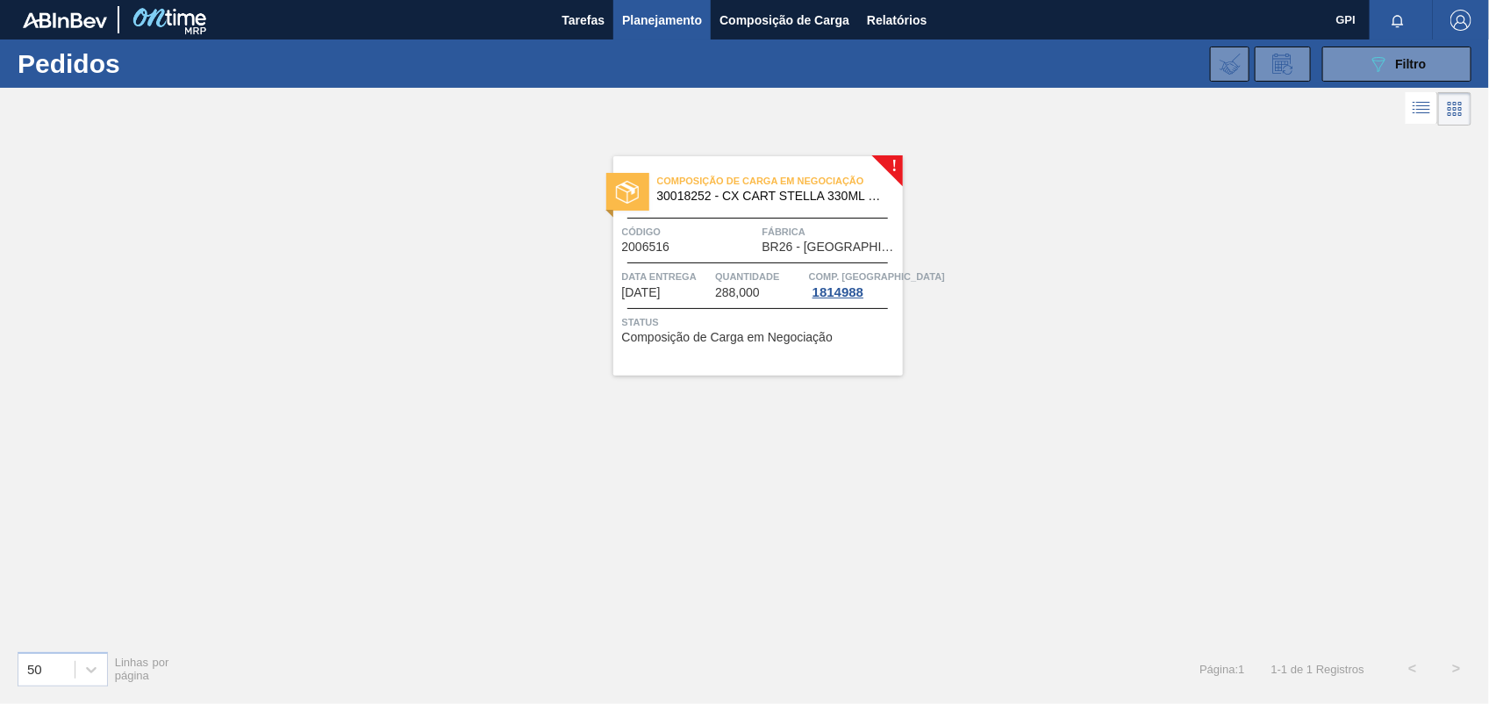
click at [690, 235] on span "Código" at bounding box center [690, 232] width 136 height 18
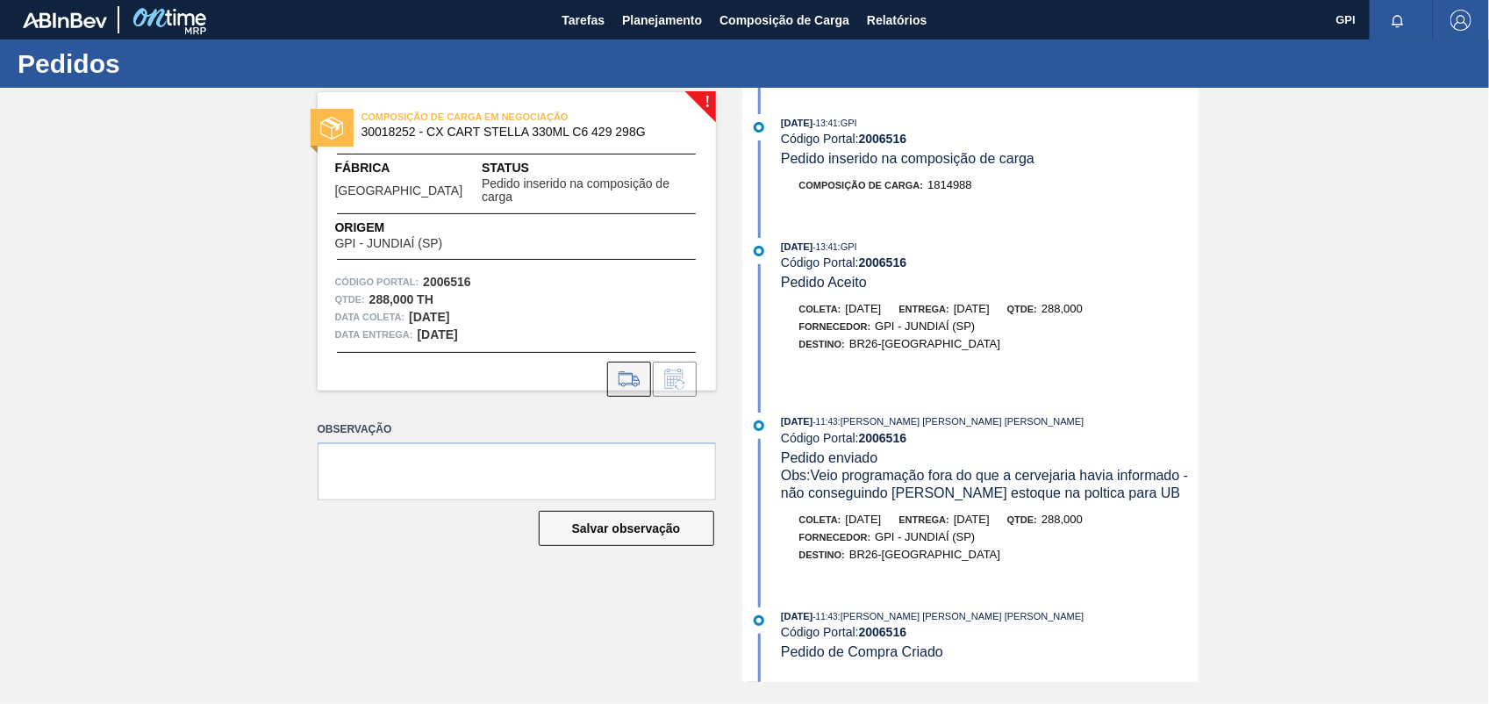
click at [630, 369] on icon at bounding box center [629, 379] width 28 height 21
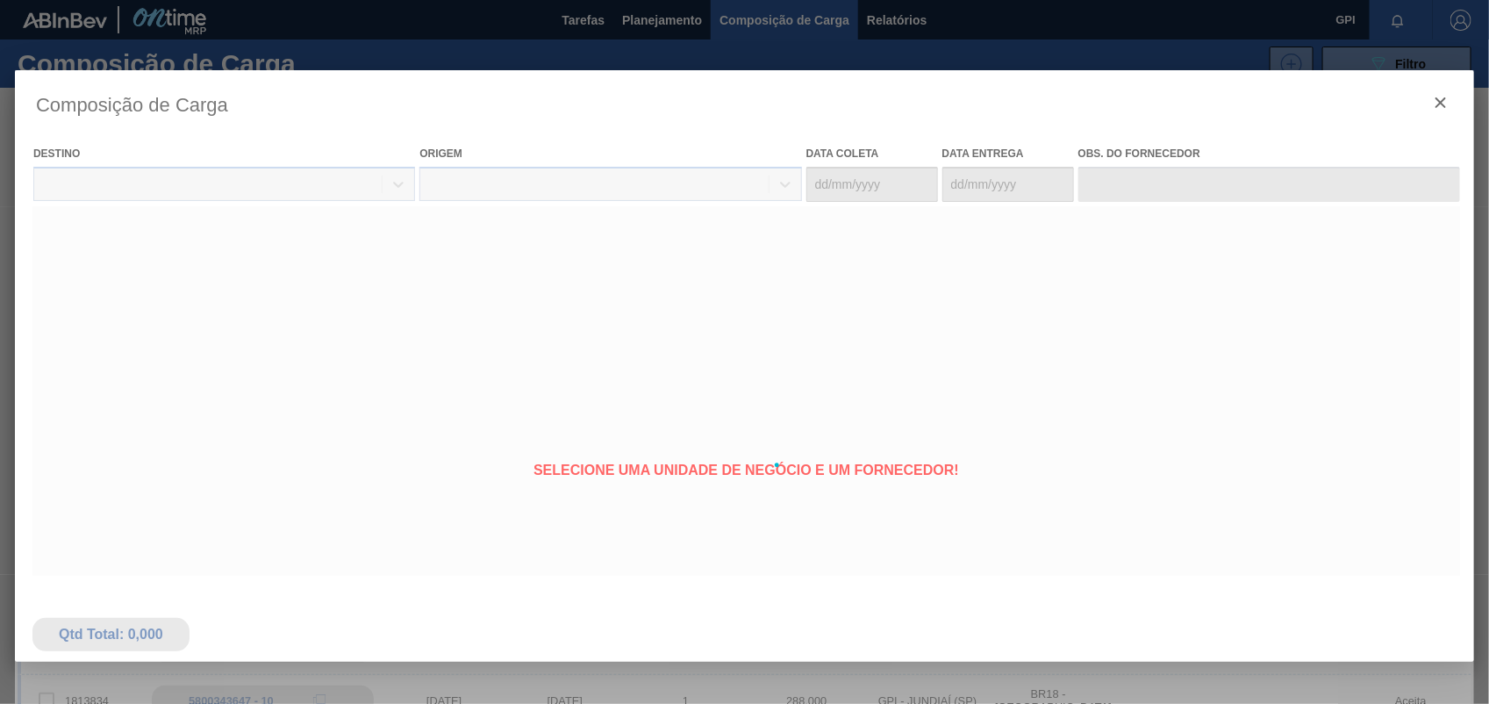
type coleta "29/08/2025"
type entrega "01/09/2025"
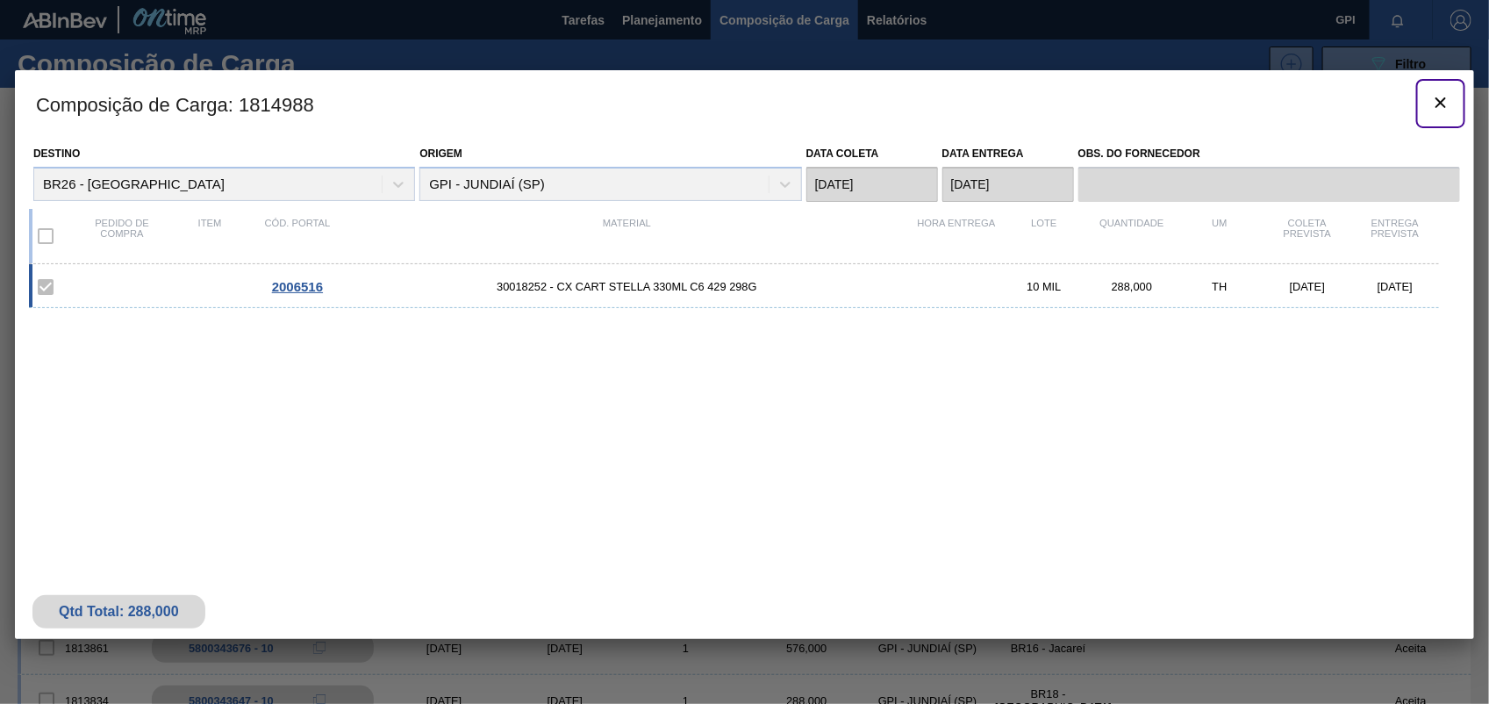
click at [1440, 110] on icon "botão de ícone" at bounding box center [1440, 102] width 21 height 21
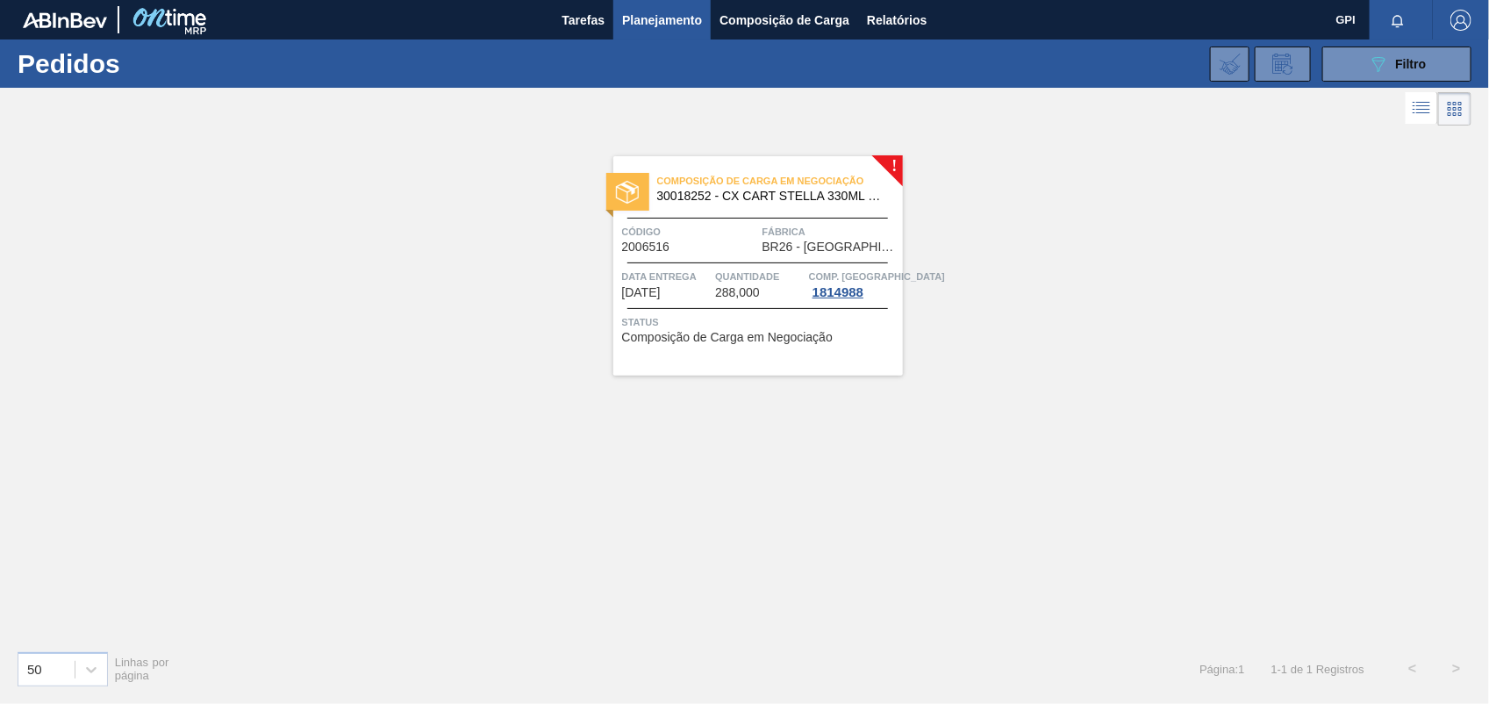
click at [720, 221] on div "Composição de Carga em Negociação 30018252 - CX CART STELLA 330ML C6 429 298G C…" at bounding box center [758, 265] width 290 height 219
